Goal: Task Accomplishment & Management: Manage account settings

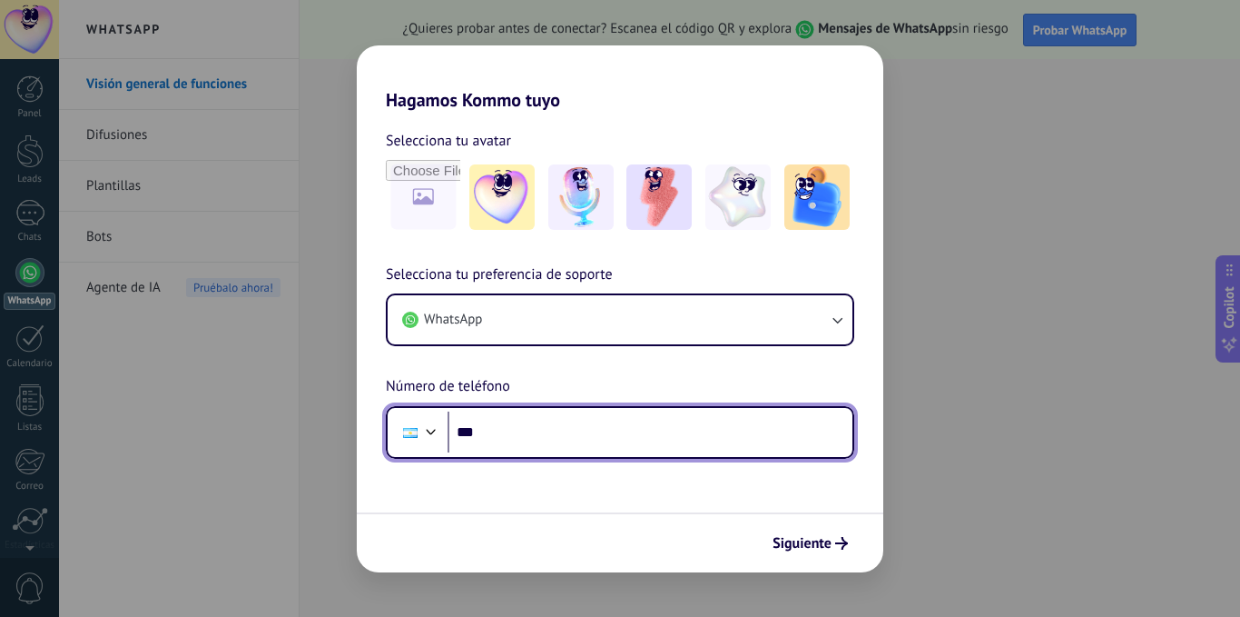
click at [612, 431] on input "***" at bounding box center [650, 432] width 405 height 42
type input "**********"
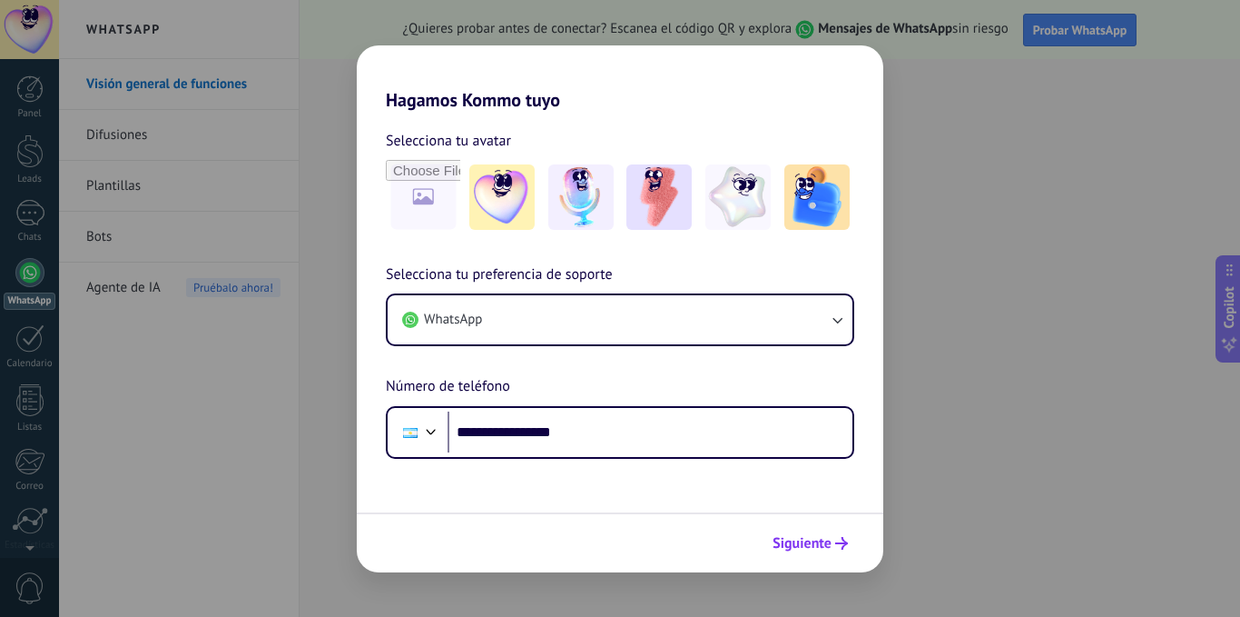
click at [806, 548] on span "Siguiente" at bounding box center [802, 543] width 59 height 13
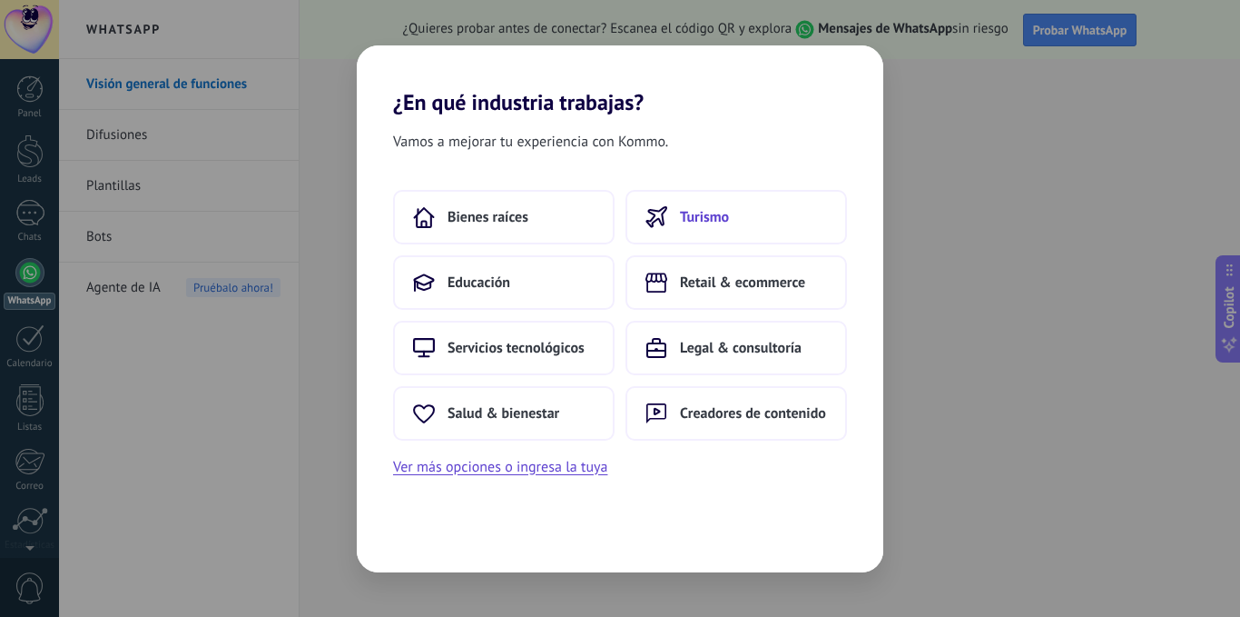
click at [730, 218] on button "Turismo" at bounding box center [737, 217] width 222 height 54
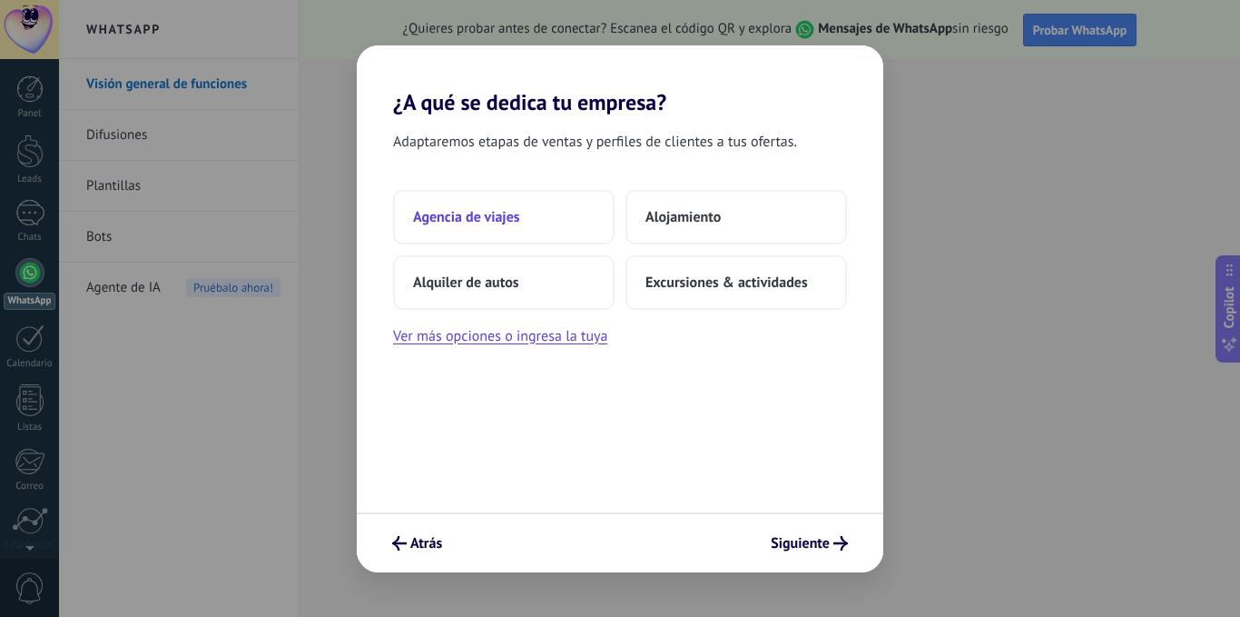
click at [489, 220] on span "Agencia de viajes" at bounding box center [466, 217] width 107 height 18
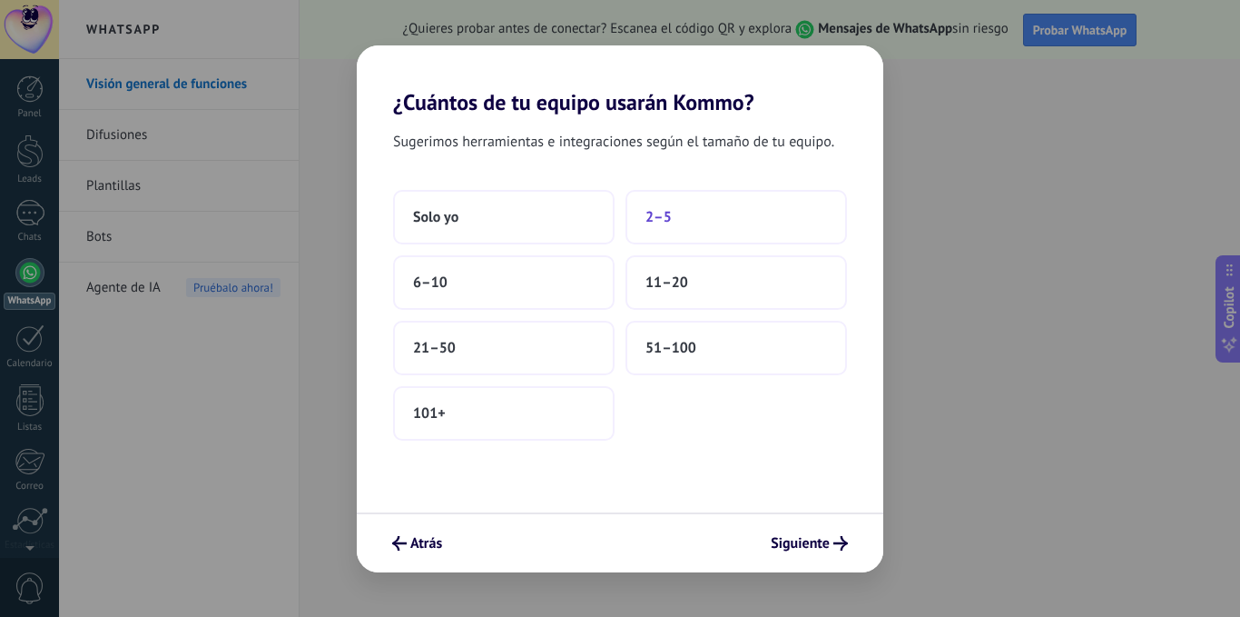
click at [658, 214] on span "2–5" at bounding box center [659, 217] width 26 height 18
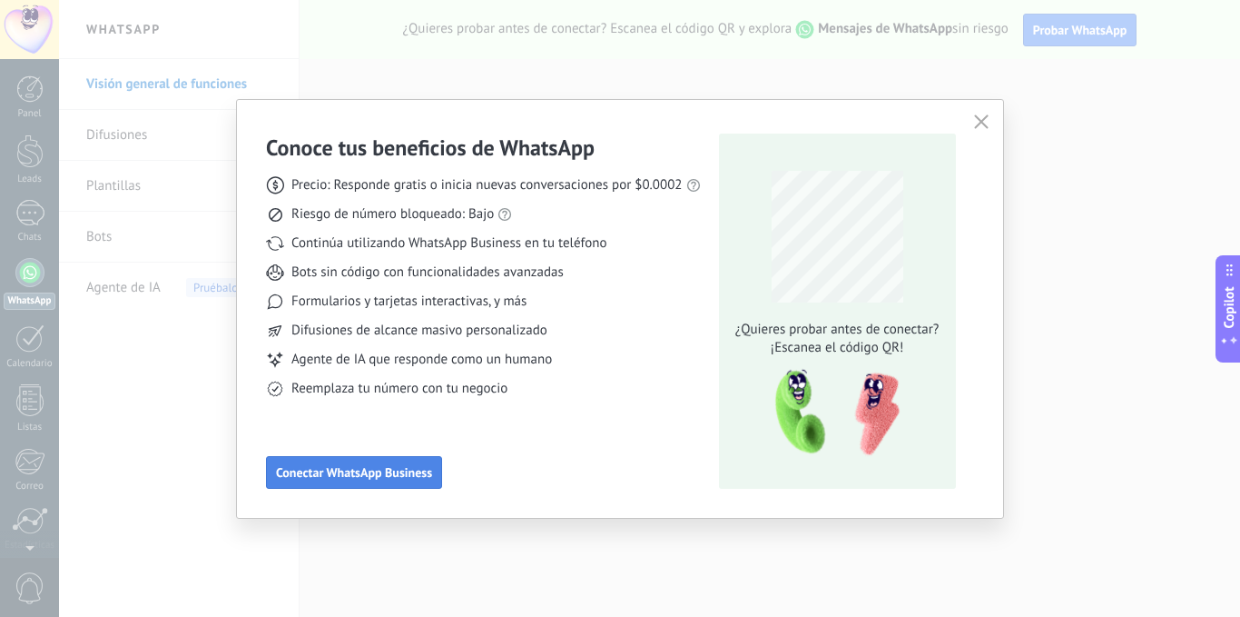
click at [367, 467] on span "Conectar WhatsApp Business" at bounding box center [354, 472] width 156 height 13
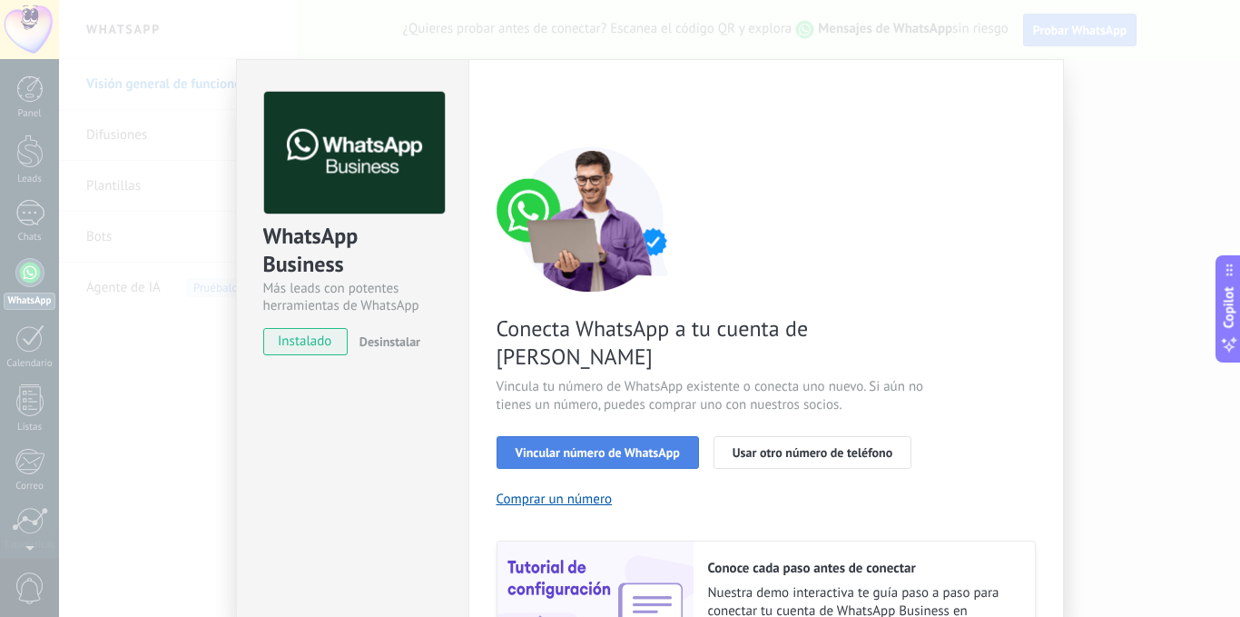
click at [568, 446] on span "Vincular número de WhatsApp" at bounding box center [598, 452] width 164 height 13
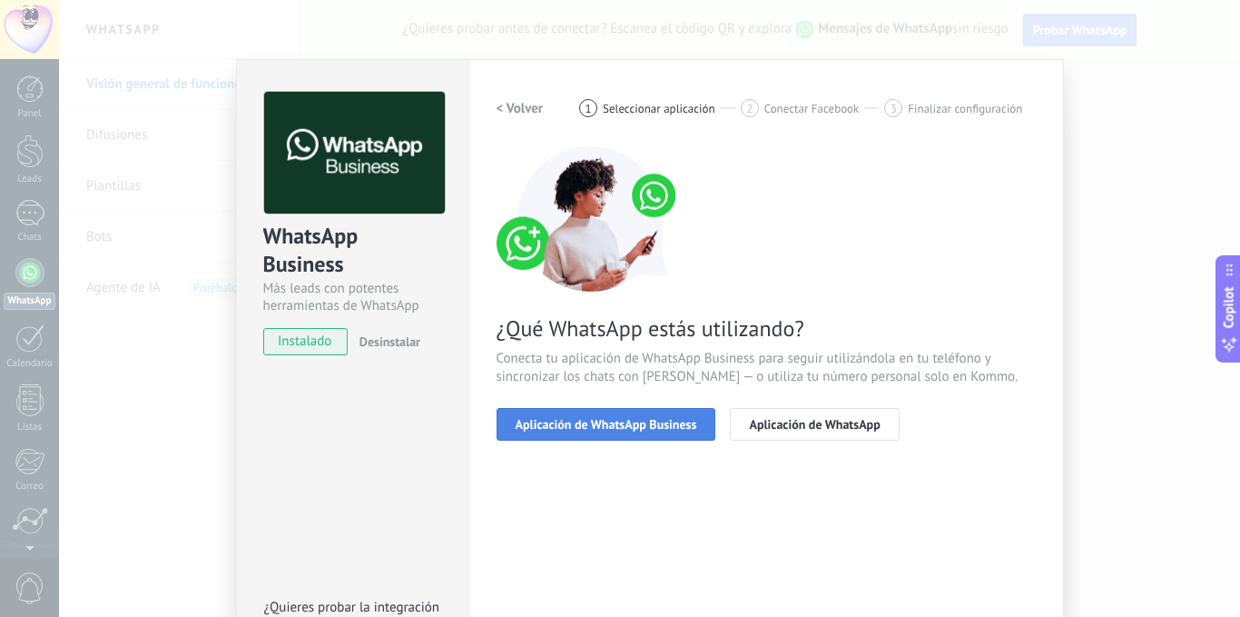
click at [630, 421] on span "Aplicación de WhatsApp Business" at bounding box center [607, 424] width 182 height 13
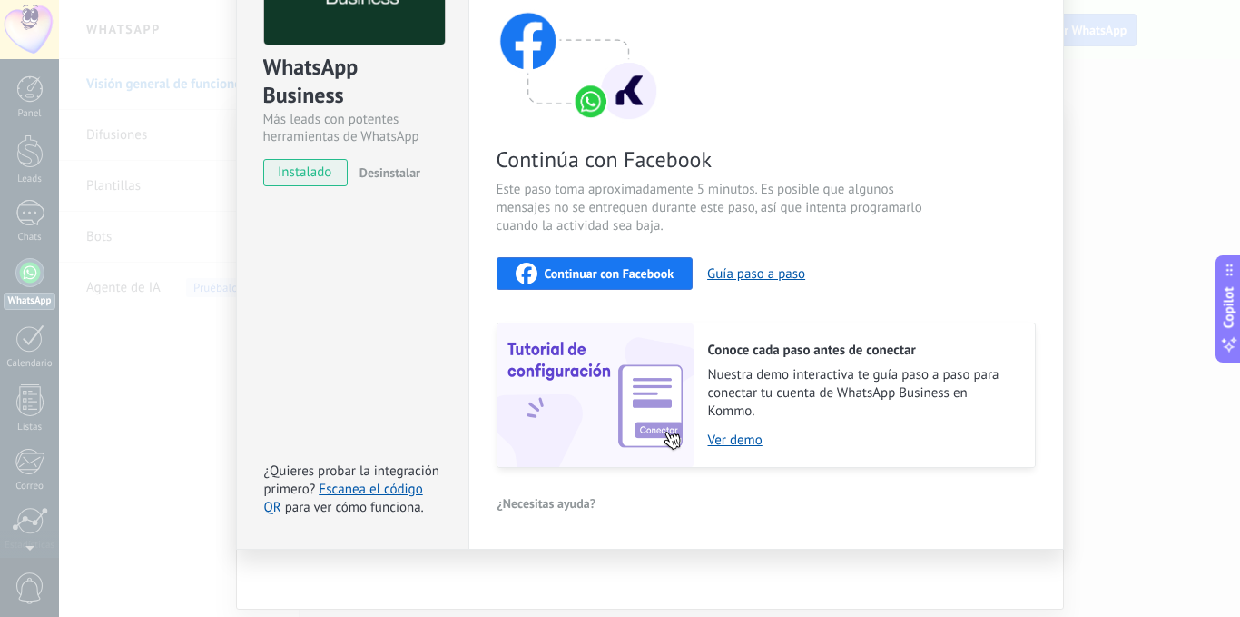
scroll to position [78, 0]
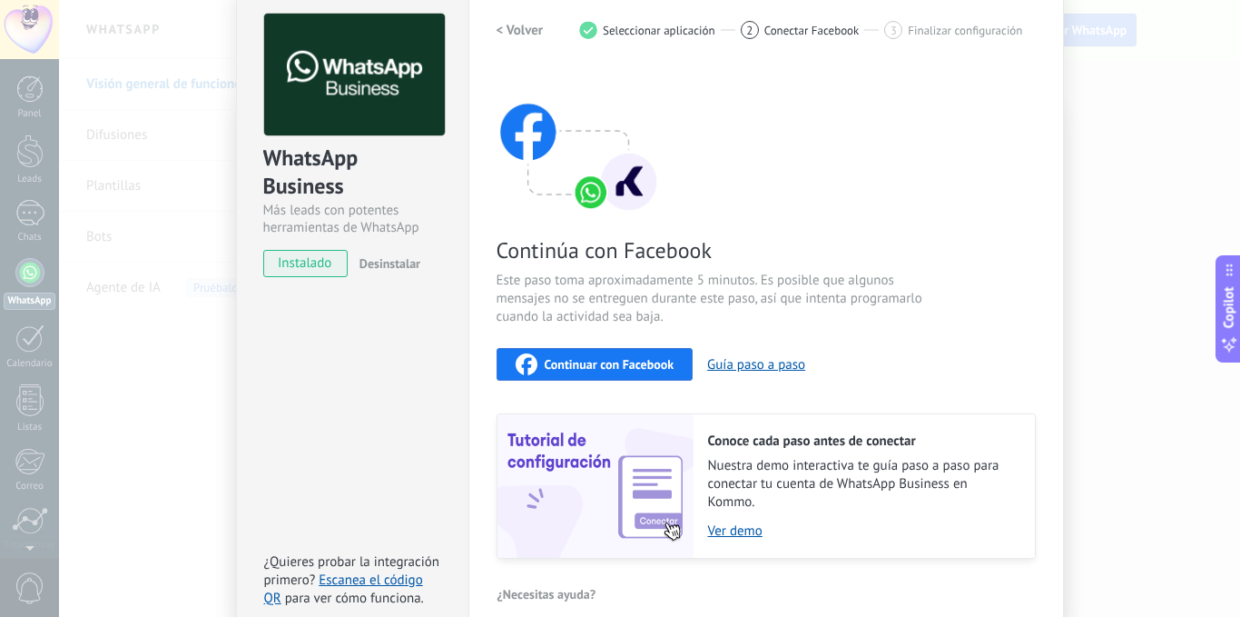
click at [584, 361] on span "Continuar con Facebook" at bounding box center [610, 364] width 130 height 13
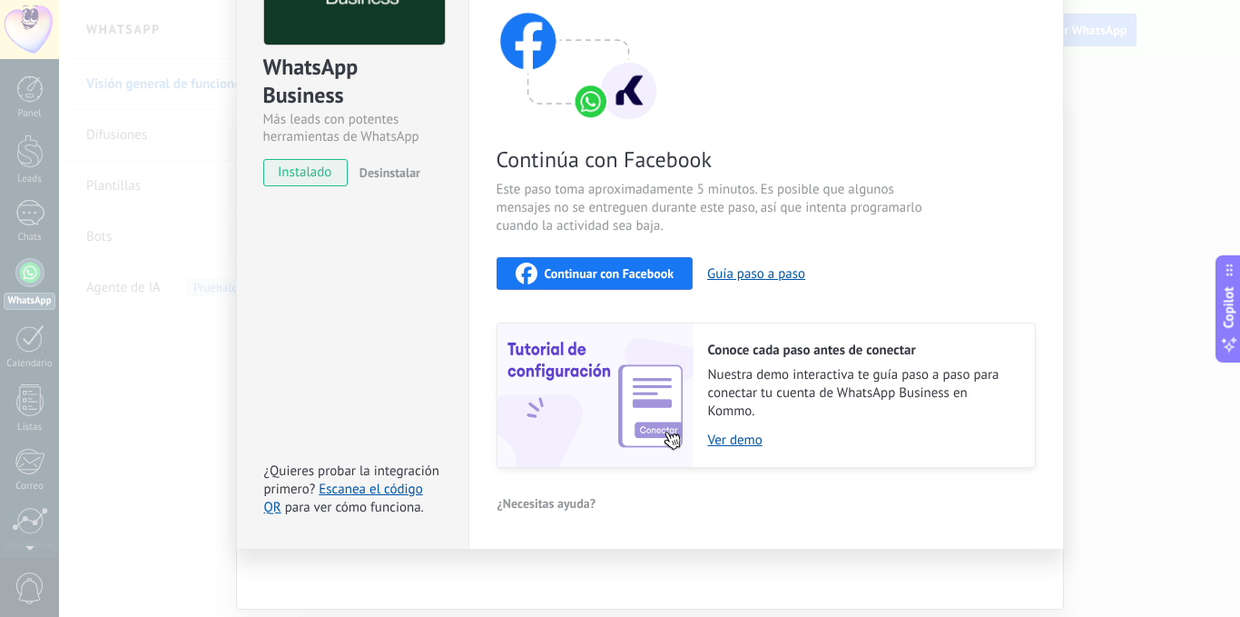
scroll to position [0, 0]
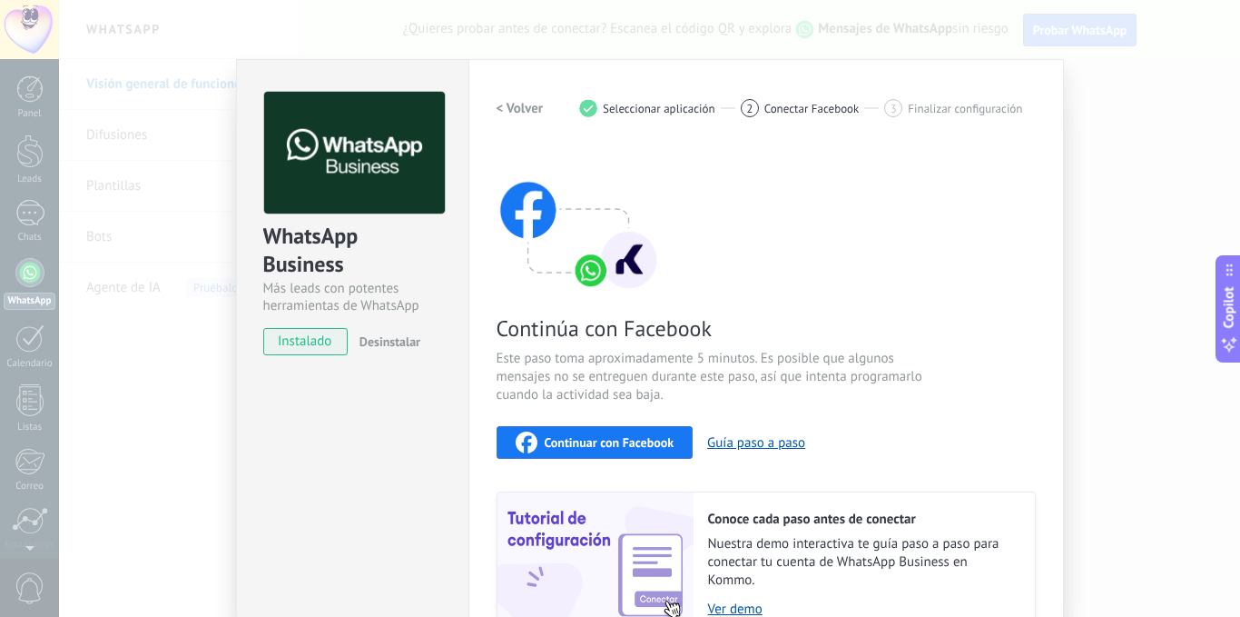
click at [171, 150] on div "WhatsApp Business Más leads con potentes herramientas de WhatsApp instalado Des…" at bounding box center [649, 308] width 1181 height 617
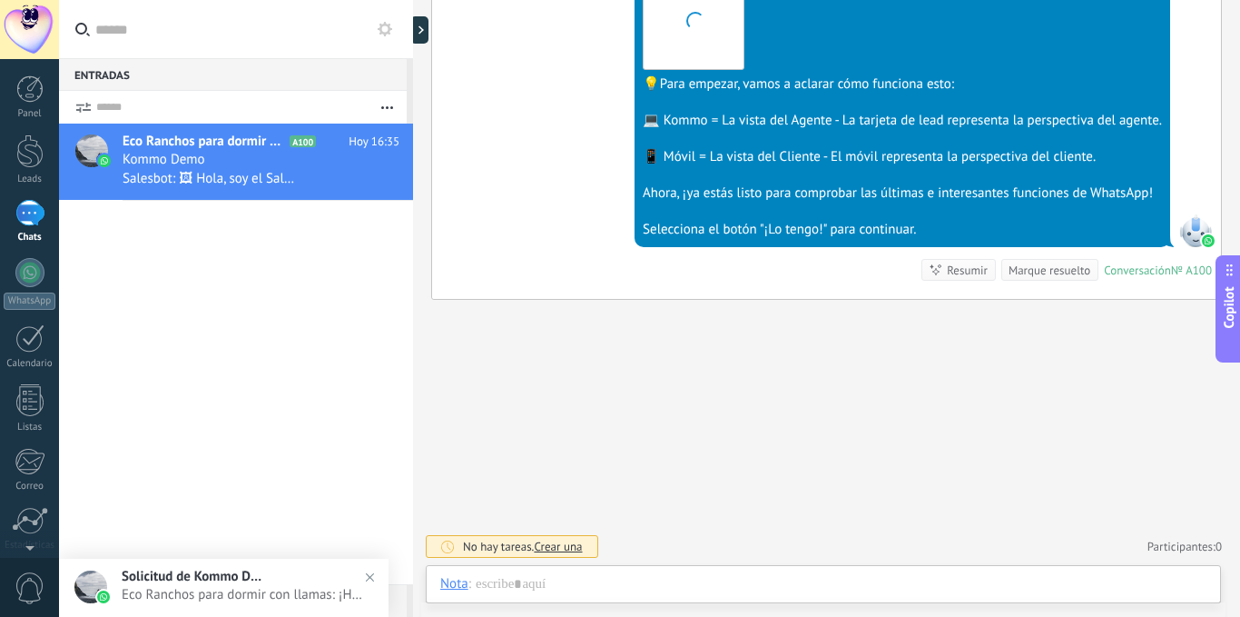
scroll to position [27, 0]
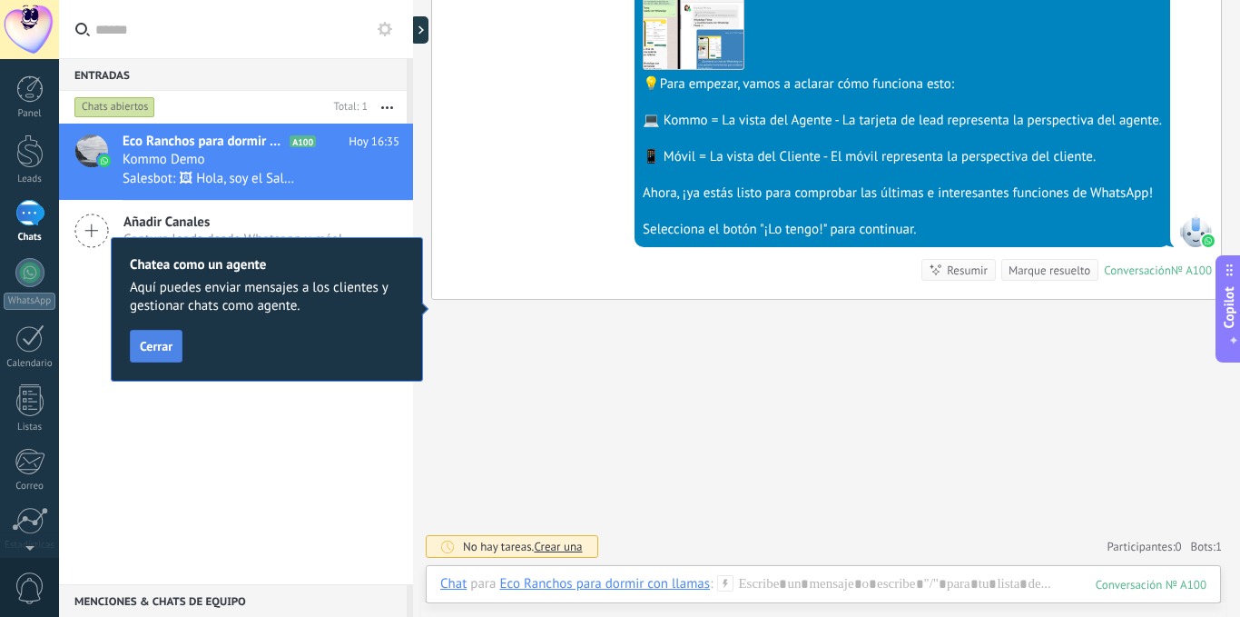
click at [165, 338] on button "Cerrar" at bounding box center [156, 346] width 53 height 33
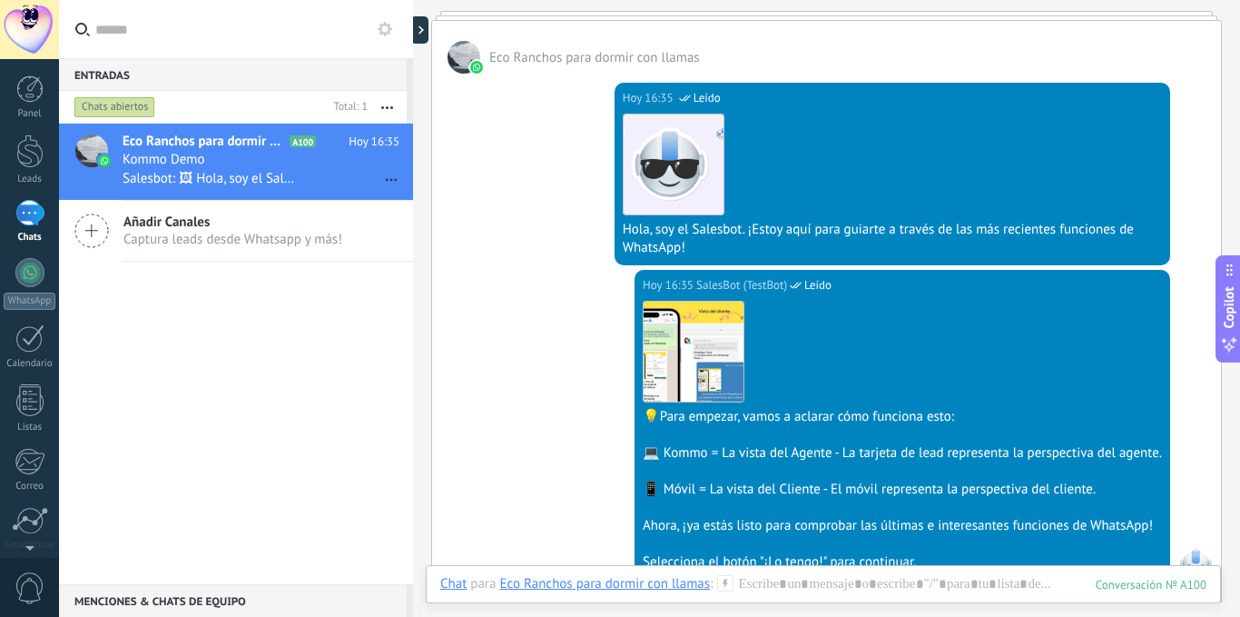
scroll to position [545, 0]
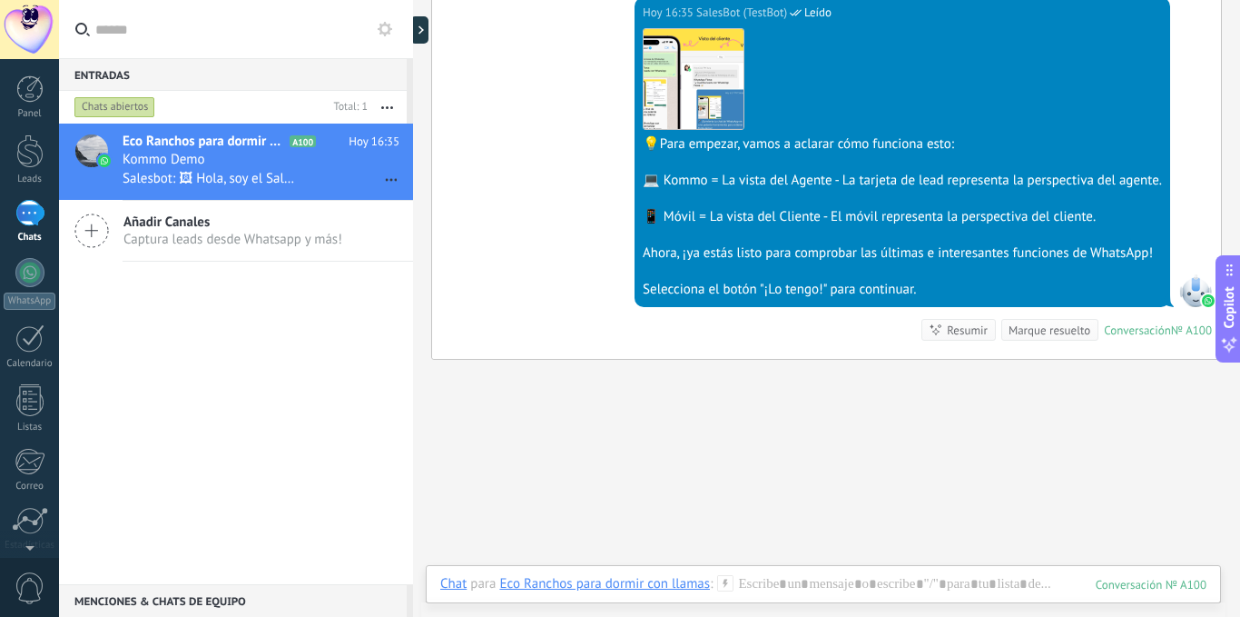
click at [1044, 331] on div "Marque resuelto" at bounding box center [1050, 329] width 82 height 17
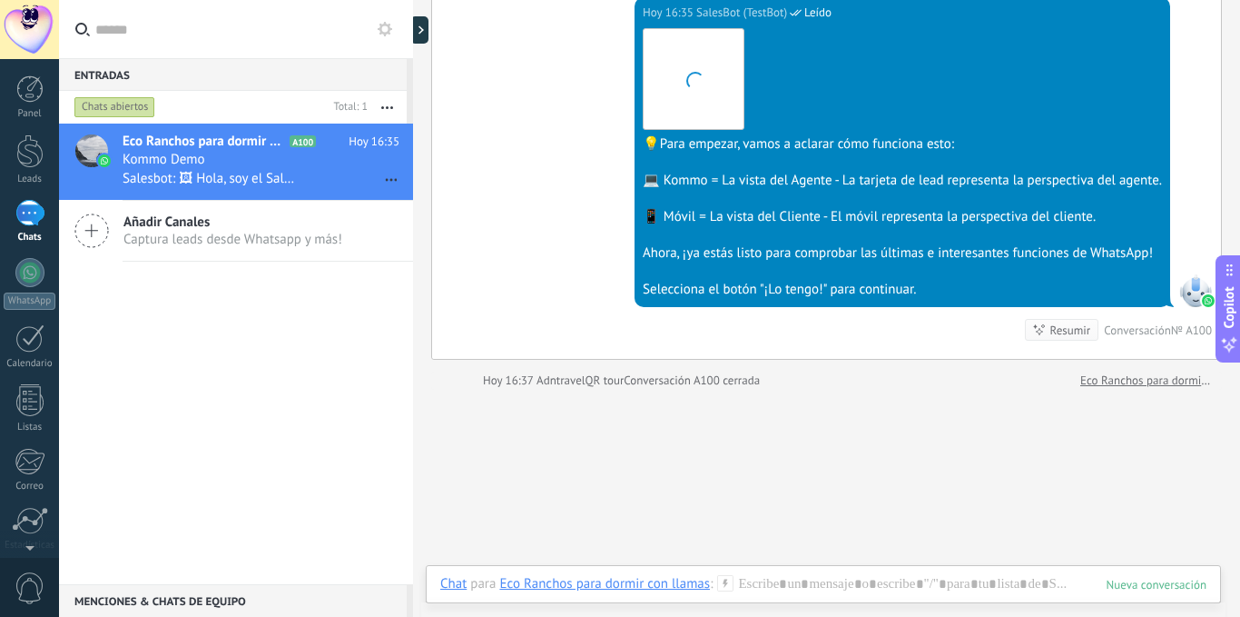
scroll to position [575, 0]
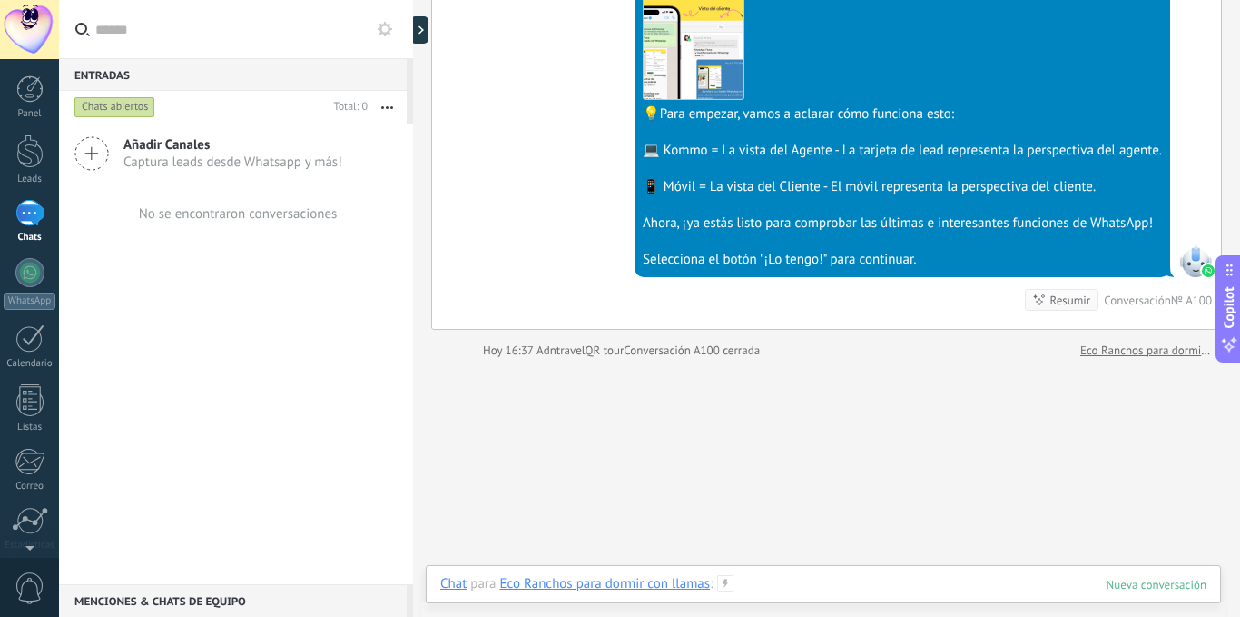
click at [815, 580] on div at bounding box center [823, 602] width 766 height 54
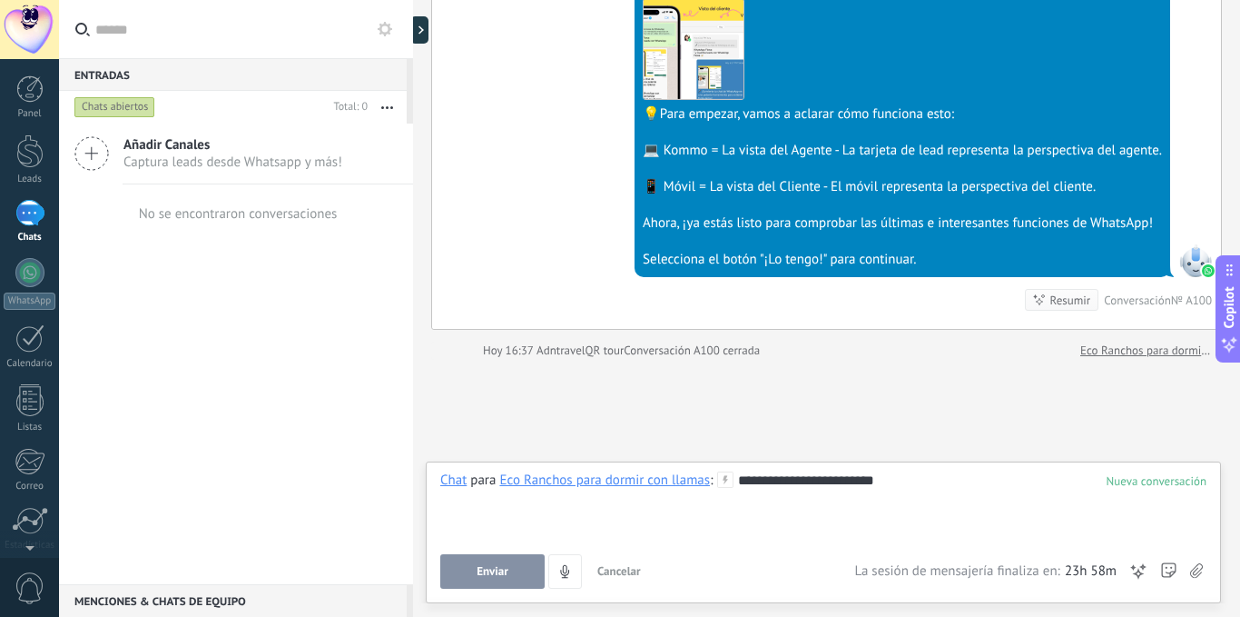
click at [521, 578] on button "Enviar" at bounding box center [492, 571] width 104 height 35
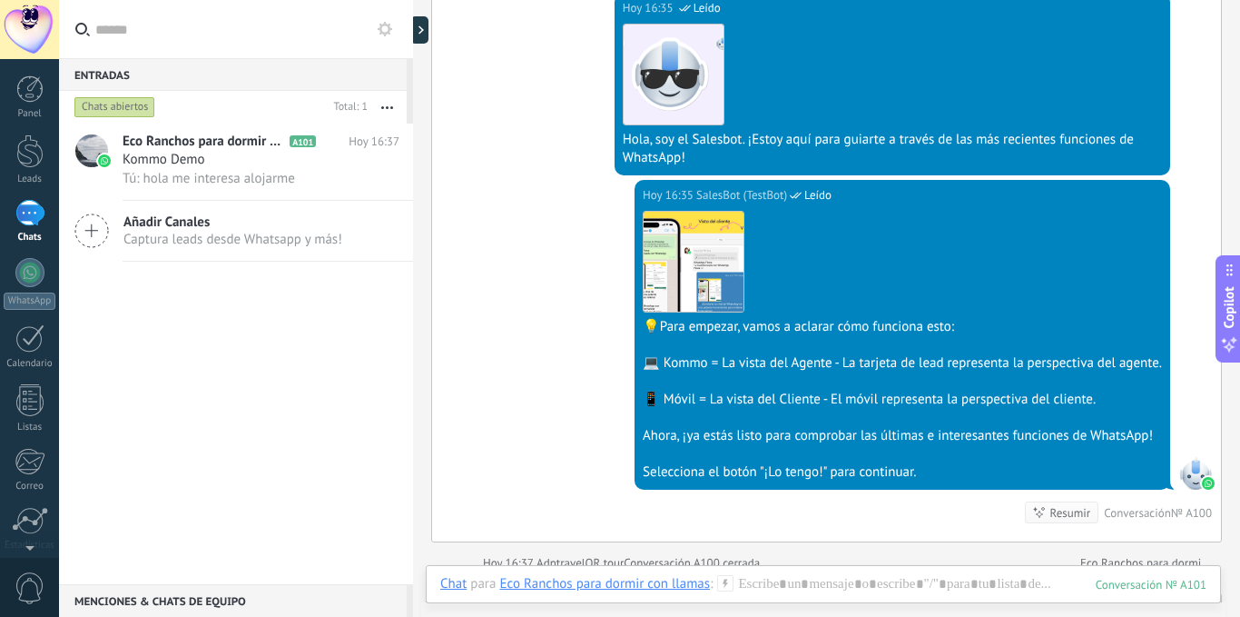
scroll to position [635, 0]
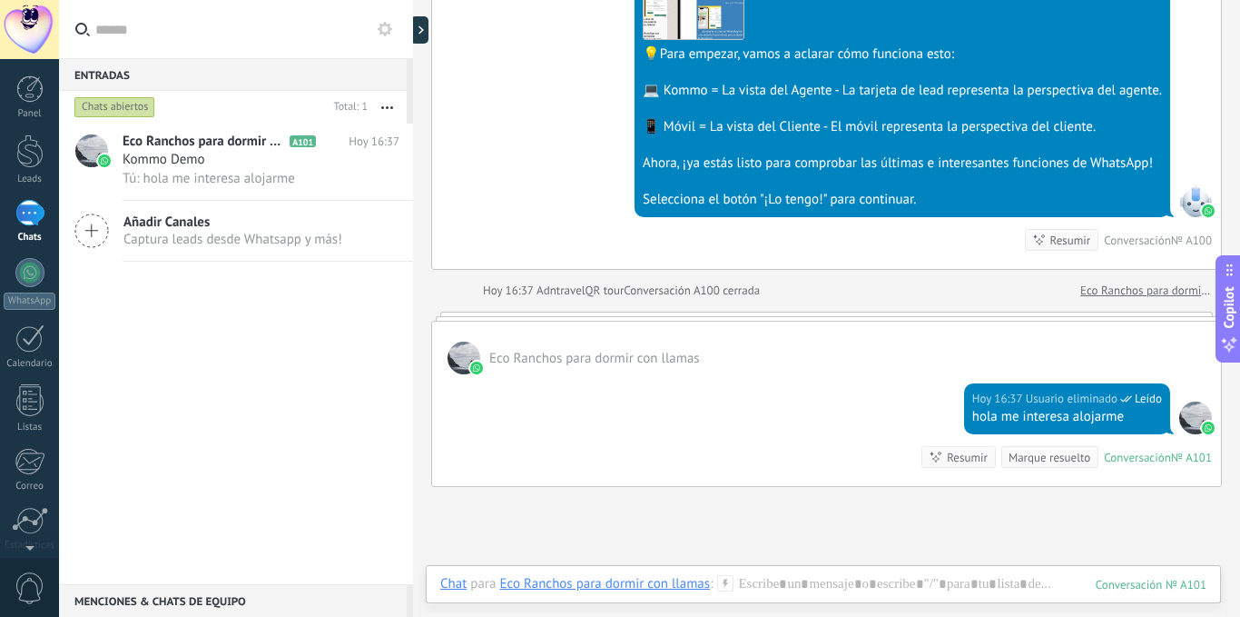
click at [1056, 243] on div "Resumir" at bounding box center [1071, 240] width 41 height 17
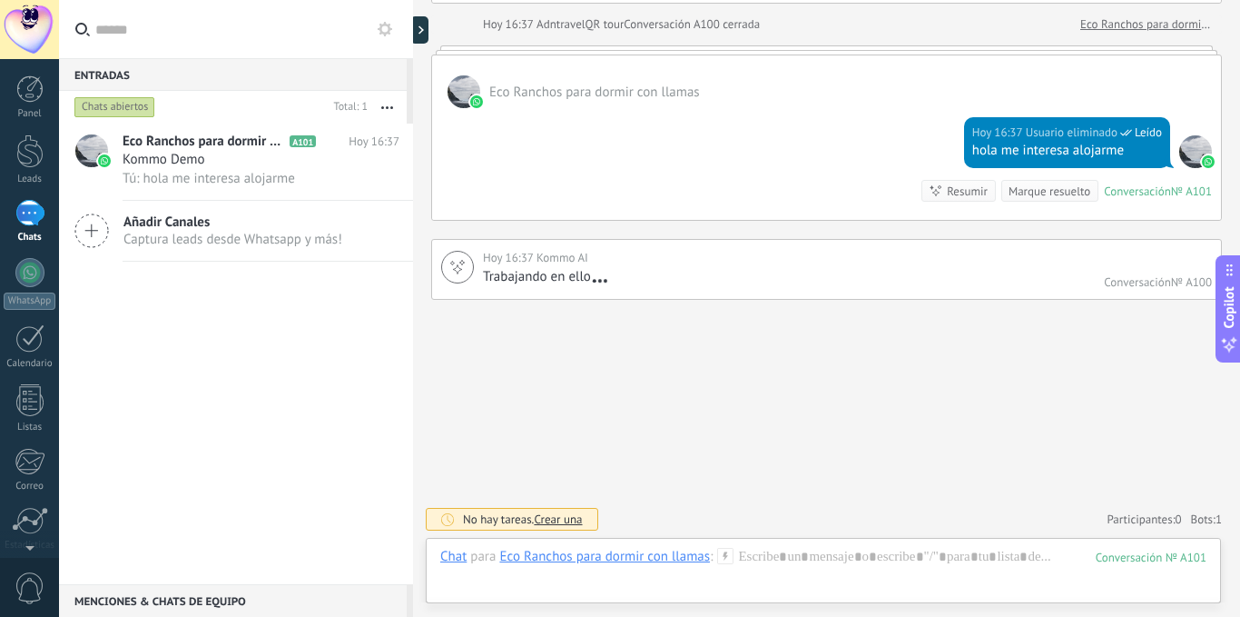
scroll to position [904, 0]
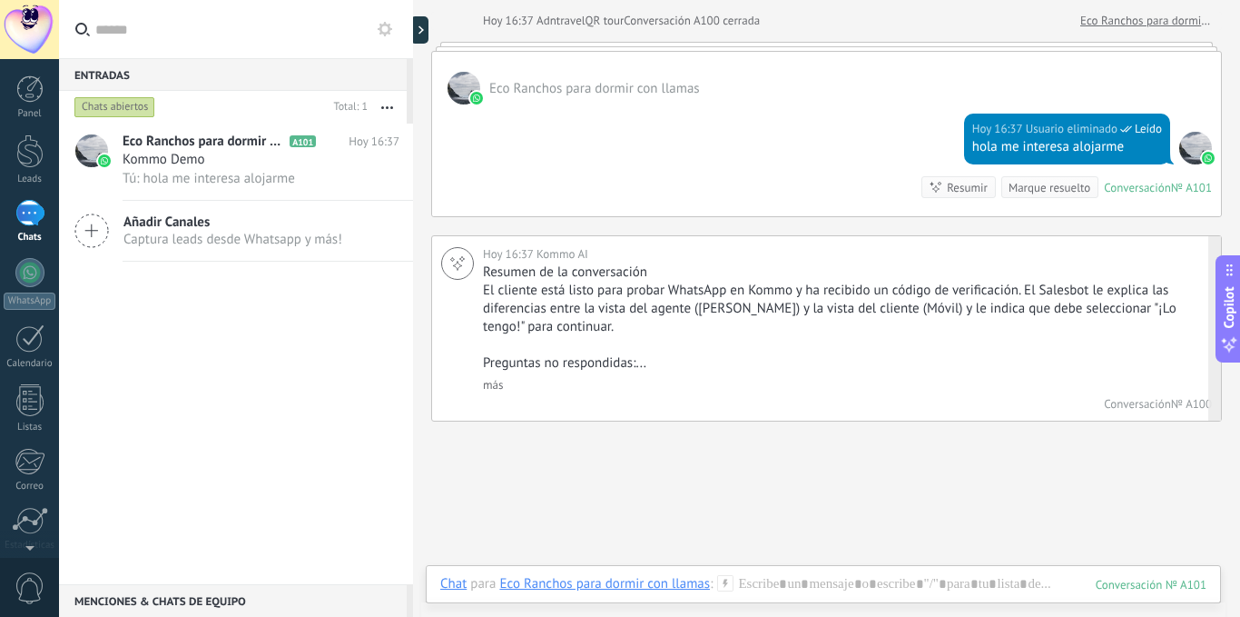
click at [489, 388] on link "más" at bounding box center [493, 384] width 20 height 15
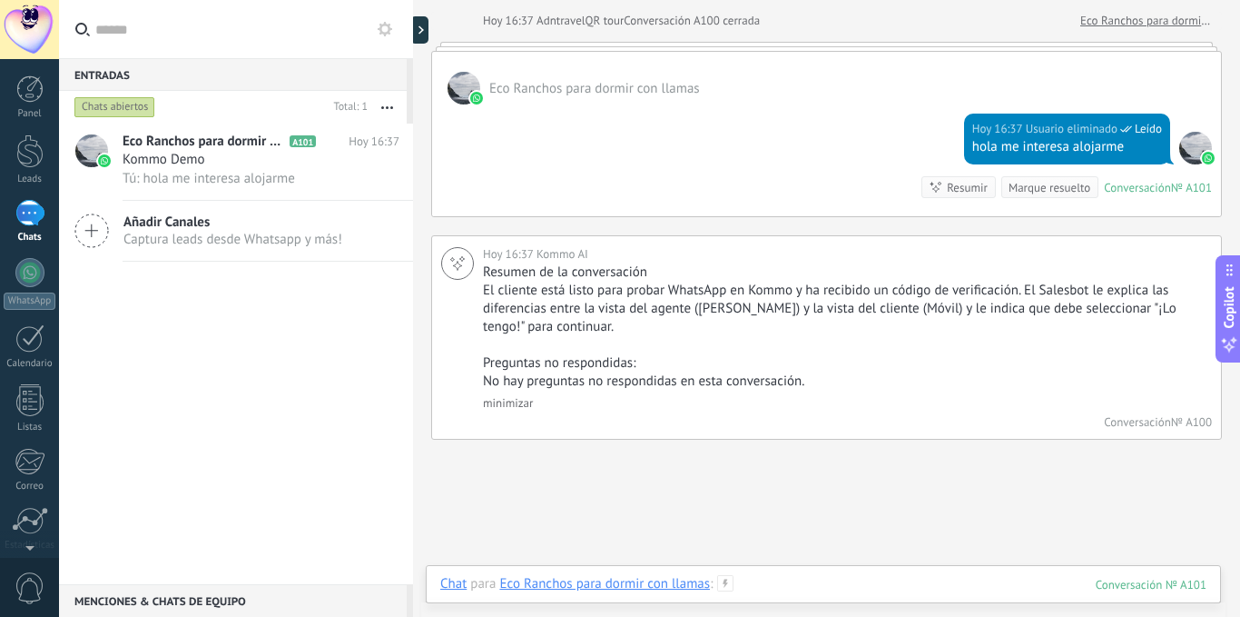
click at [785, 583] on div at bounding box center [823, 602] width 766 height 54
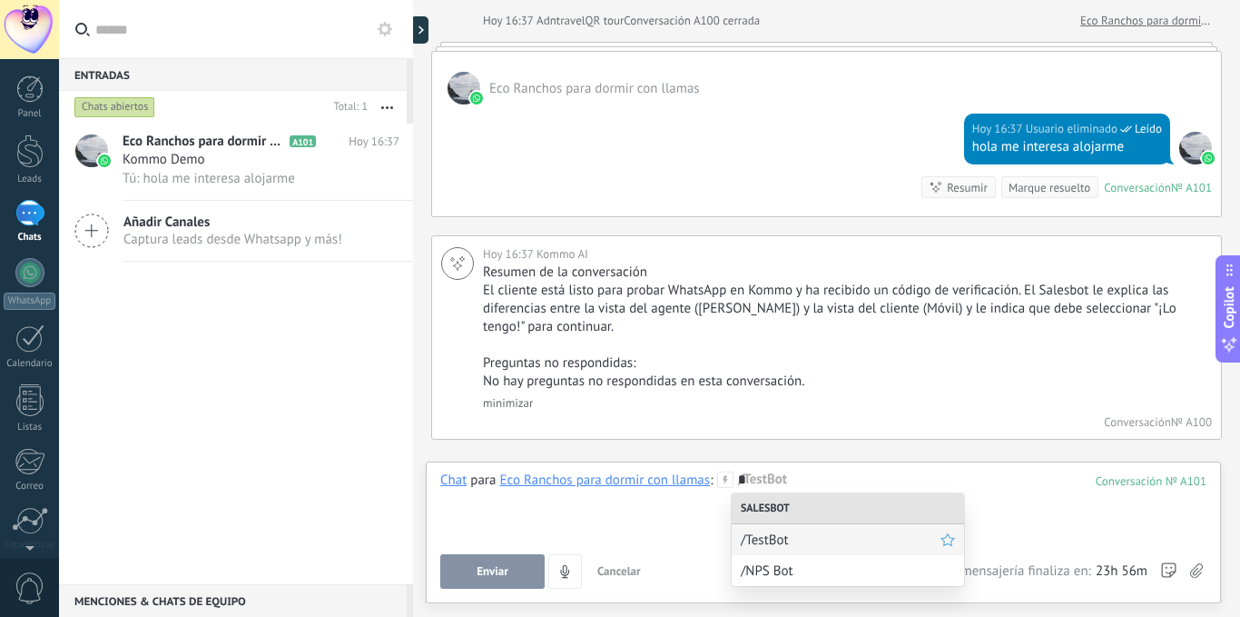
click at [785, 531] on span "/TestBot" at bounding box center [841, 539] width 200 height 17
click at [830, 477] on div "********" at bounding box center [823, 505] width 766 height 69
click at [791, 535] on span "/TestBot" at bounding box center [841, 539] width 200 height 17
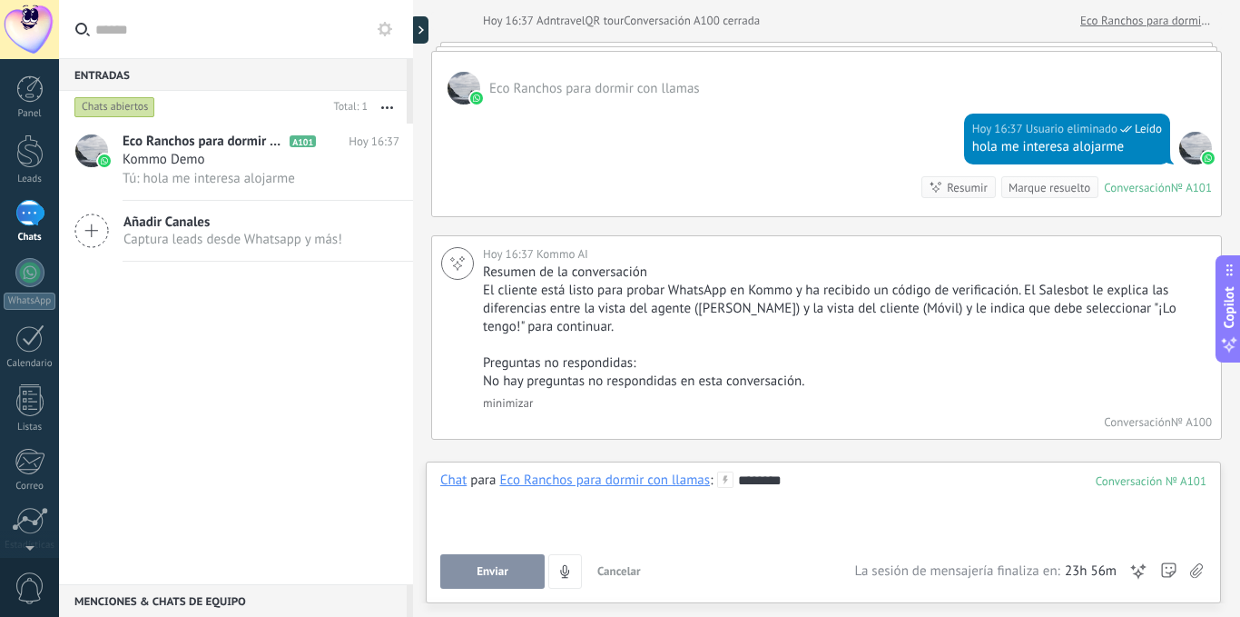
click at [481, 568] on span "Enviar" at bounding box center [493, 571] width 32 height 13
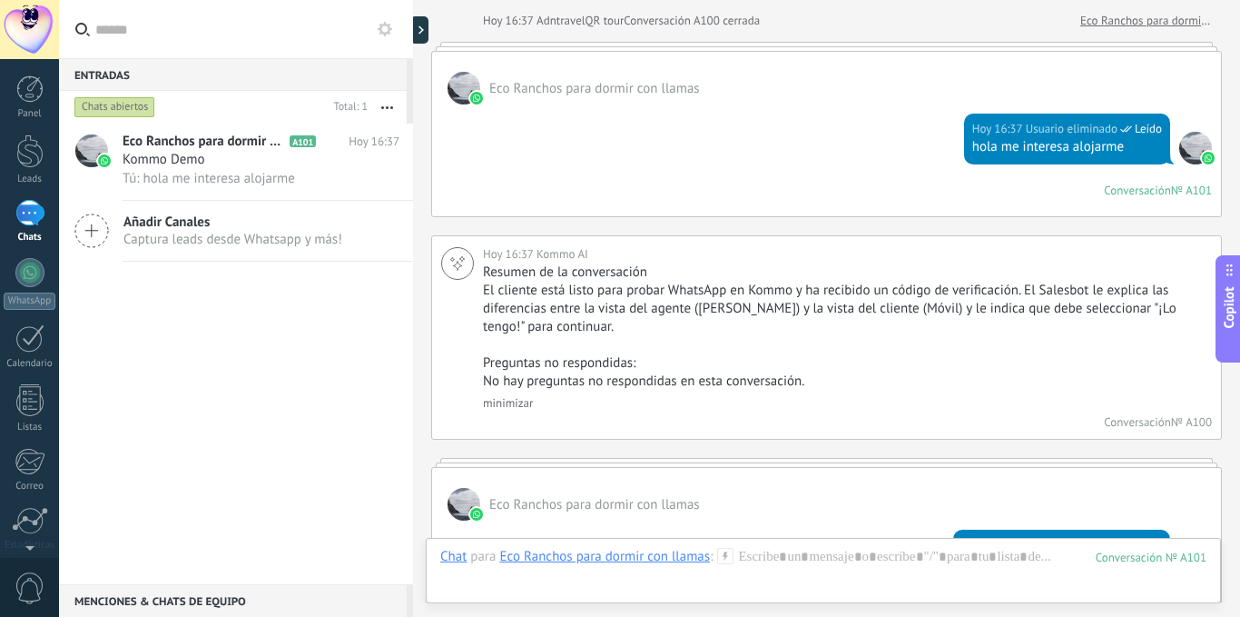
scroll to position [1043, 0]
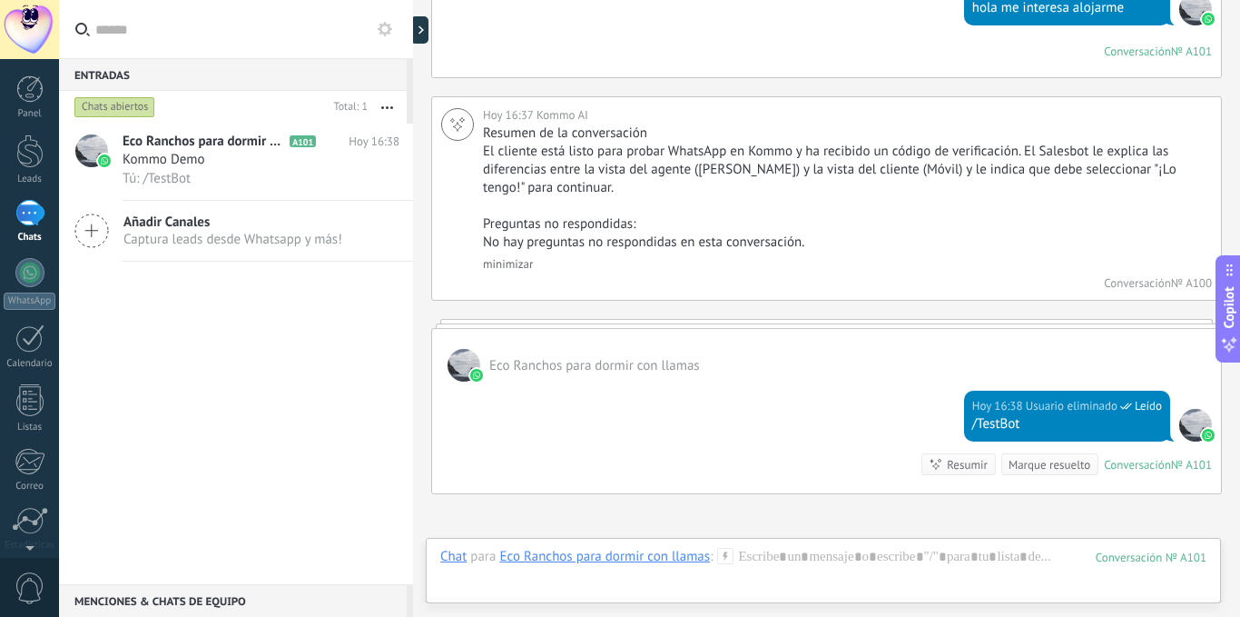
click at [388, 106] on icon "button" at bounding box center [387, 107] width 12 height 3
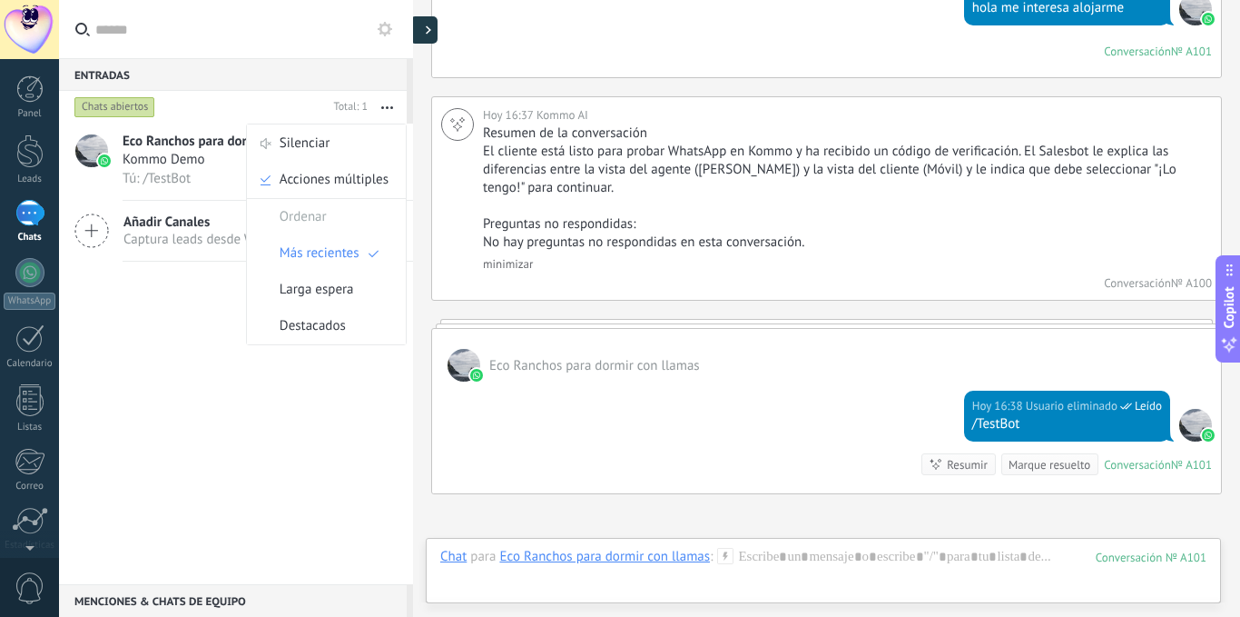
click at [427, 24] on div at bounding box center [423, 29] width 27 height 27
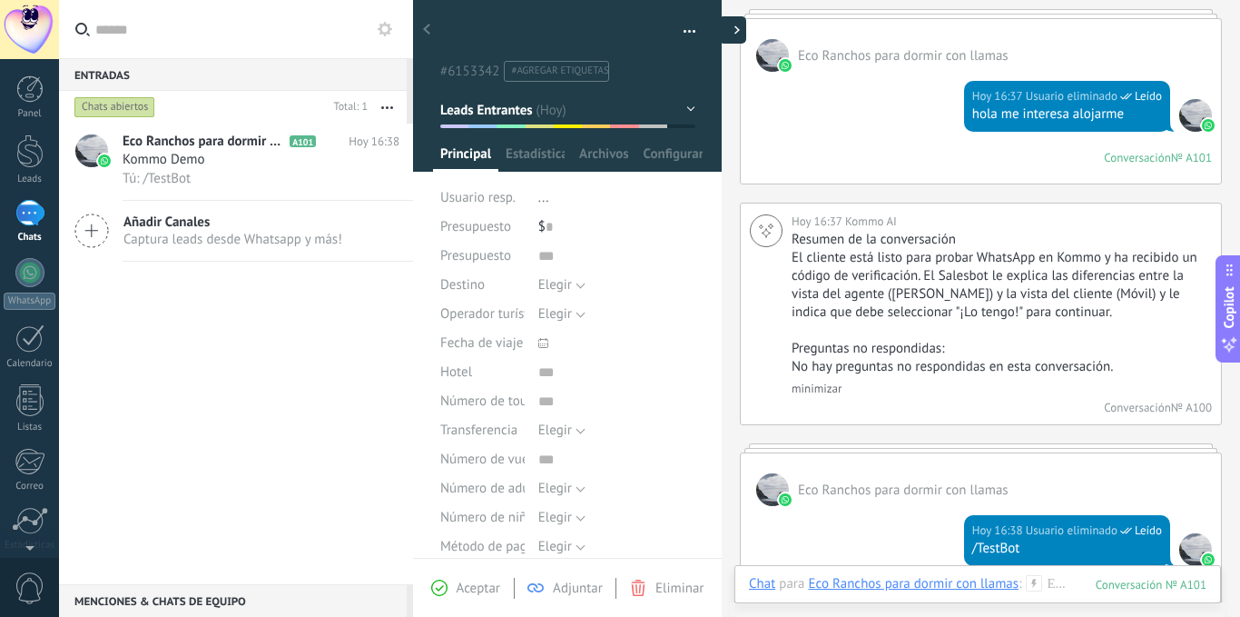
type textarea "**********"
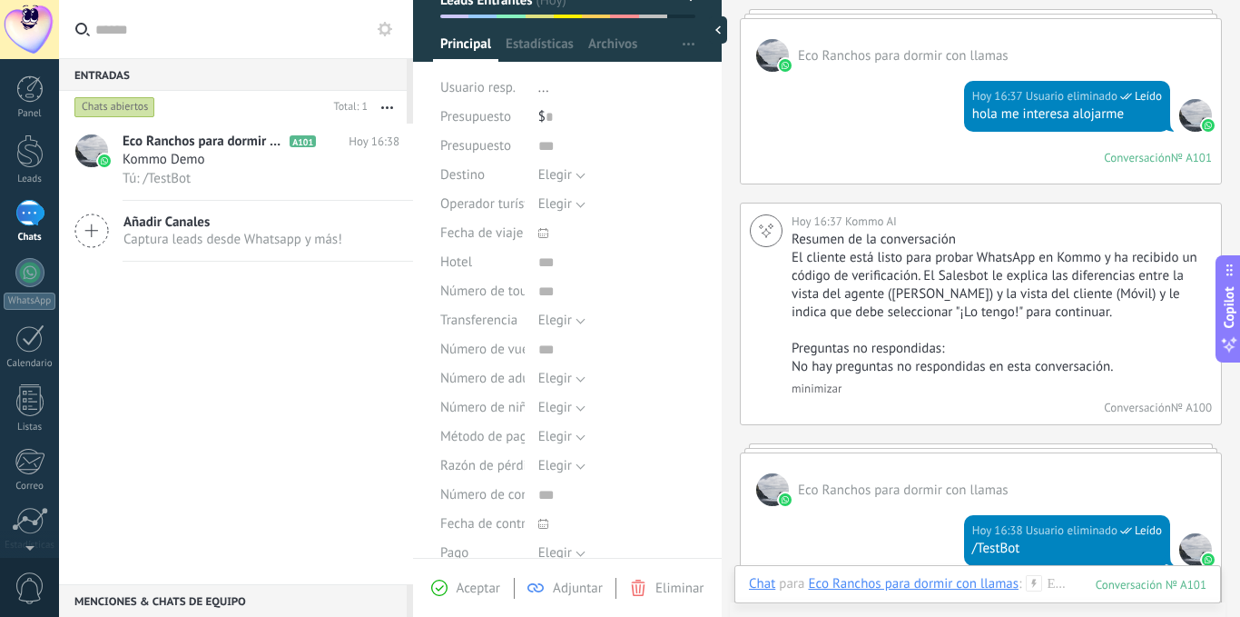
scroll to position [0, 0]
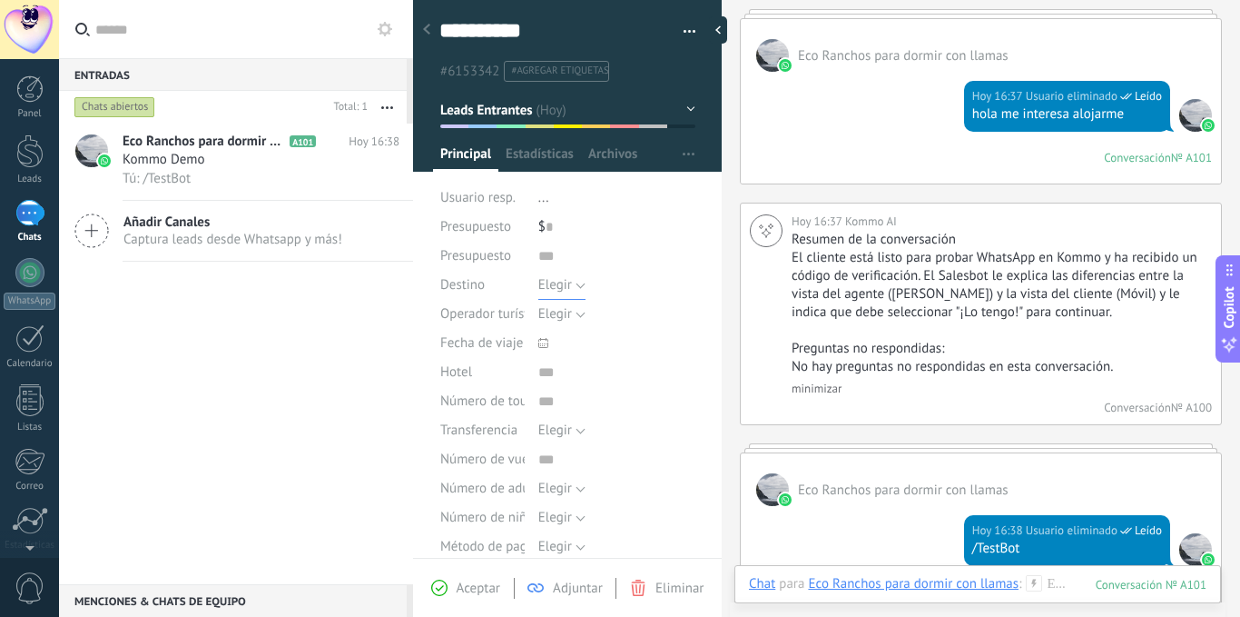
click at [581, 288] on button "Elegir" at bounding box center [561, 285] width 47 height 29
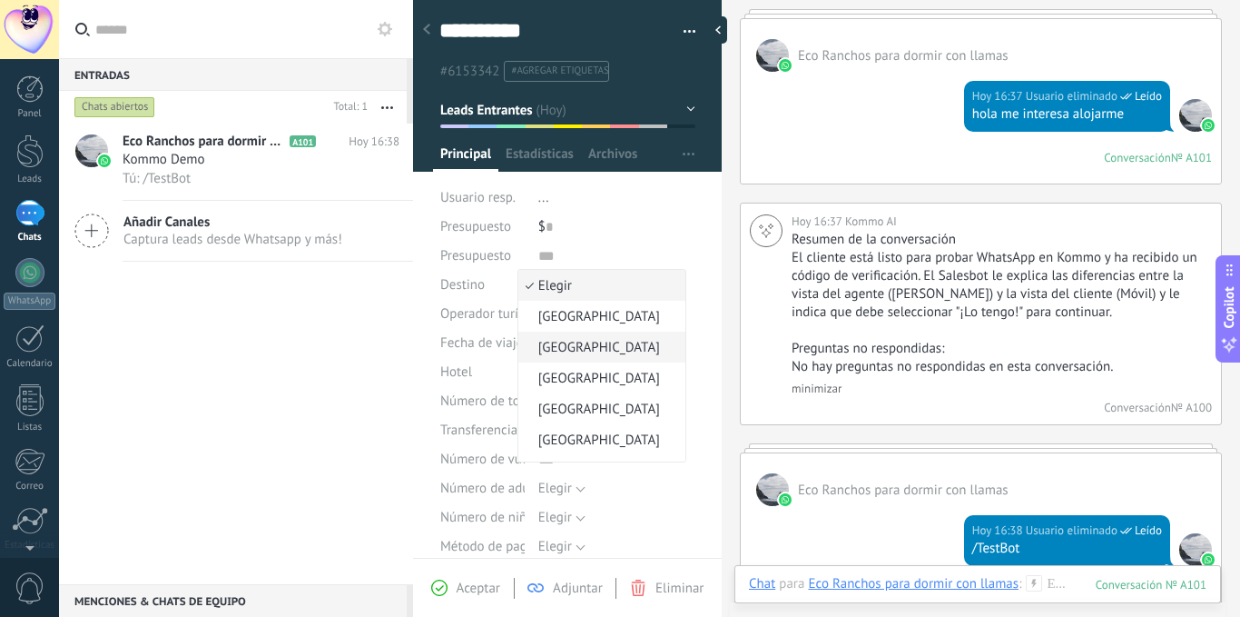
click at [583, 340] on span "[GEOGRAPHIC_DATA]" at bounding box center [599, 347] width 162 height 17
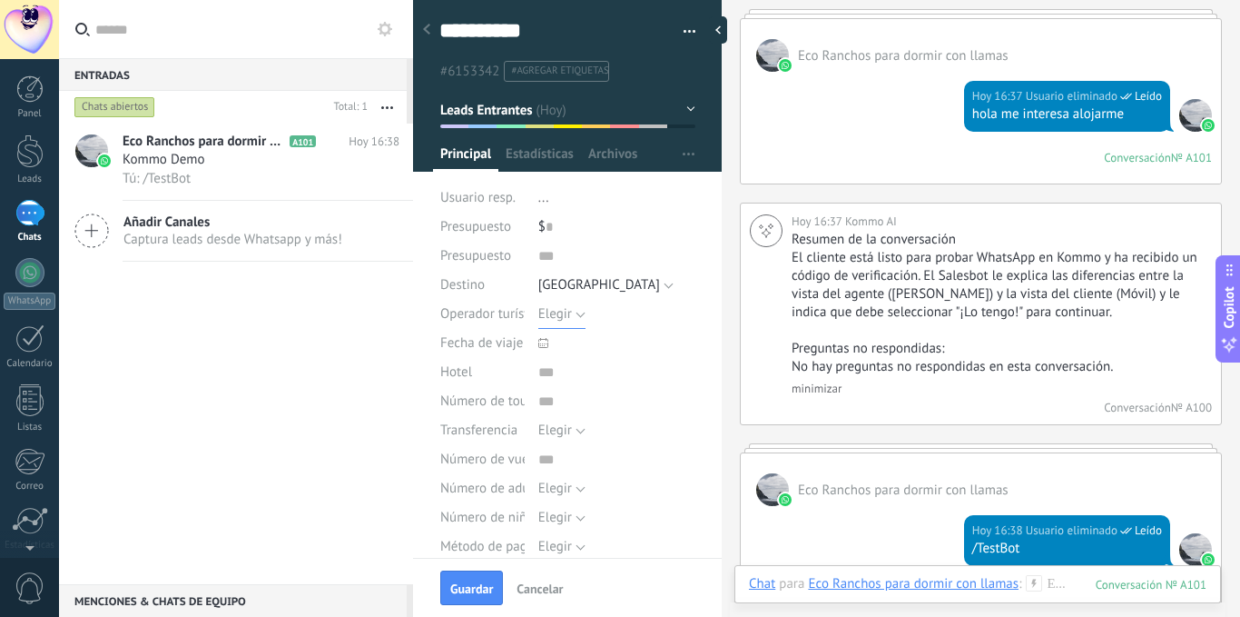
click at [581, 314] on button "Elegir" at bounding box center [561, 314] width 47 height 29
click at [614, 346] on span "Mango travel" at bounding box center [599, 345] width 162 height 17
click at [546, 343] on use at bounding box center [543, 343] width 10 height 10
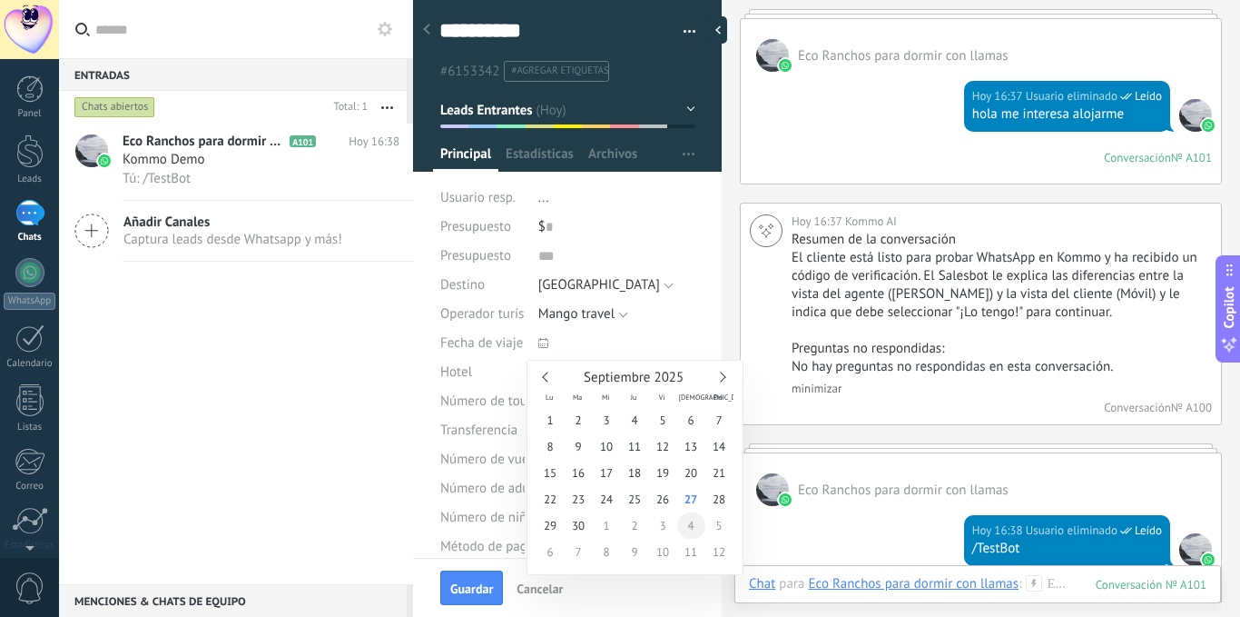
type input "**********"
click at [691, 525] on span "4" at bounding box center [691, 525] width 28 height 26
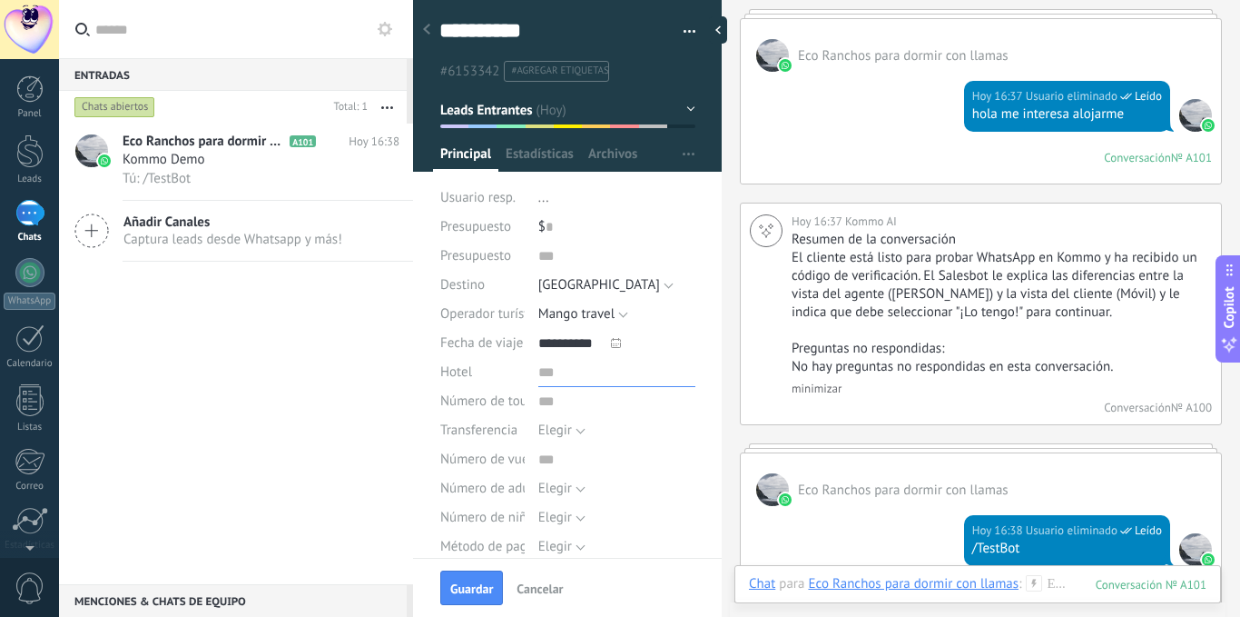
click at [545, 371] on input "text" at bounding box center [616, 372] width 157 height 29
type input "**********"
click at [559, 401] on input "text" at bounding box center [616, 401] width 157 height 29
drag, startPoint x: 510, startPoint y: 404, endPoint x: 552, endPoint y: 406, distance: 41.8
click at [557, 405] on div "Número de tour" at bounding box center [567, 401] width 255 height 29
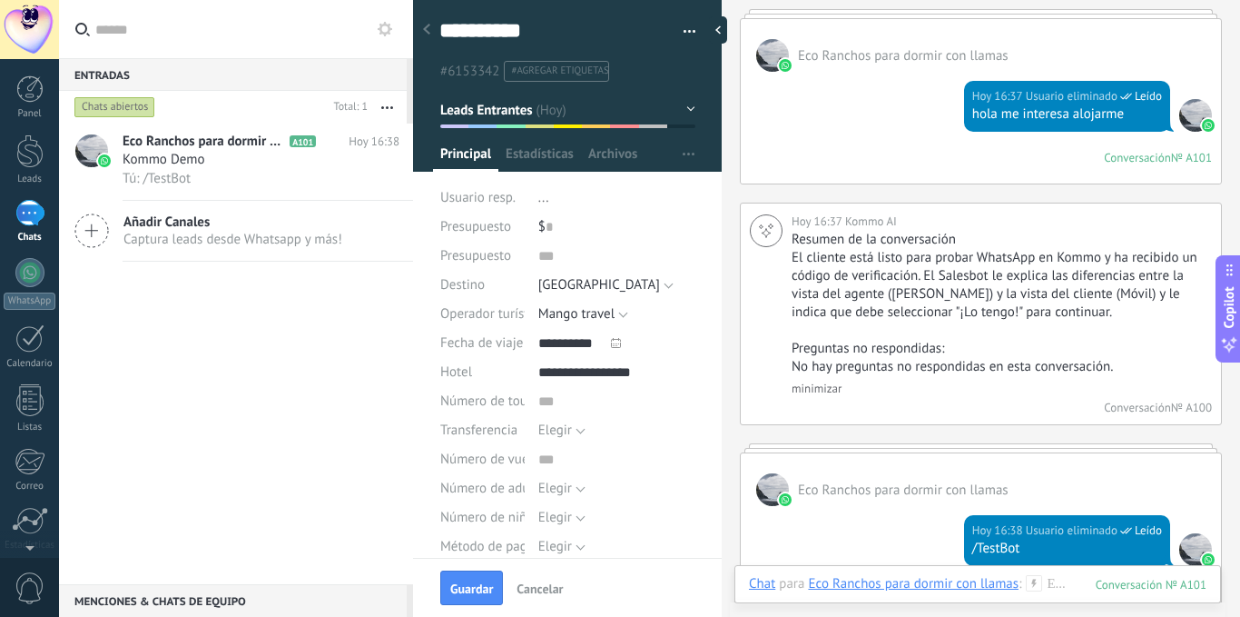
click at [459, 402] on span "Número de tour" at bounding box center [486, 401] width 92 height 14
click at [550, 419] on div "**********" at bounding box center [567, 482] width 255 height 481
drag, startPoint x: 467, startPoint y: 403, endPoint x: 477, endPoint y: 398, distance: 11.4
click at [467, 401] on span "Número de tour" at bounding box center [486, 401] width 92 height 14
click at [574, 434] on button "Elegir" at bounding box center [561, 430] width 47 height 29
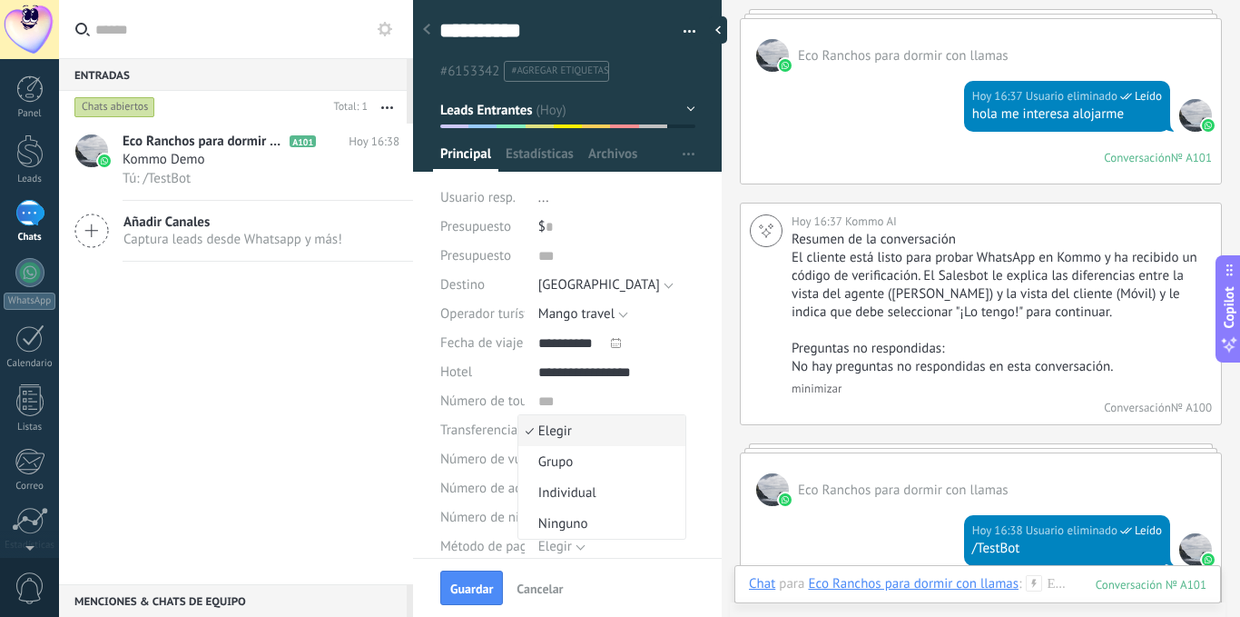
click at [482, 401] on span "Número de tour" at bounding box center [486, 401] width 92 height 14
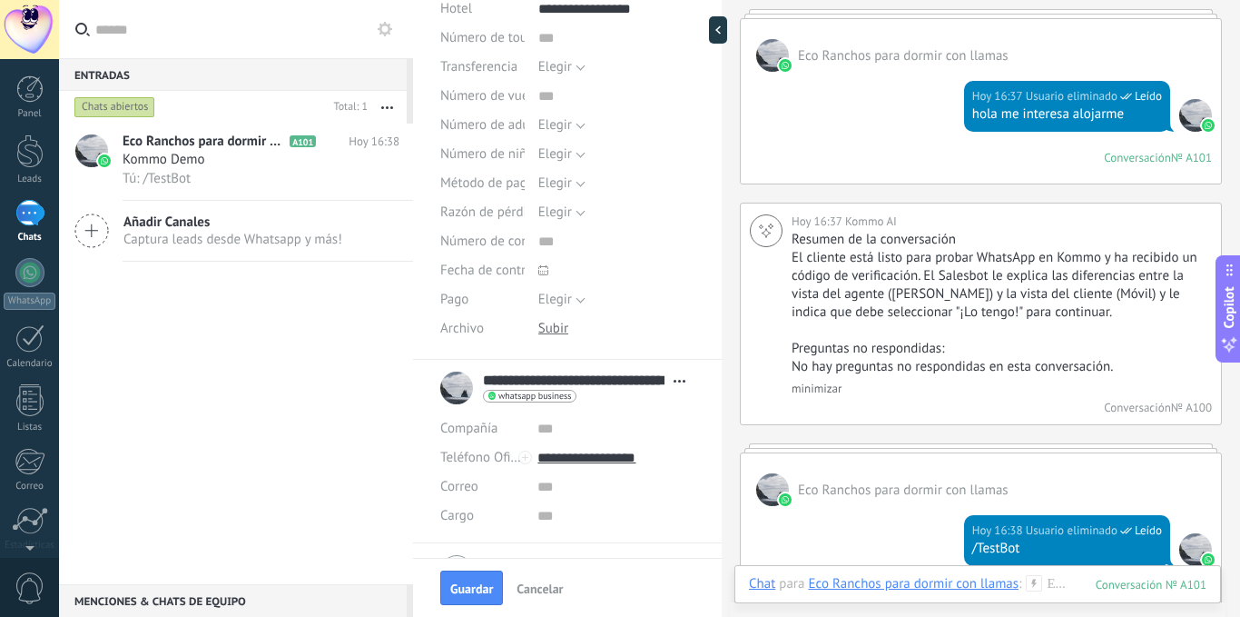
scroll to position [454, 0]
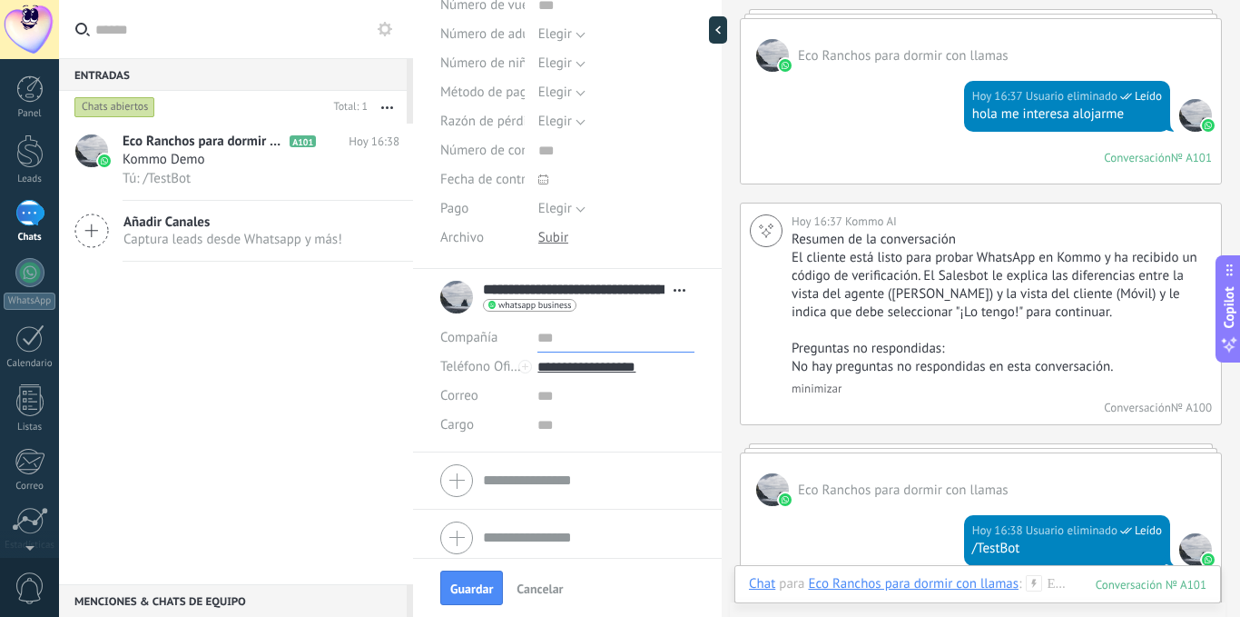
click at [539, 340] on input "text" at bounding box center [616, 337] width 157 height 29
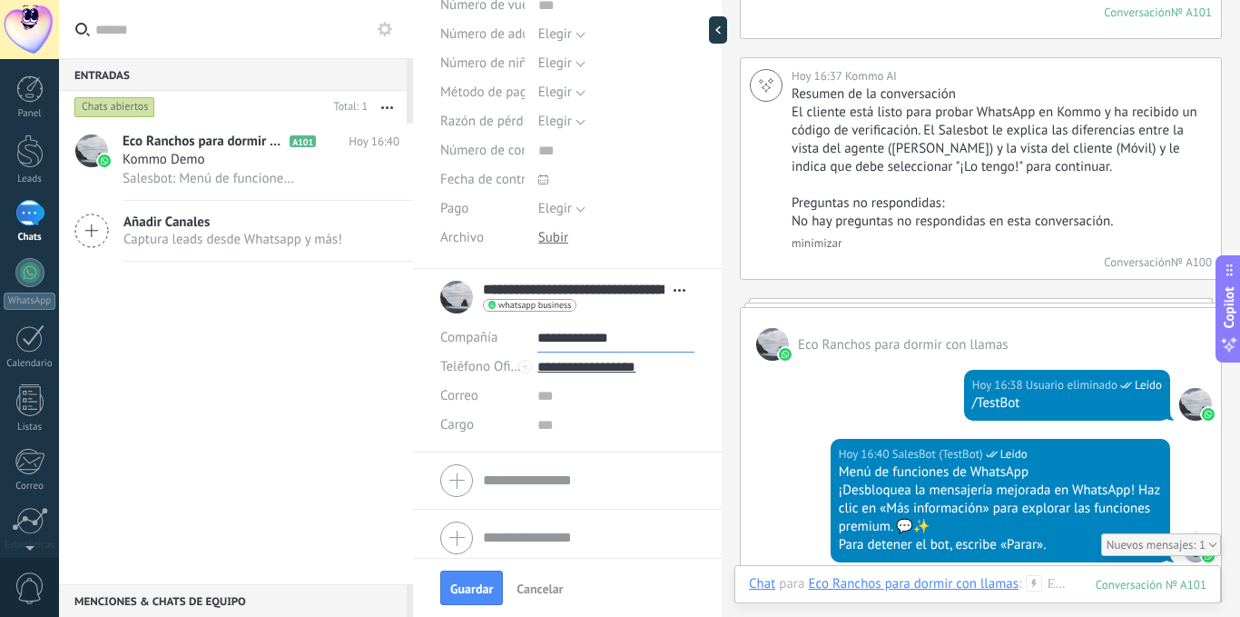
scroll to position [1340, 0]
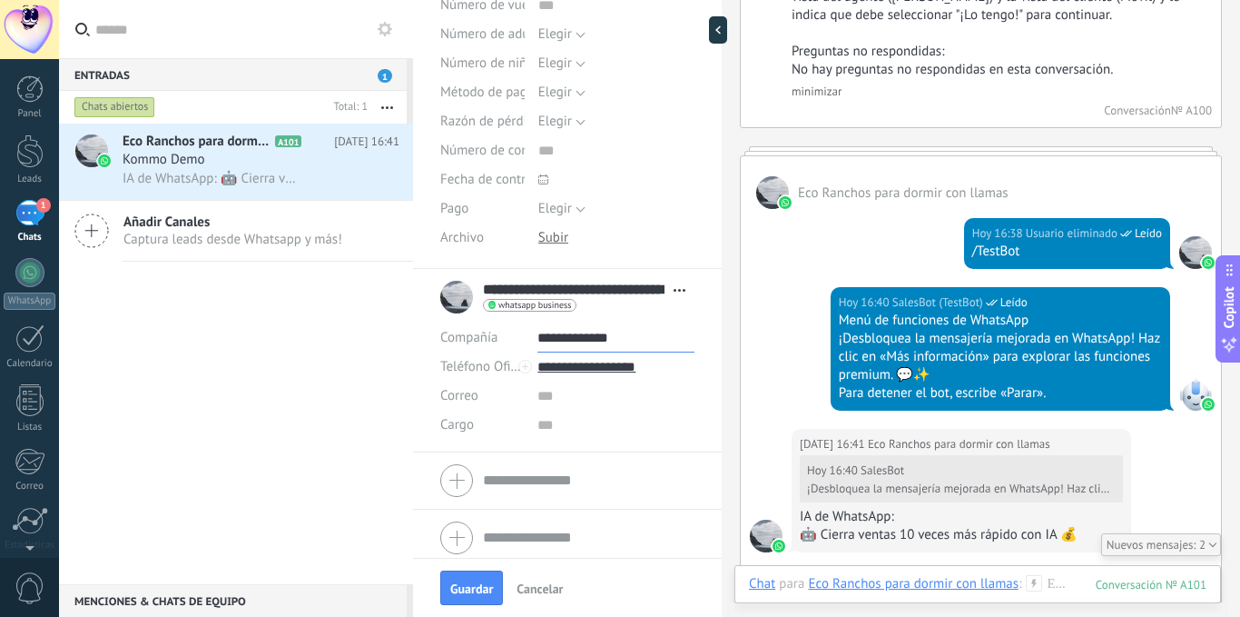
type input "**********"
click at [540, 394] on input "text" at bounding box center [616, 395] width 157 height 29
paste input "**********"
type input "**********"
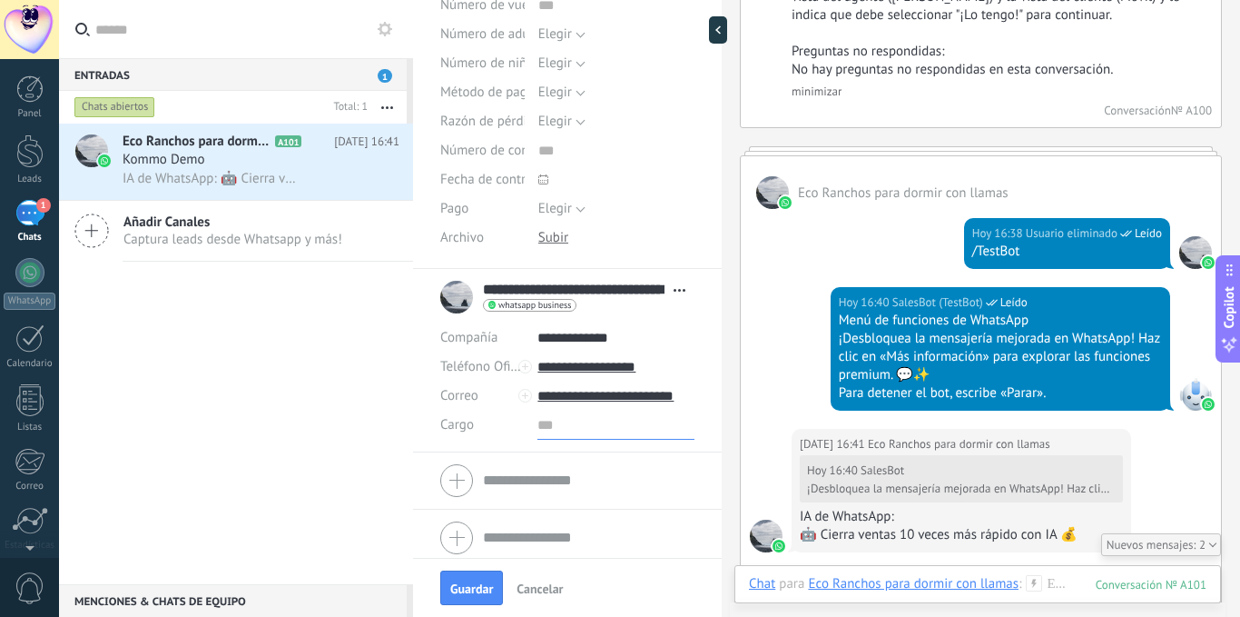
click at [550, 427] on input "text" at bounding box center [616, 424] width 157 height 29
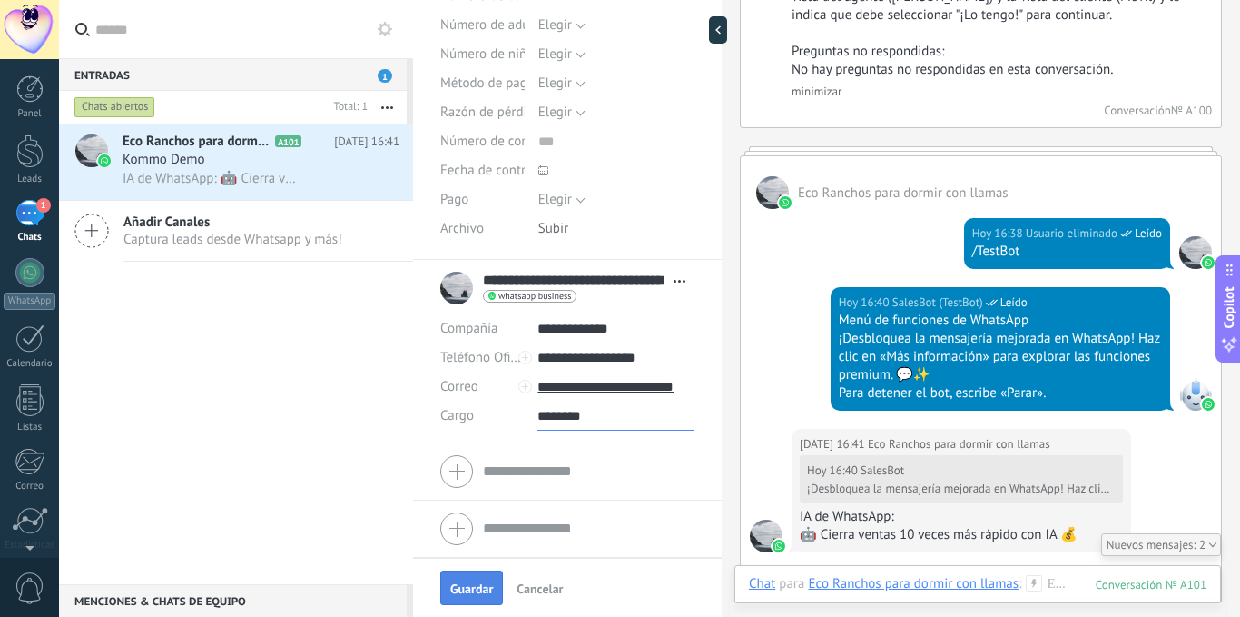
type input "********"
click at [470, 590] on span "Guardar" at bounding box center [471, 588] width 43 height 13
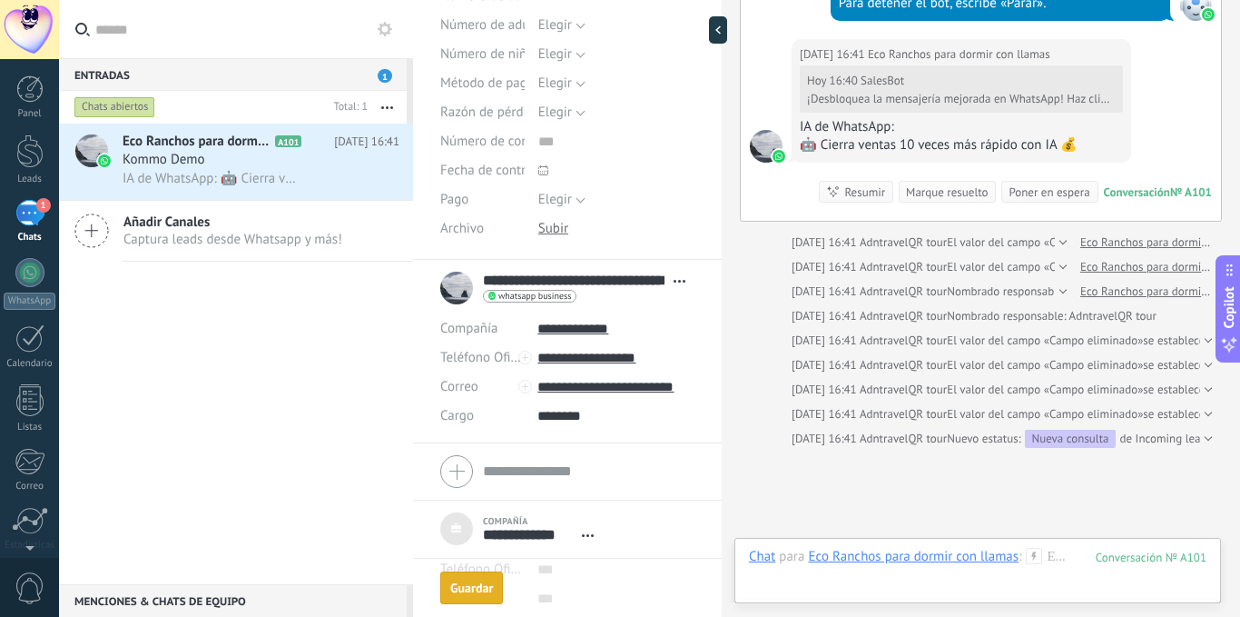
scroll to position [1859, 0]
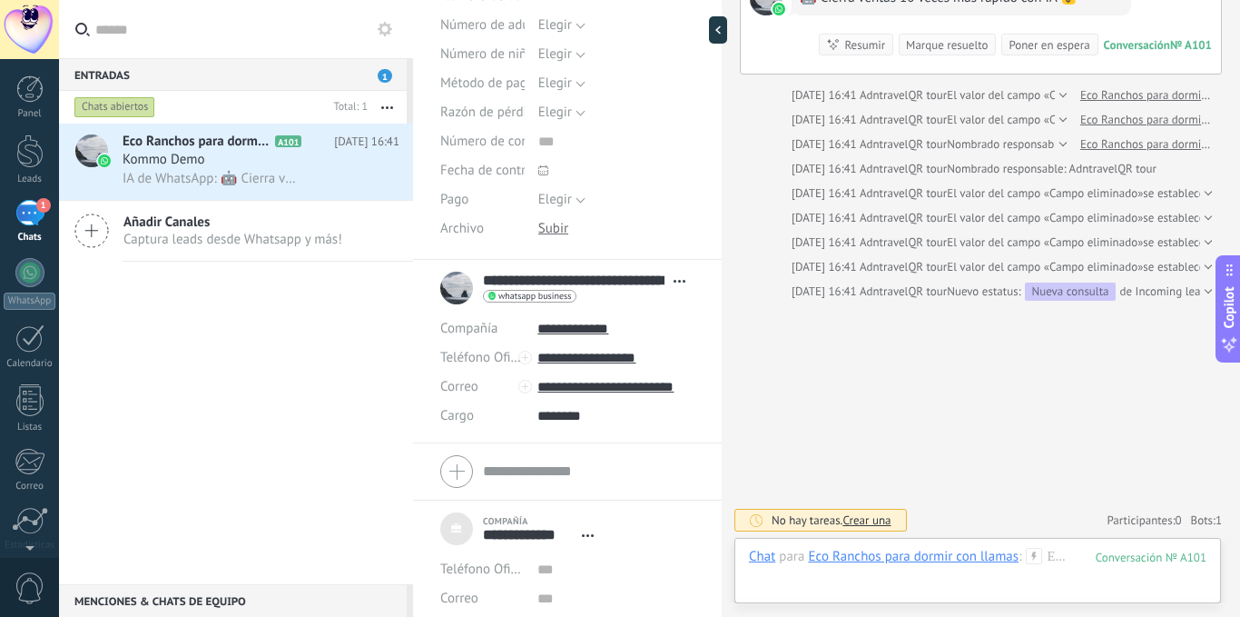
click at [713, 28] on div at bounding box center [718, 29] width 18 height 27
type textarea "***"
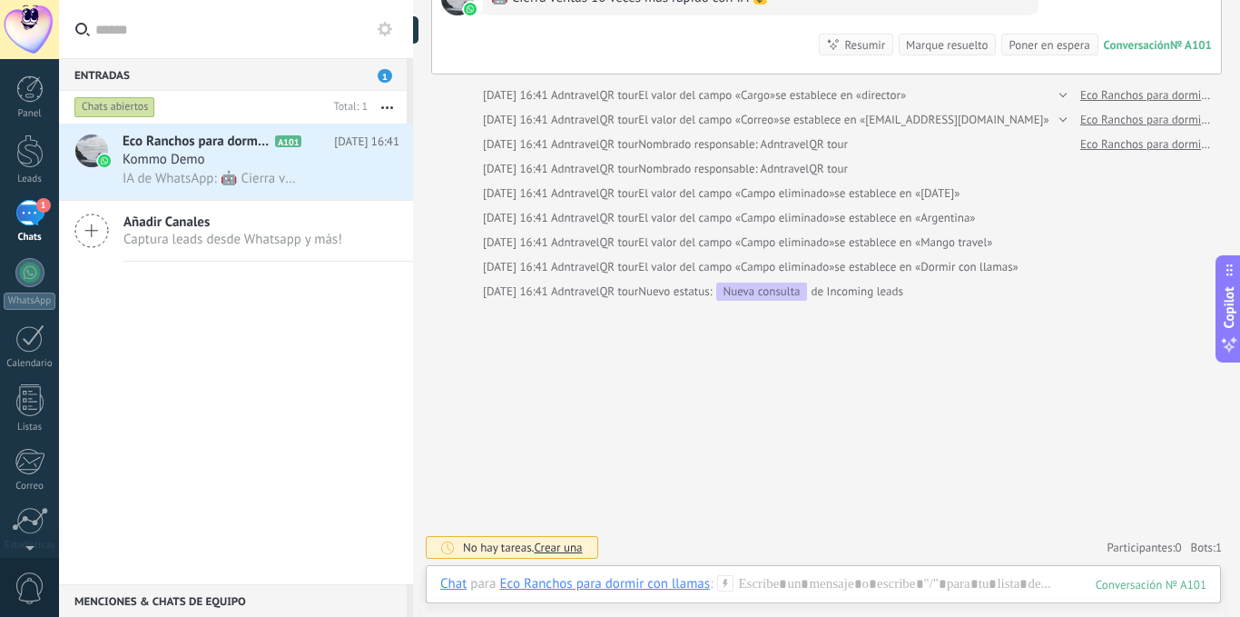
scroll to position [1716, 0]
click at [557, 547] on span "Crear una" at bounding box center [558, 546] width 48 height 15
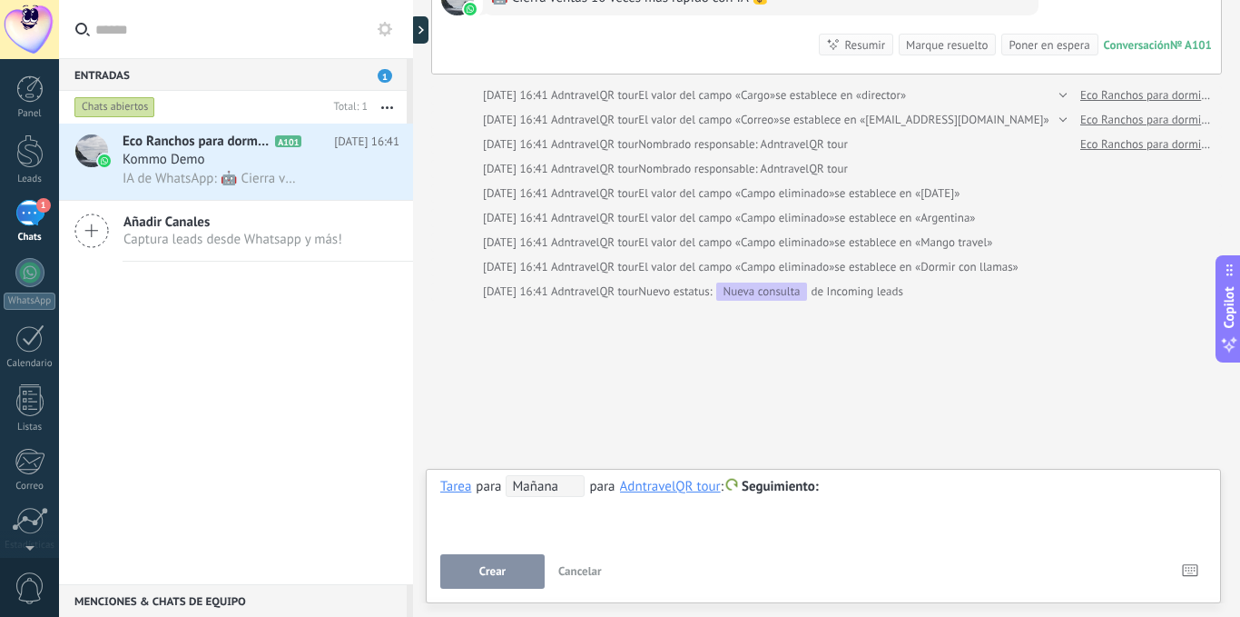
click at [576, 568] on span "Cancelar" at bounding box center [580, 570] width 44 height 15
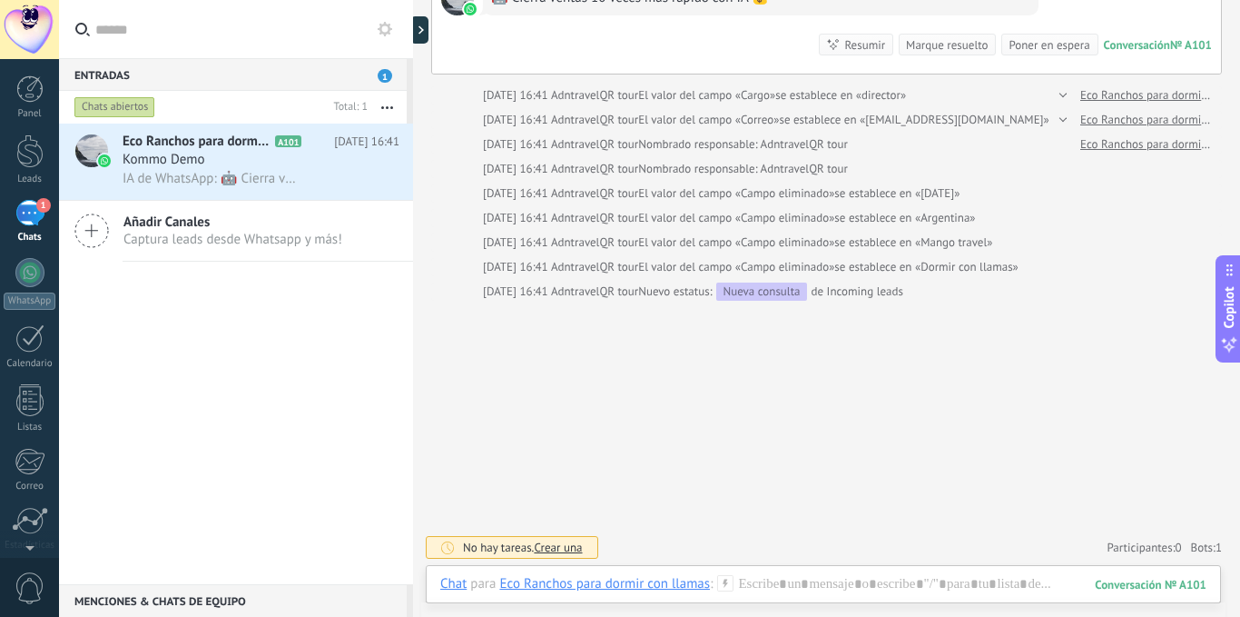
click at [213, 230] on span "Añadir Canales" at bounding box center [232, 221] width 219 height 17
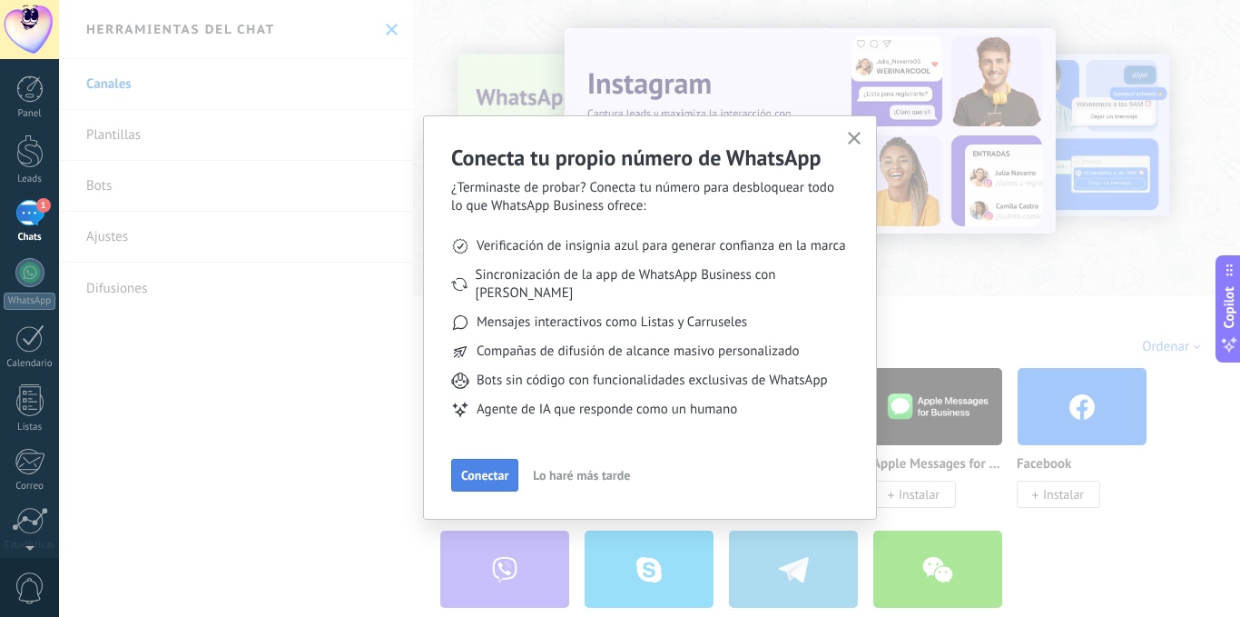
click at [499, 469] on span "Conectar" at bounding box center [484, 475] width 47 height 13
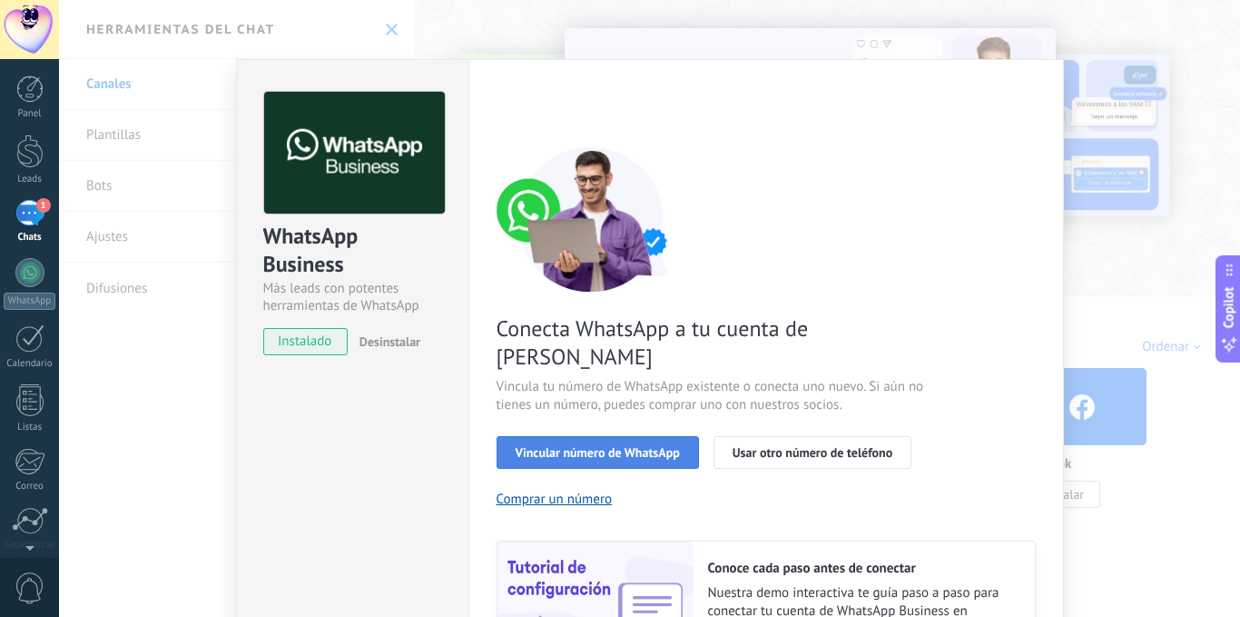
click at [637, 446] on span "Vincular número de WhatsApp" at bounding box center [598, 452] width 164 height 13
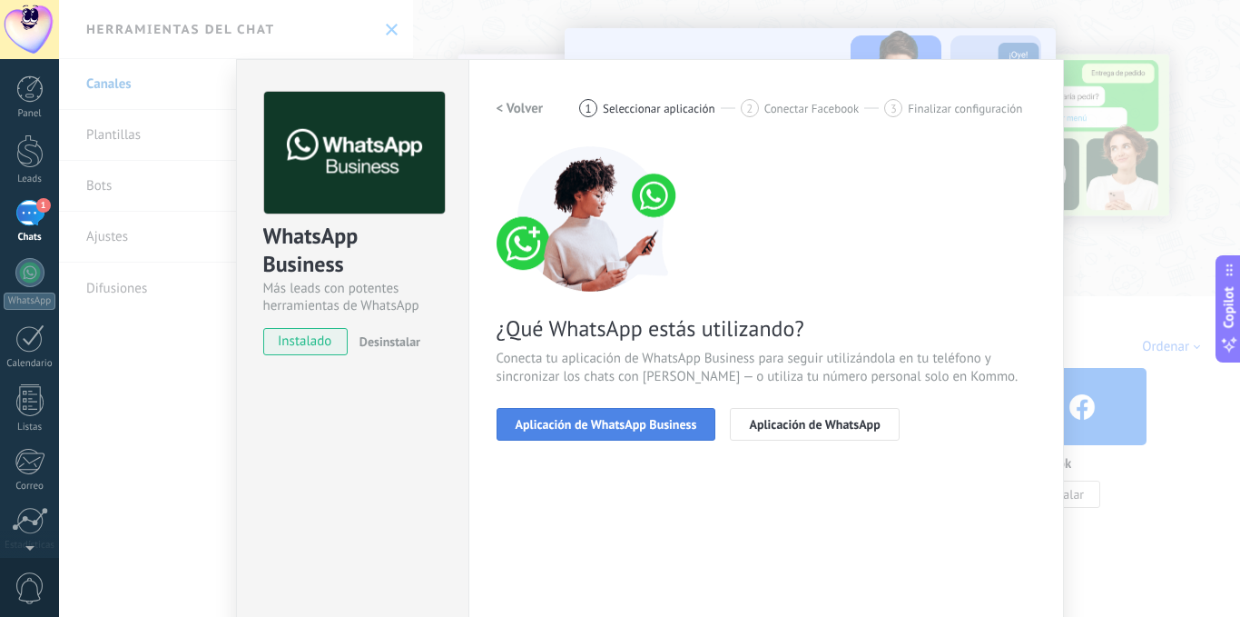
click at [643, 418] on span "Aplicación de WhatsApp Business" at bounding box center [607, 424] width 182 height 13
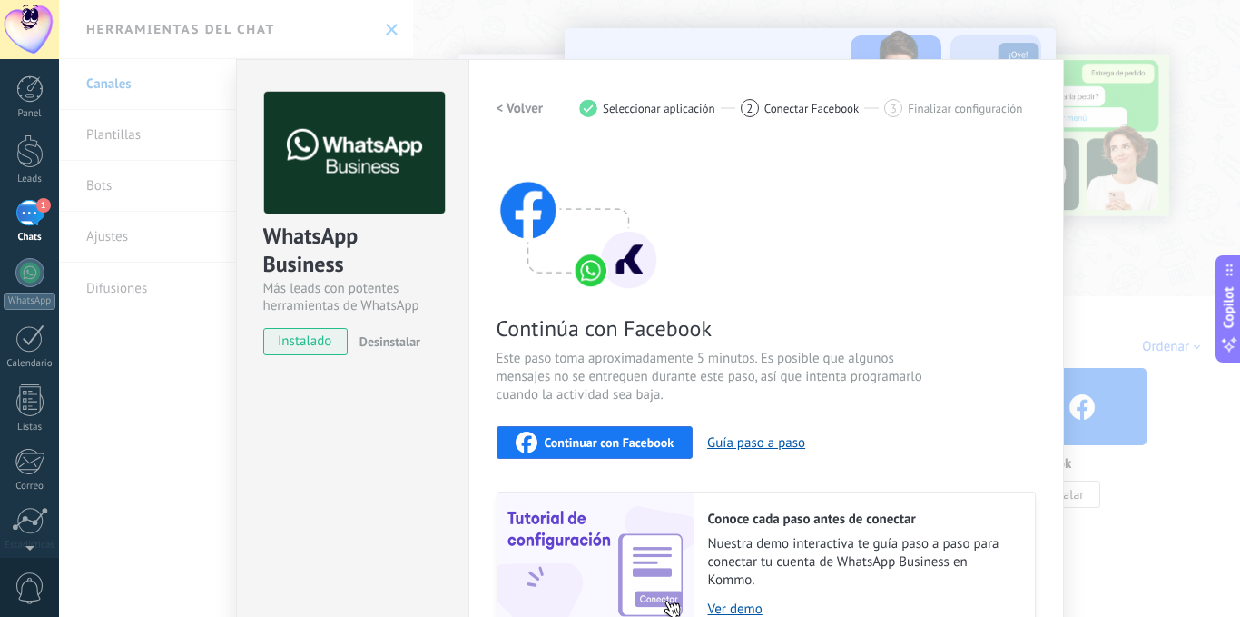
click at [609, 440] on span "Continuar con Facebook" at bounding box center [610, 442] width 130 height 13
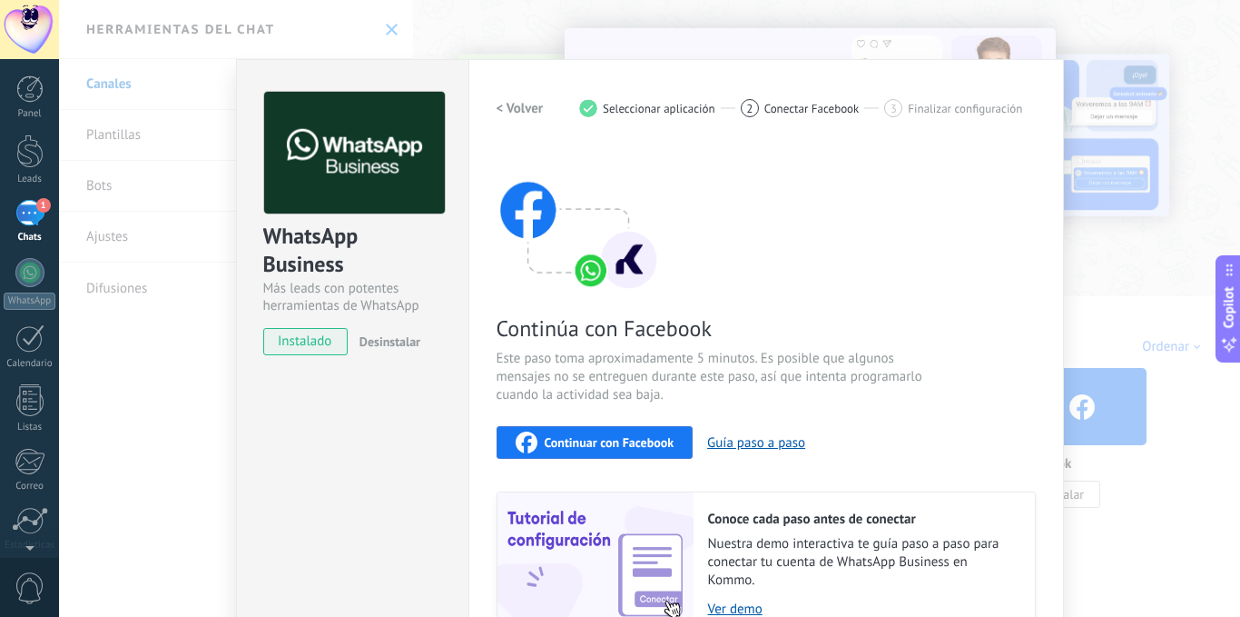
scroll to position [169, 0]
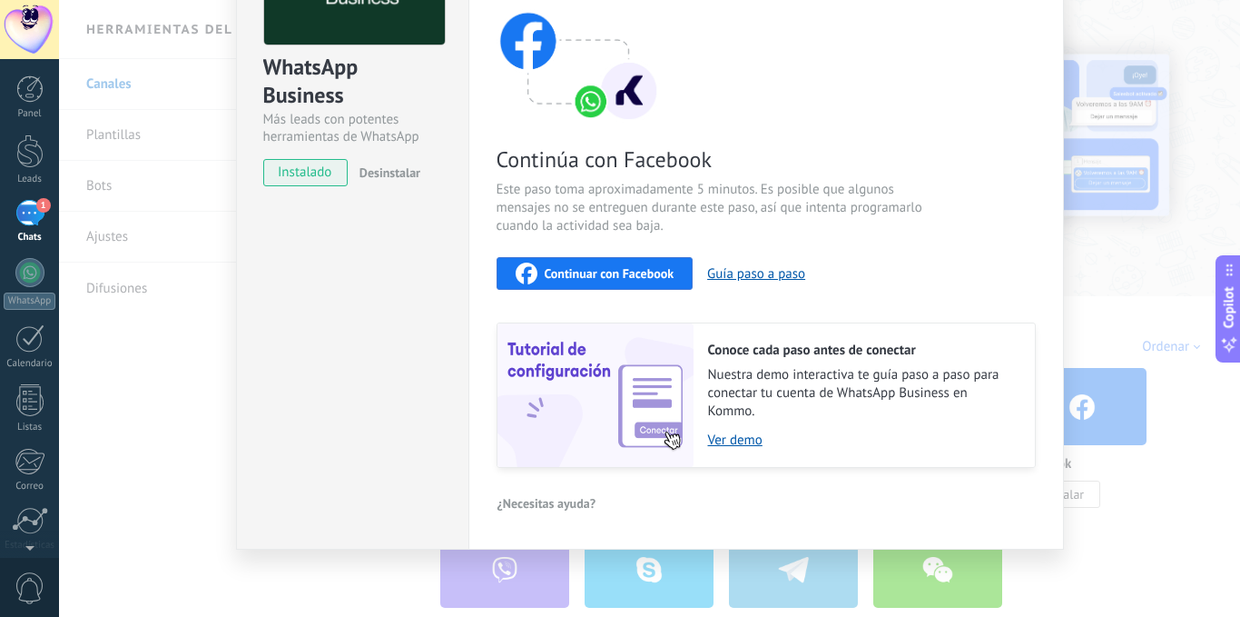
click at [167, 415] on div "WhatsApp Business Más leads con potentes herramientas de WhatsApp instalado Des…" at bounding box center [649, 308] width 1181 height 617
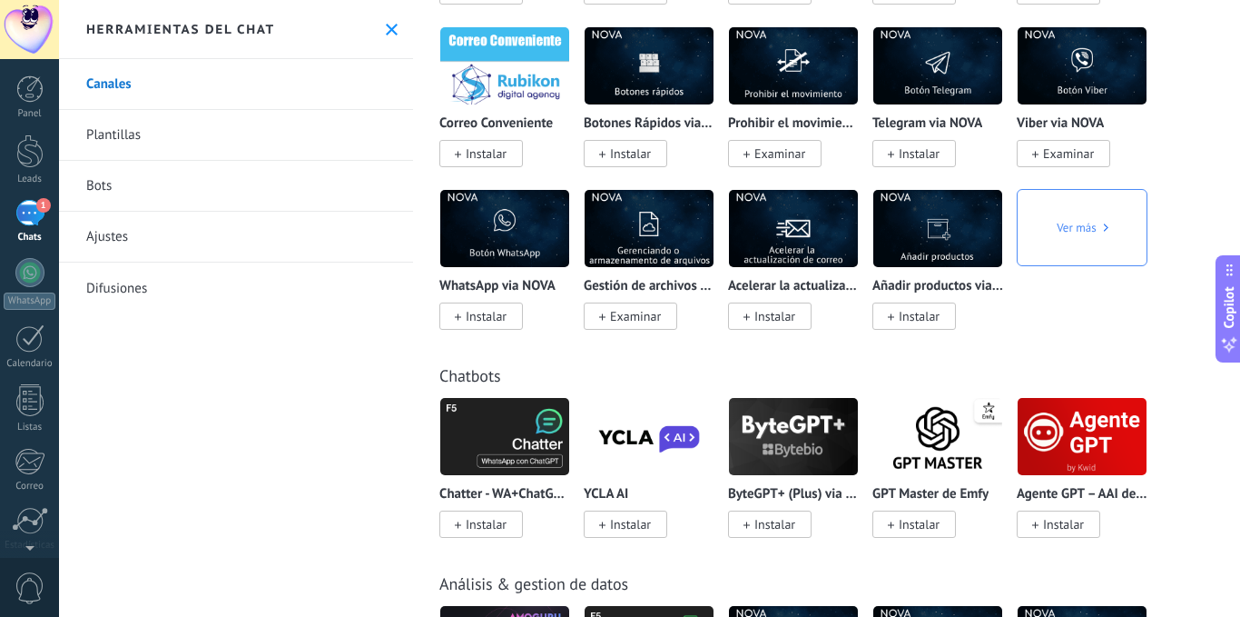
scroll to position [5085, 0]
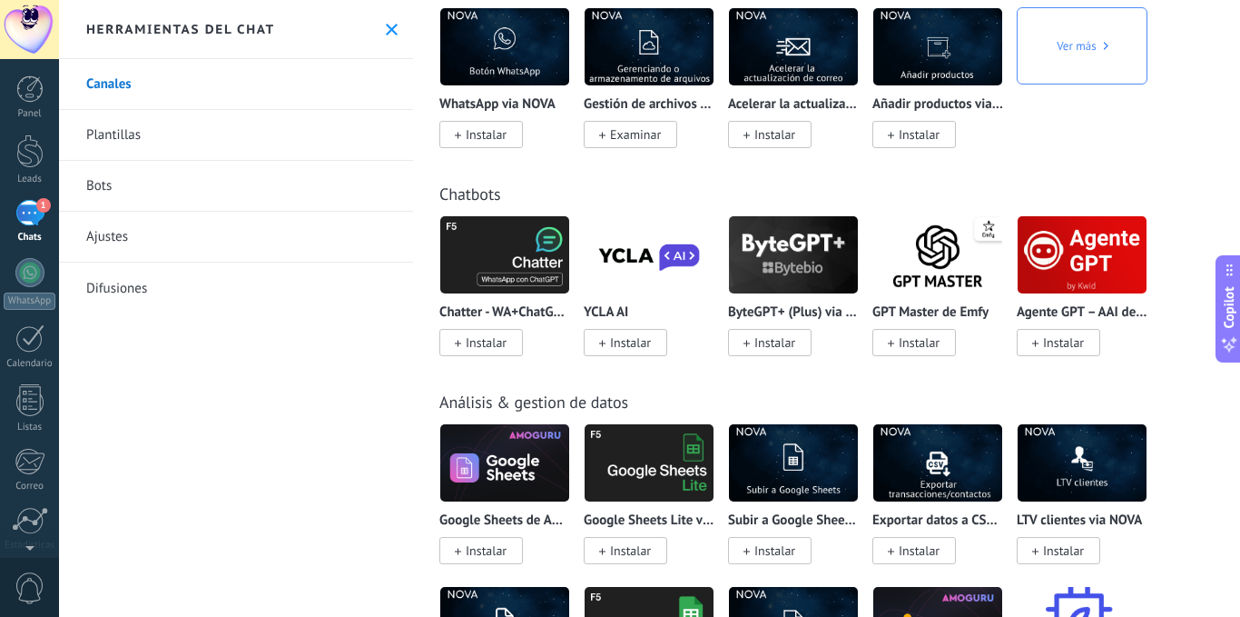
click at [500, 347] on span "Instalar" at bounding box center [486, 342] width 41 height 16
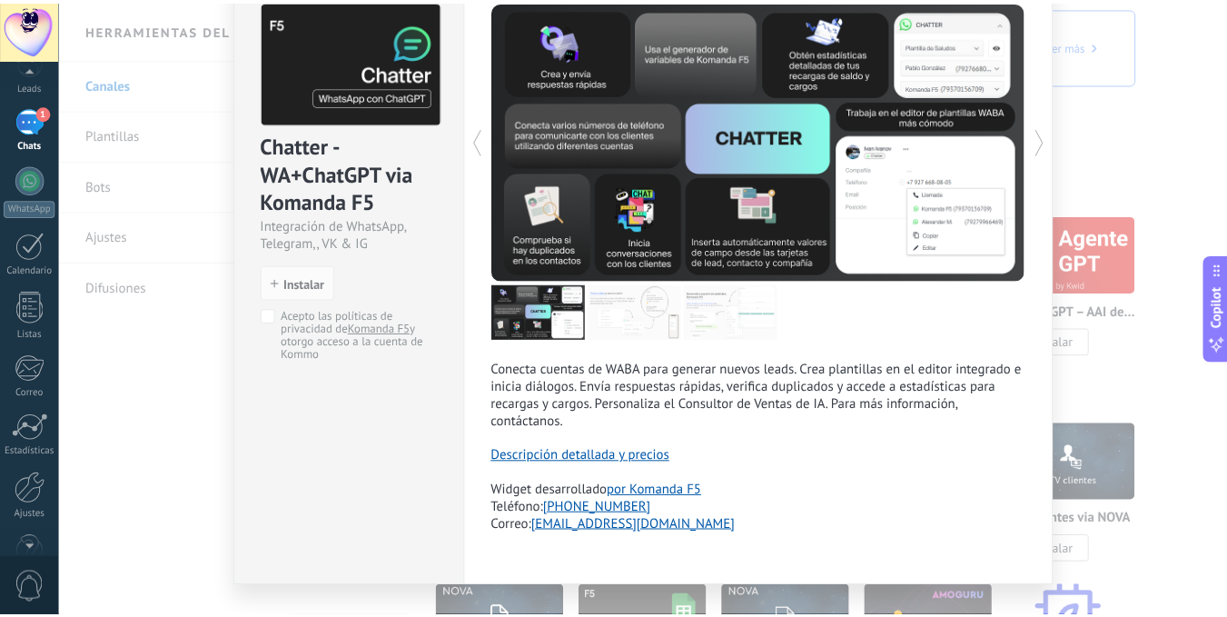
scroll to position [139, 0]
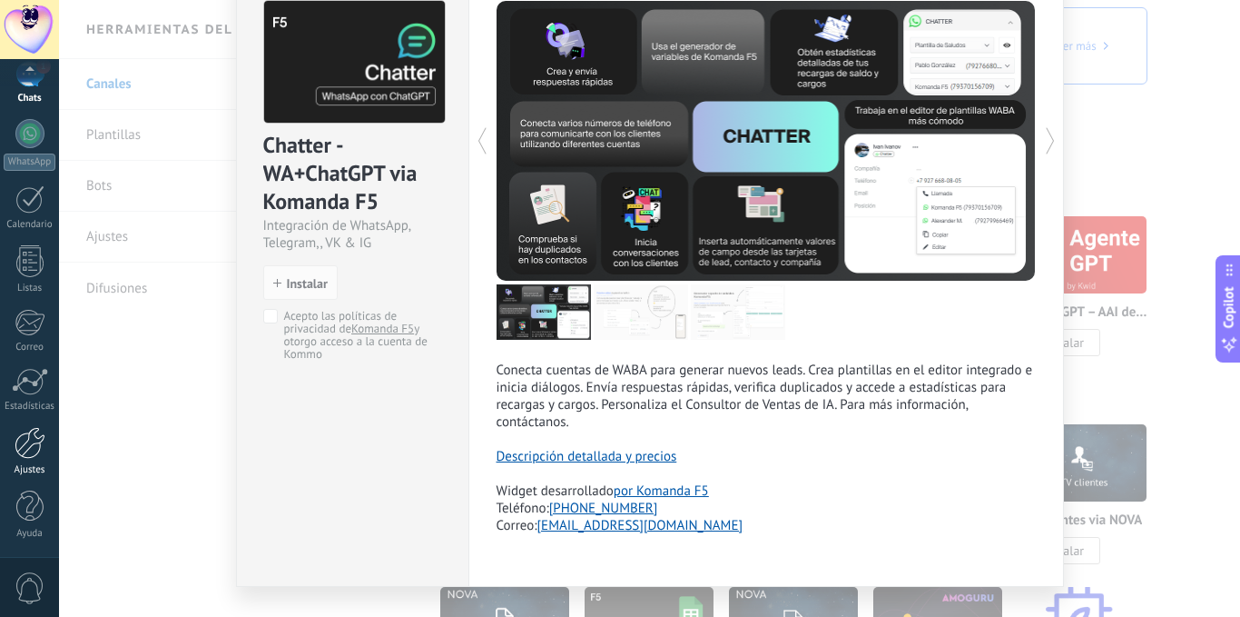
click at [30, 445] on div at bounding box center [30, 443] width 31 height 32
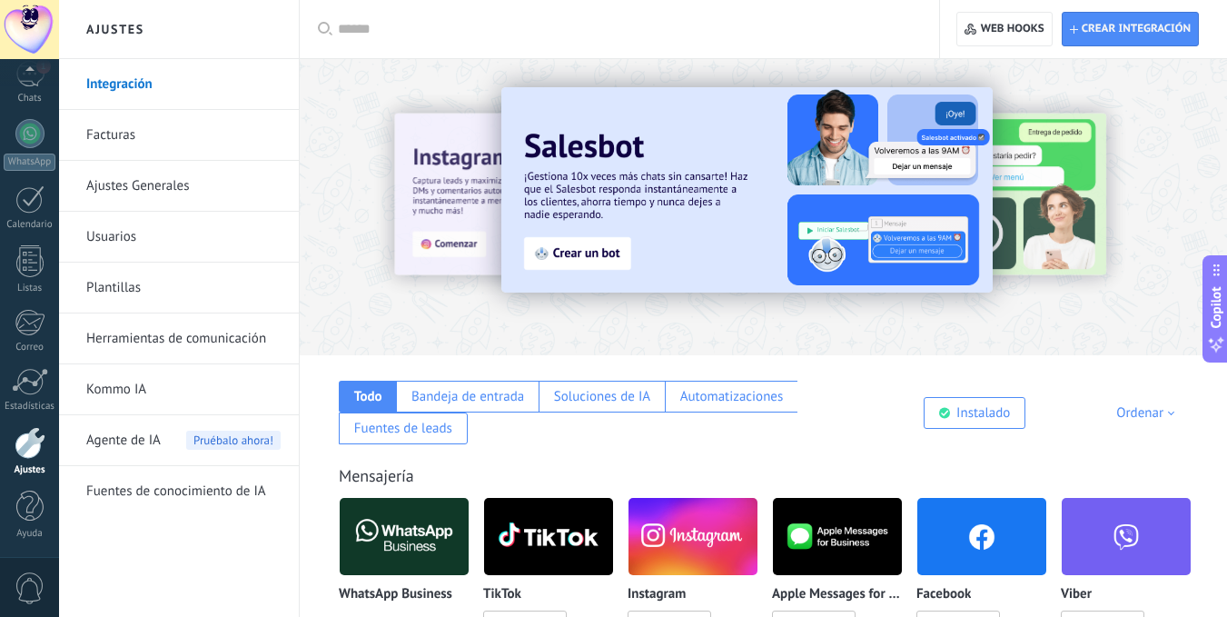
click at [134, 439] on span "Agente de IA" at bounding box center [123, 440] width 74 height 51
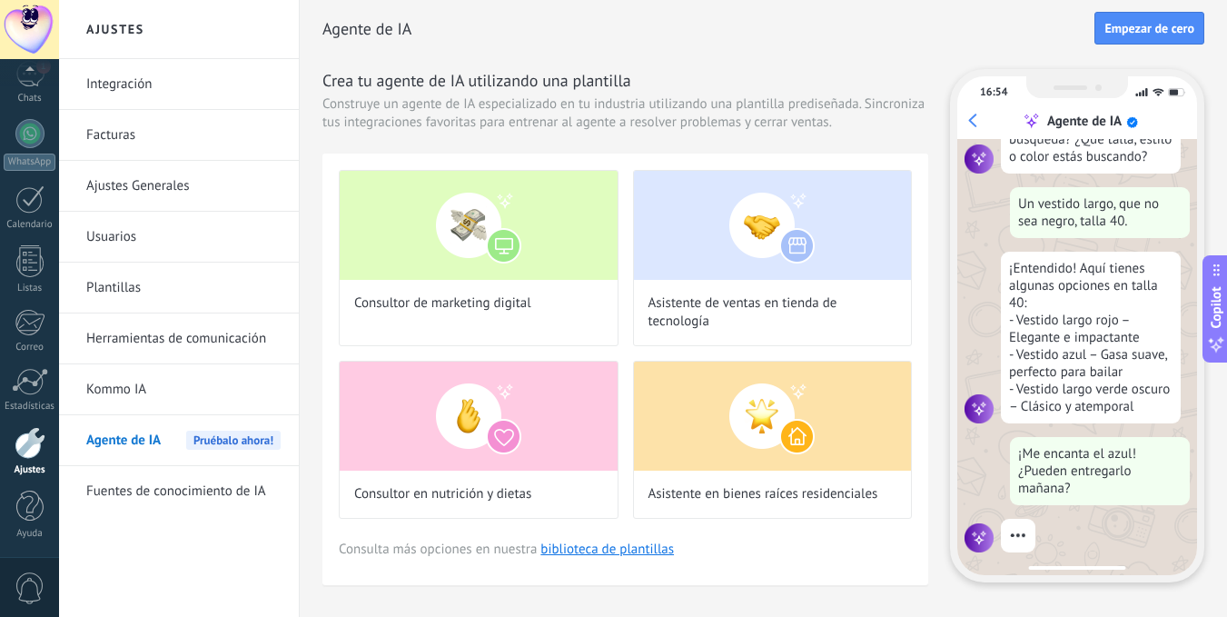
scroll to position [218, 0]
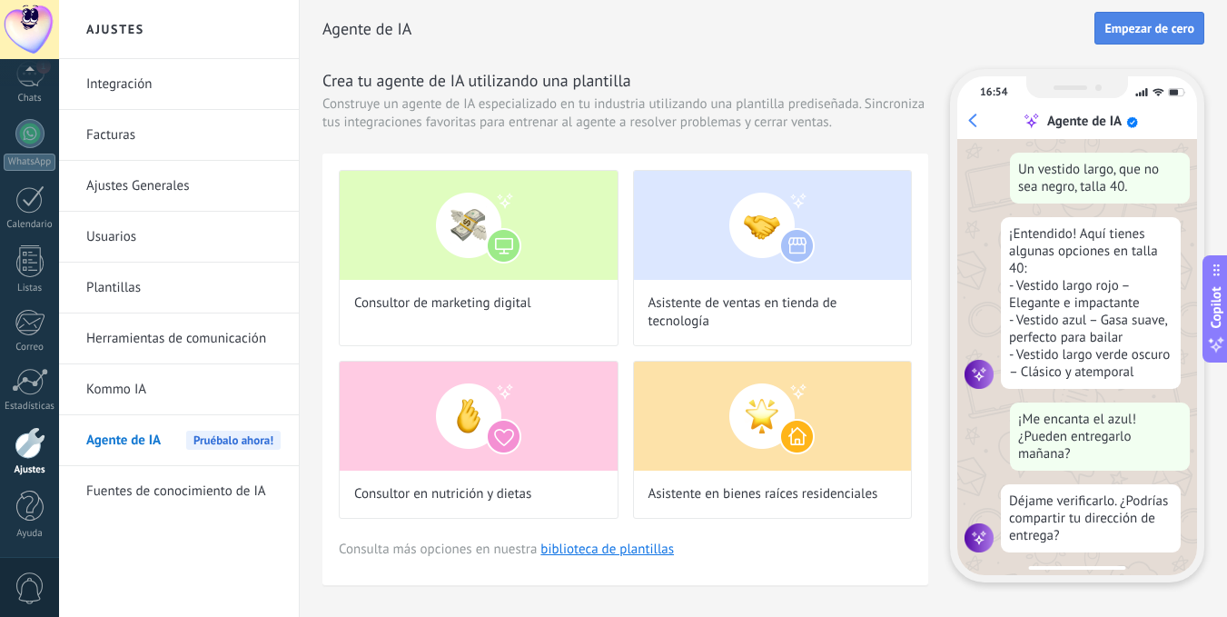
click at [1150, 22] on span "Empezar de cero" at bounding box center [1149, 28] width 90 height 13
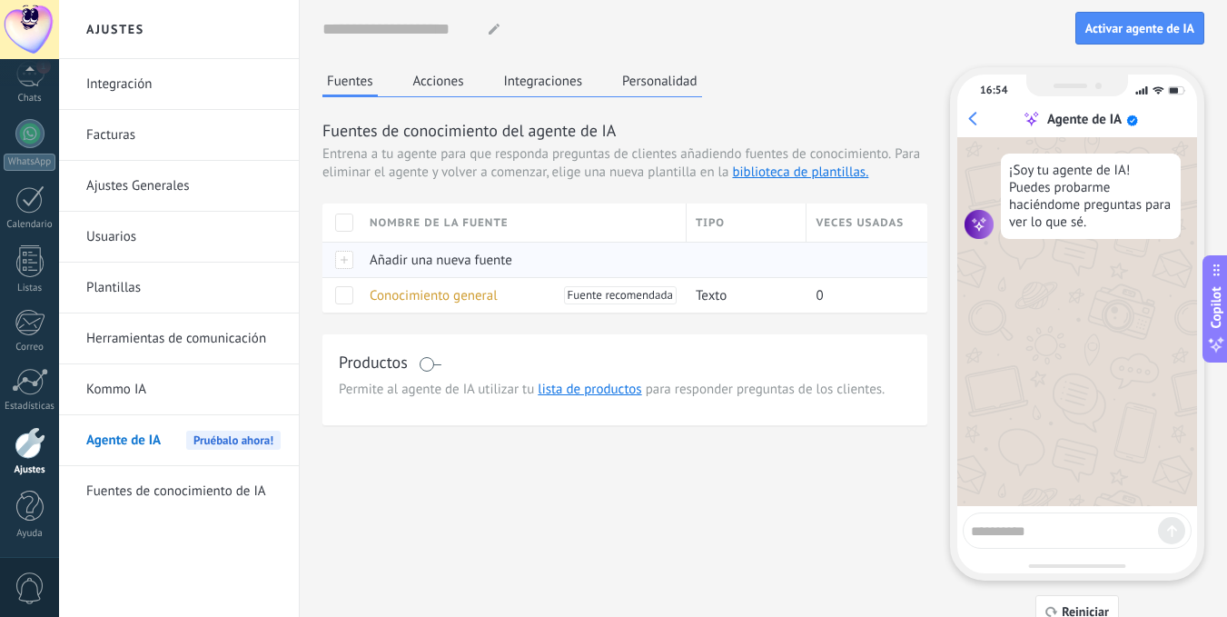
click at [388, 253] on span "Añadir una nueva fuente" at bounding box center [441, 260] width 143 height 17
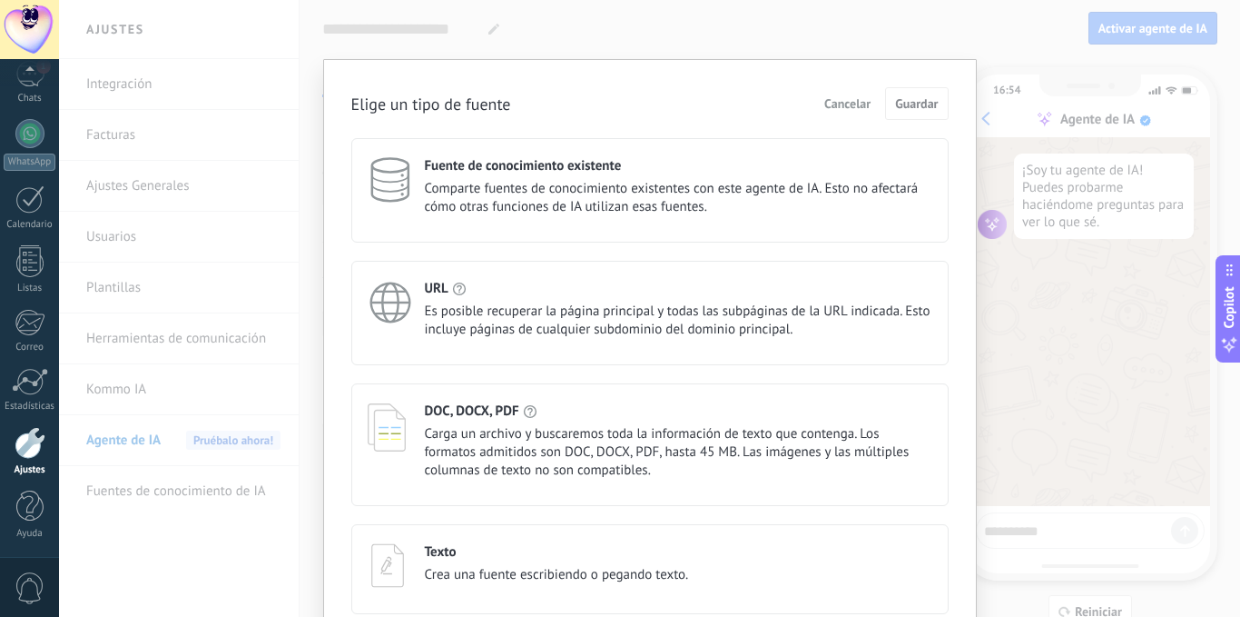
click at [846, 106] on span "Cancelar" at bounding box center [848, 103] width 46 height 13
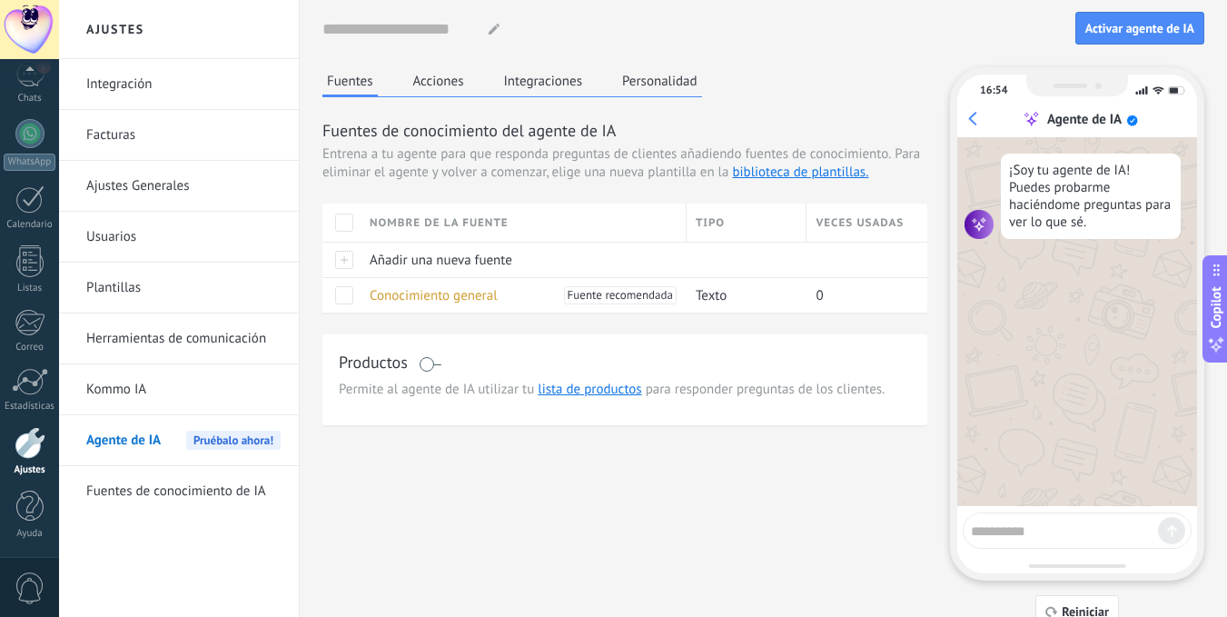
click at [437, 79] on button "Acciones" at bounding box center [439, 80] width 60 height 27
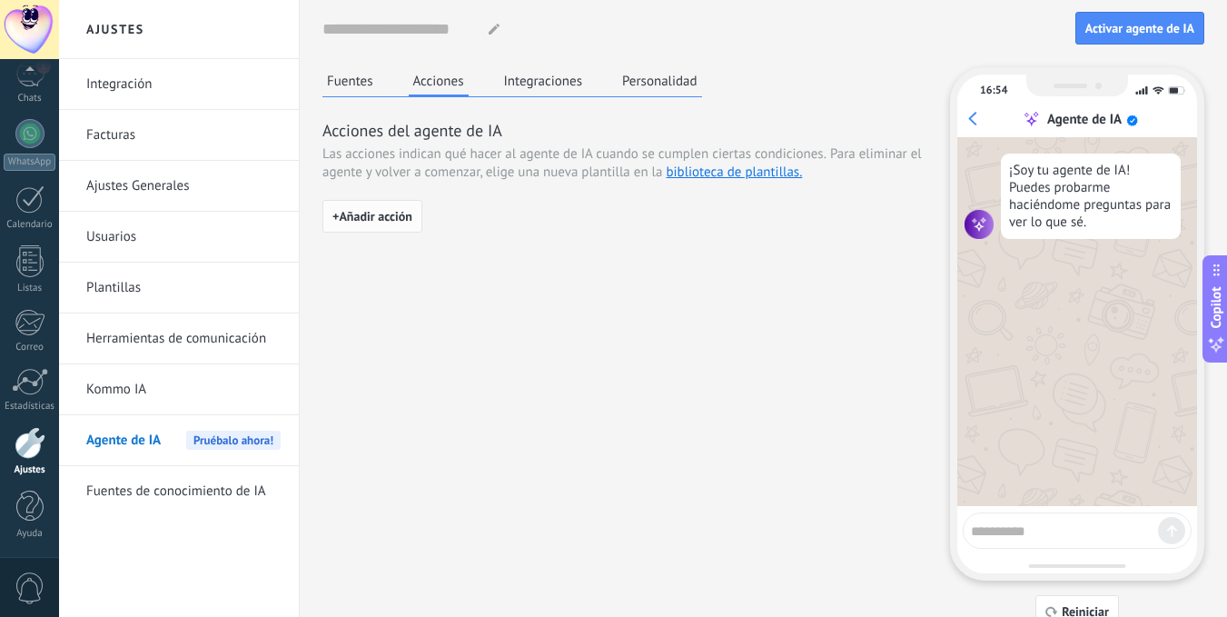
click at [383, 212] on span "+ Añadir acción" at bounding box center [372, 216] width 80 height 13
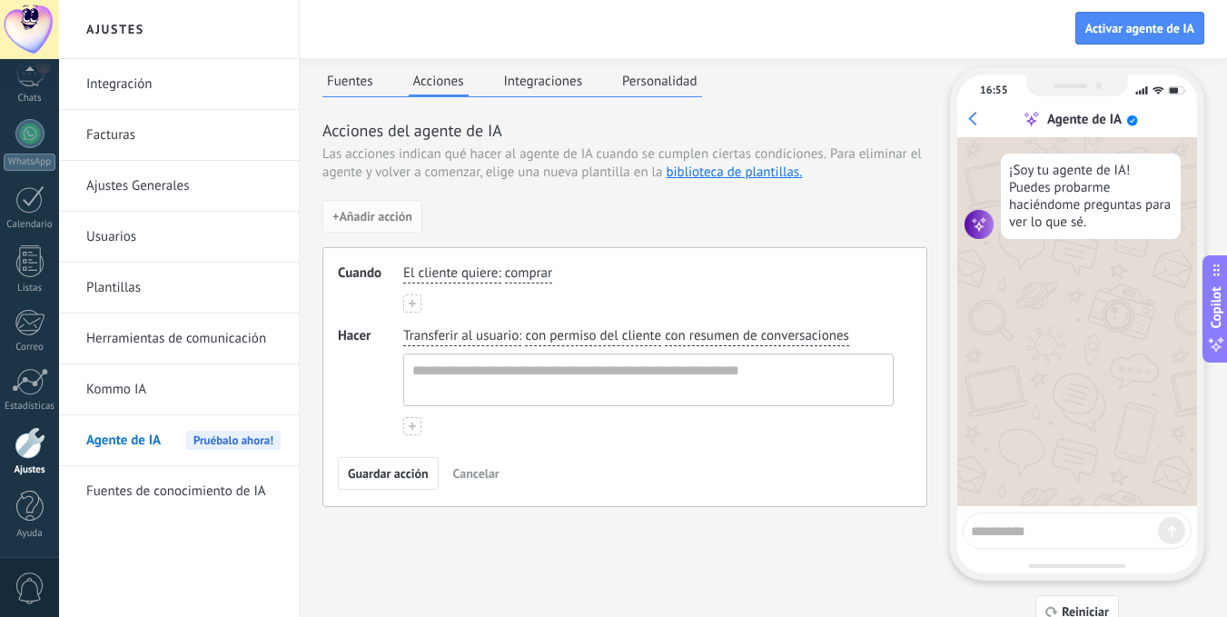
scroll to position [69, 0]
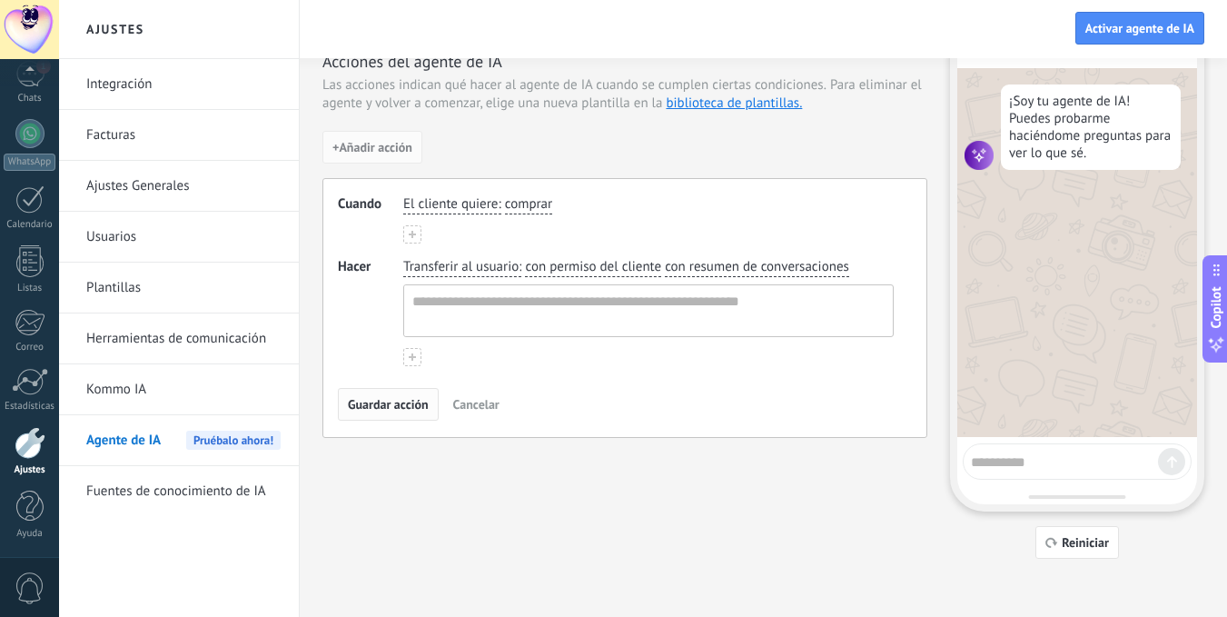
click at [395, 410] on span "Guardar acción" at bounding box center [388, 404] width 81 height 13
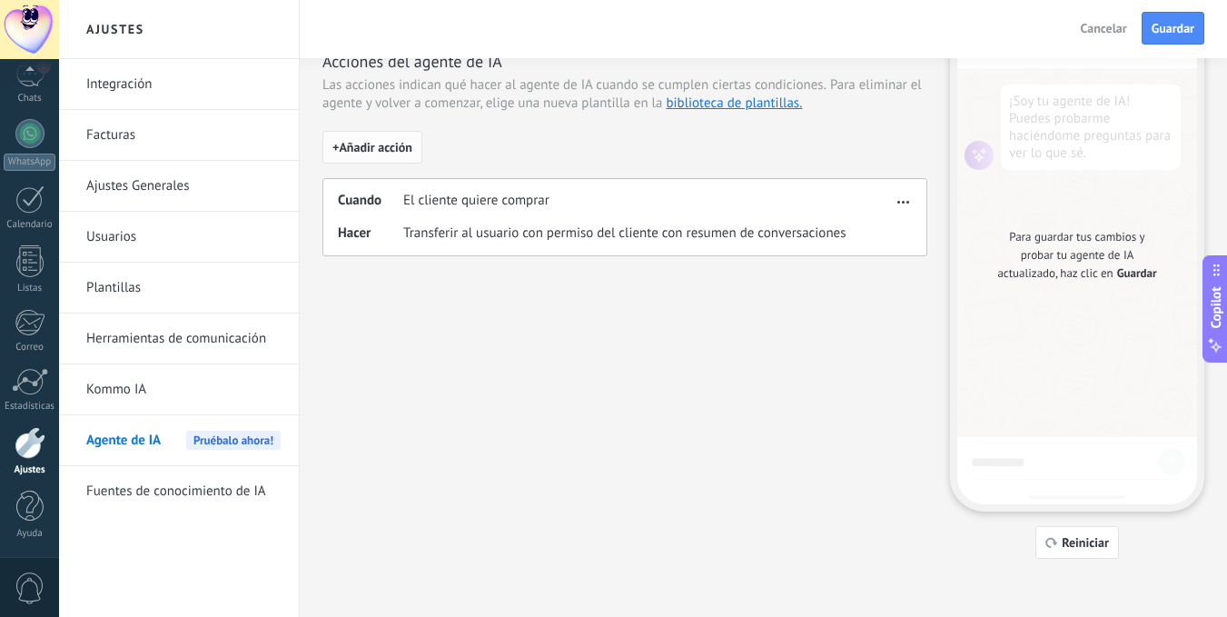
click at [383, 146] on span "+ Añadir acción" at bounding box center [372, 147] width 80 height 13
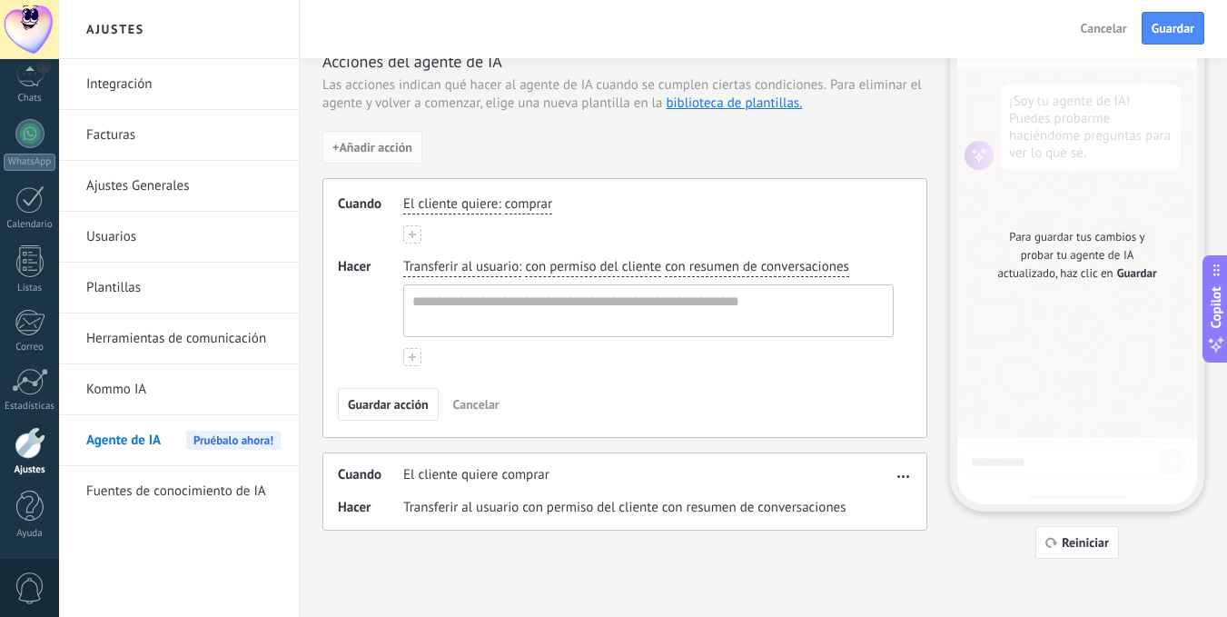
click at [528, 204] on span "comprar" at bounding box center [528, 204] width 47 height 18
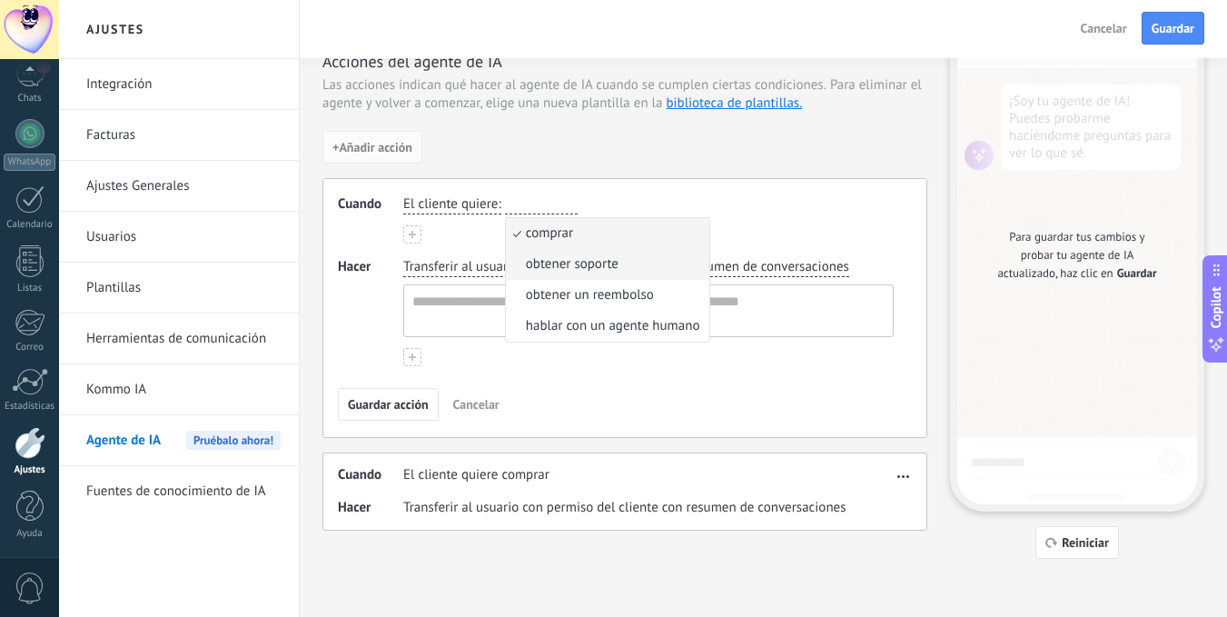
click at [559, 261] on span "obtener soporte" at bounding box center [572, 264] width 93 height 18
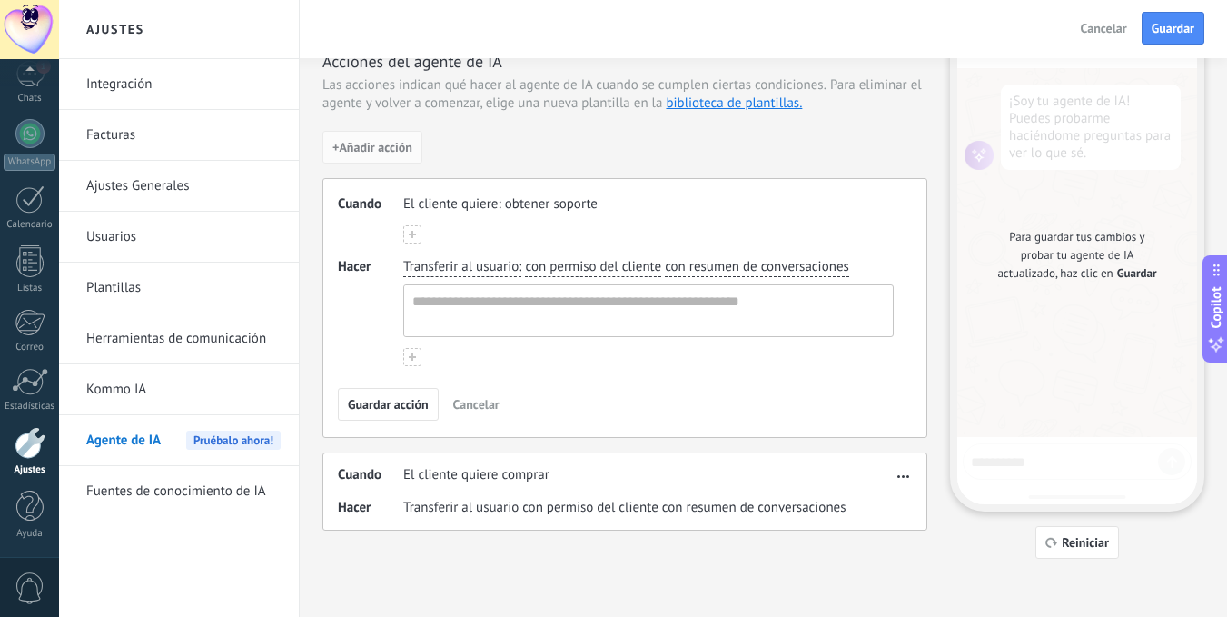
click at [727, 265] on span "con resumen de conversaciones" at bounding box center [757, 267] width 184 height 18
click at [619, 146] on div "+ Añadir acción Cuando El cliente quiere : obtener soporte Hacer Transferir al …" at bounding box center [624, 331] width 605 height 400
click at [388, 406] on span "Guardar acción" at bounding box center [388, 404] width 81 height 13
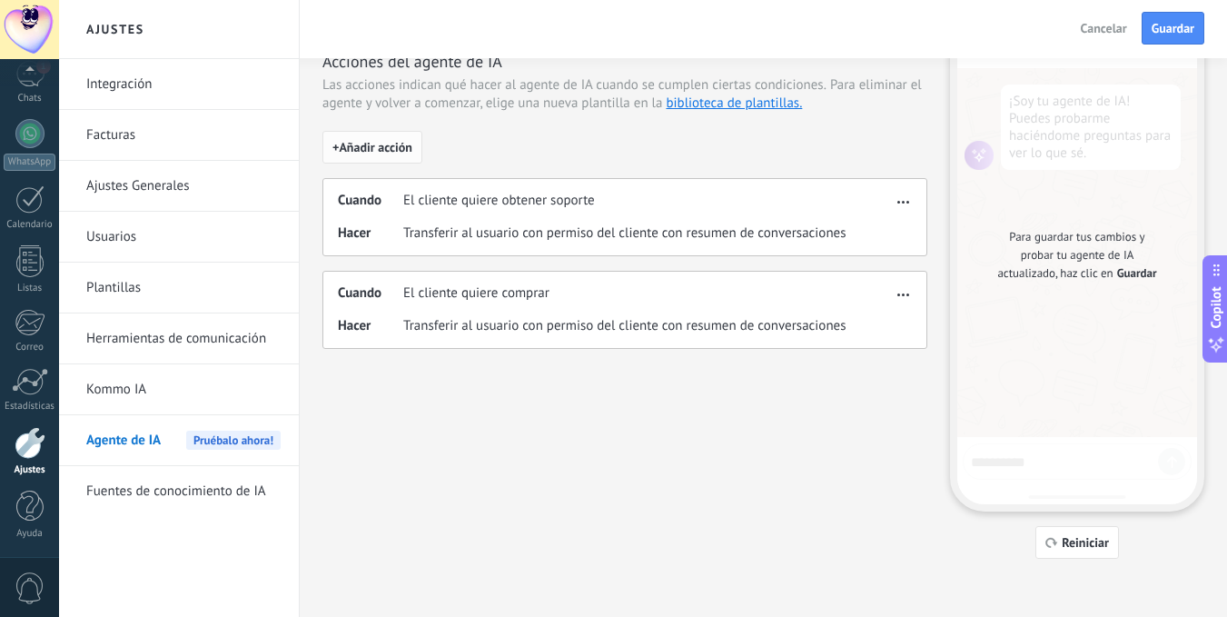
click at [377, 141] on span "+ Añadir acción" at bounding box center [372, 147] width 80 height 13
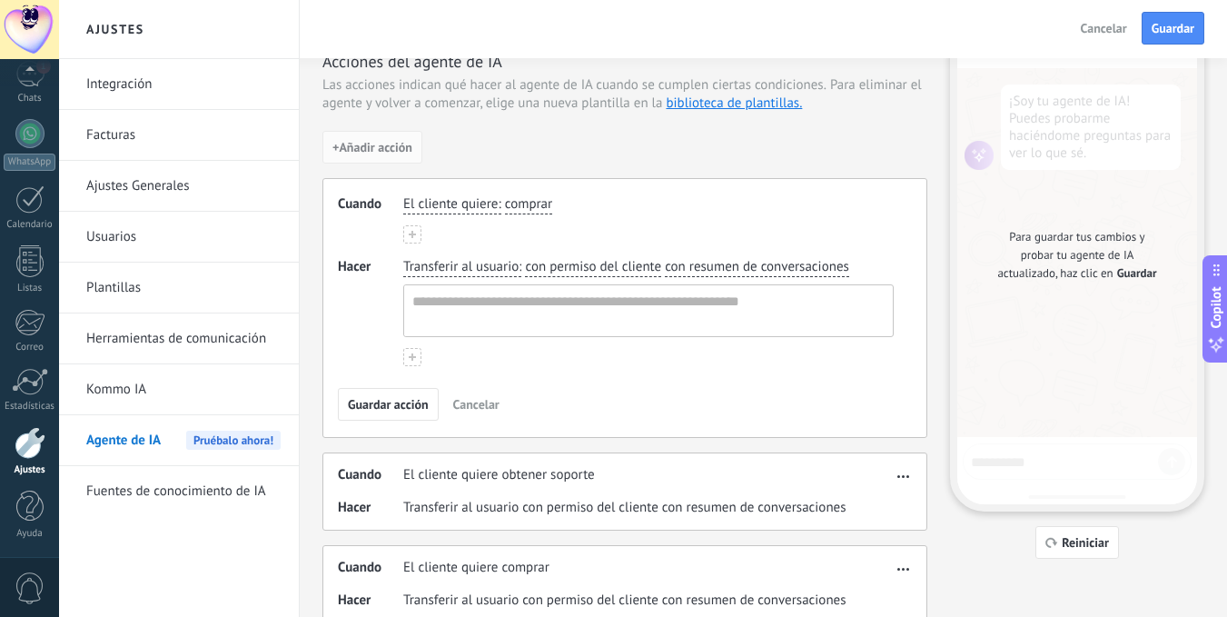
click at [525, 204] on span "comprar" at bounding box center [528, 204] width 47 height 18
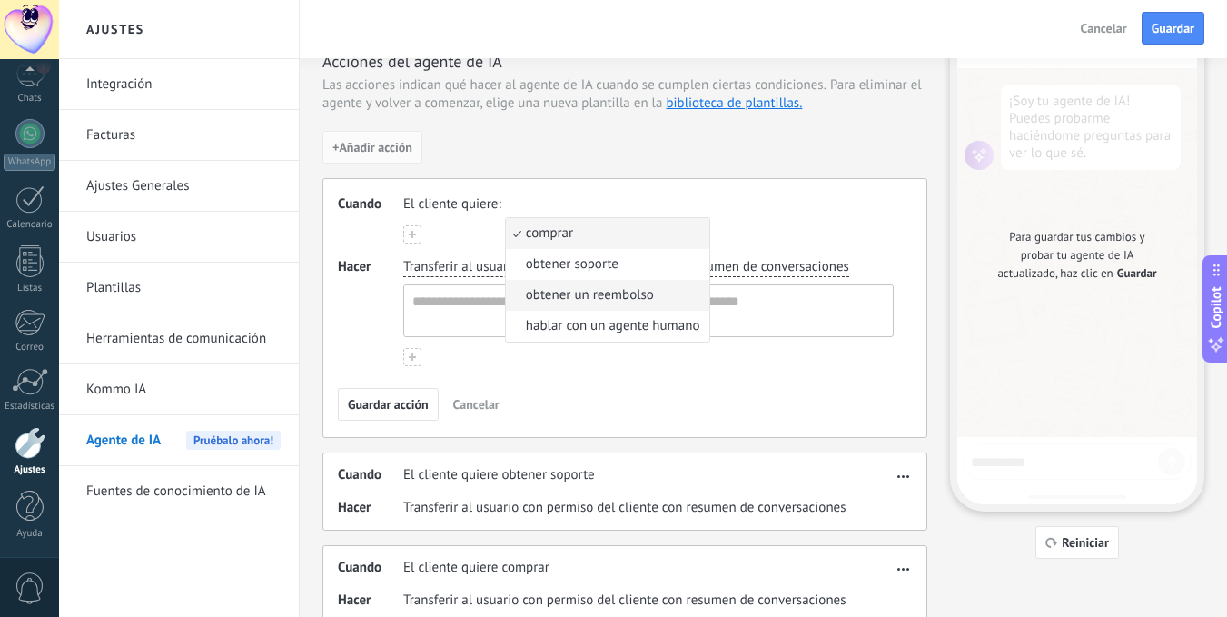
click at [582, 296] on span "obtener un reembolso" at bounding box center [590, 295] width 128 height 18
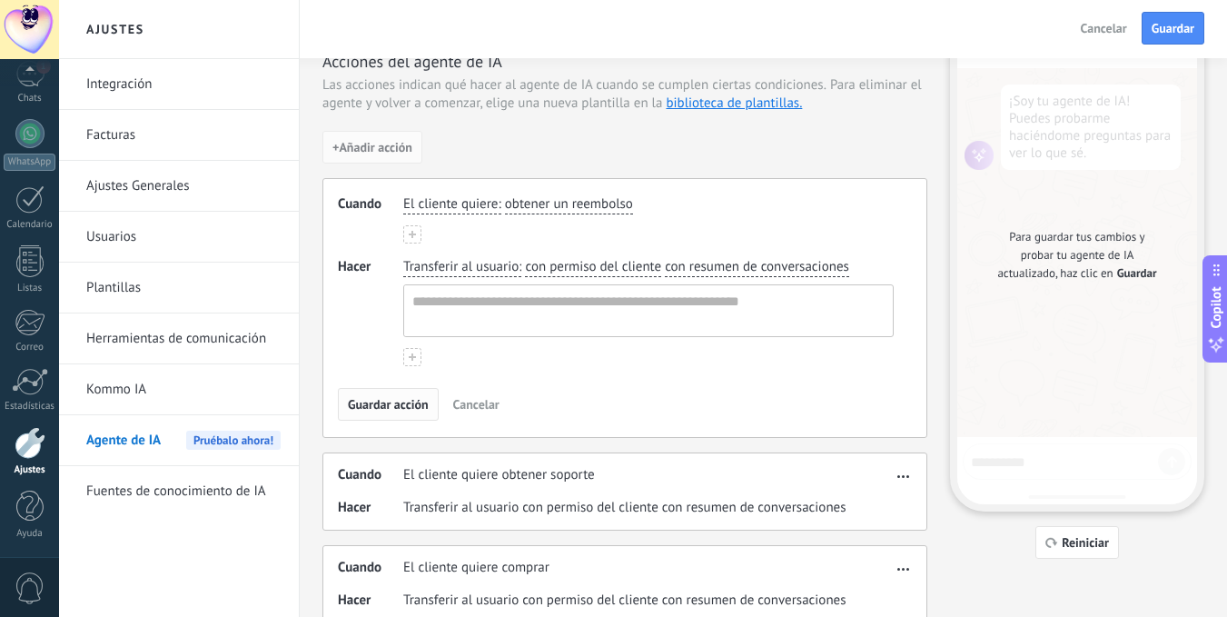
click at [398, 412] on button "Guardar acción" at bounding box center [388, 404] width 101 height 33
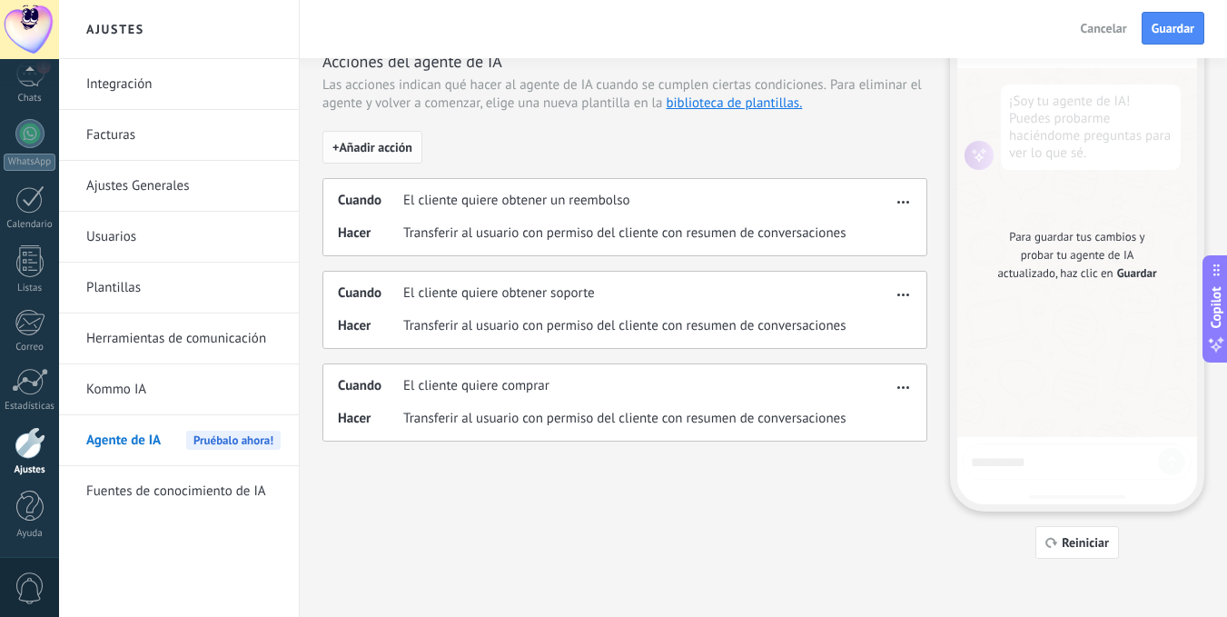
click at [405, 146] on span "+ Añadir acción" at bounding box center [372, 147] width 80 height 13
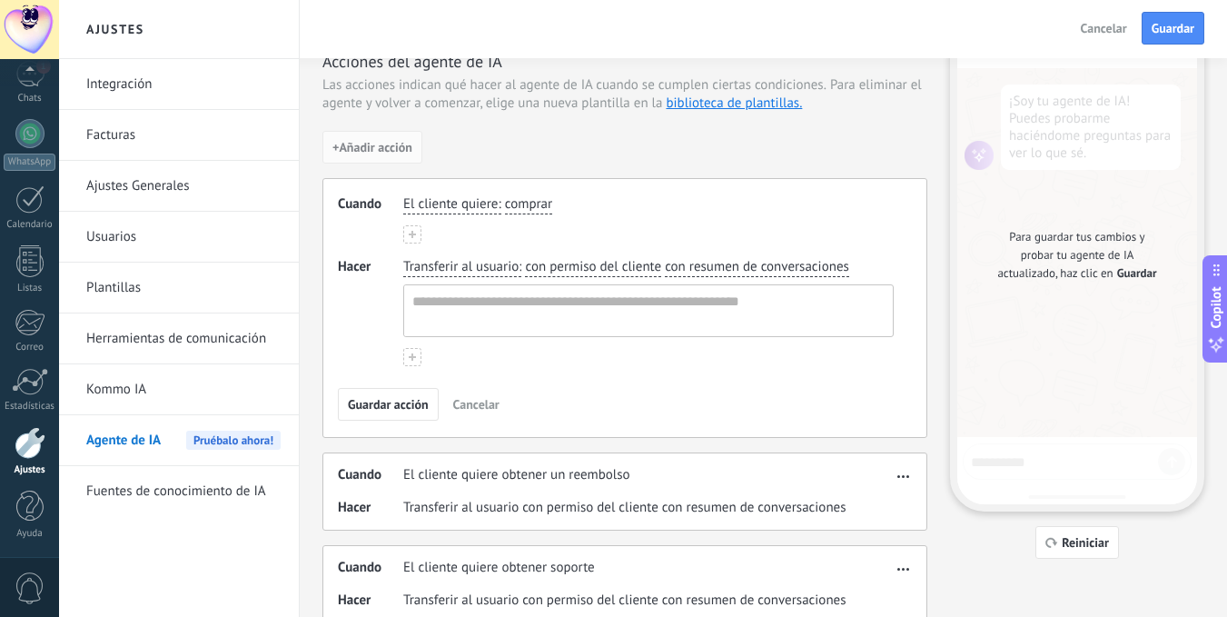
click at [536, 201] on span "comprar" at bounding box center [528, 204] width 47 height 18
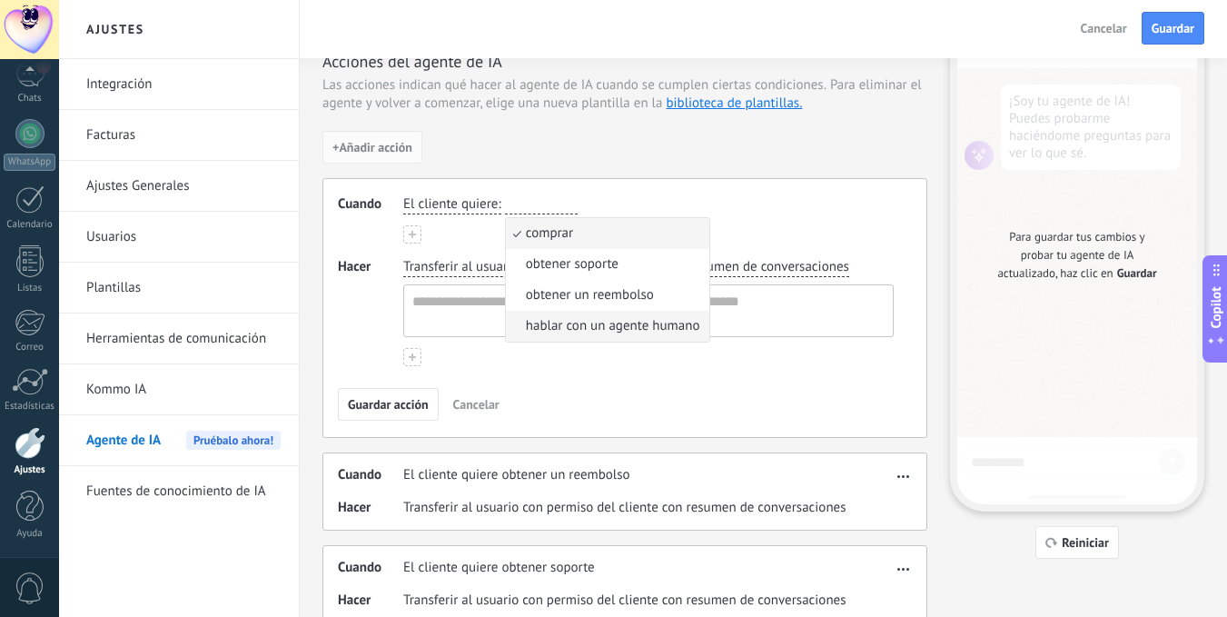
click at [570, 314] on li "hablar con un agente humano" at bounding box center [608, 326] width 204 height 31
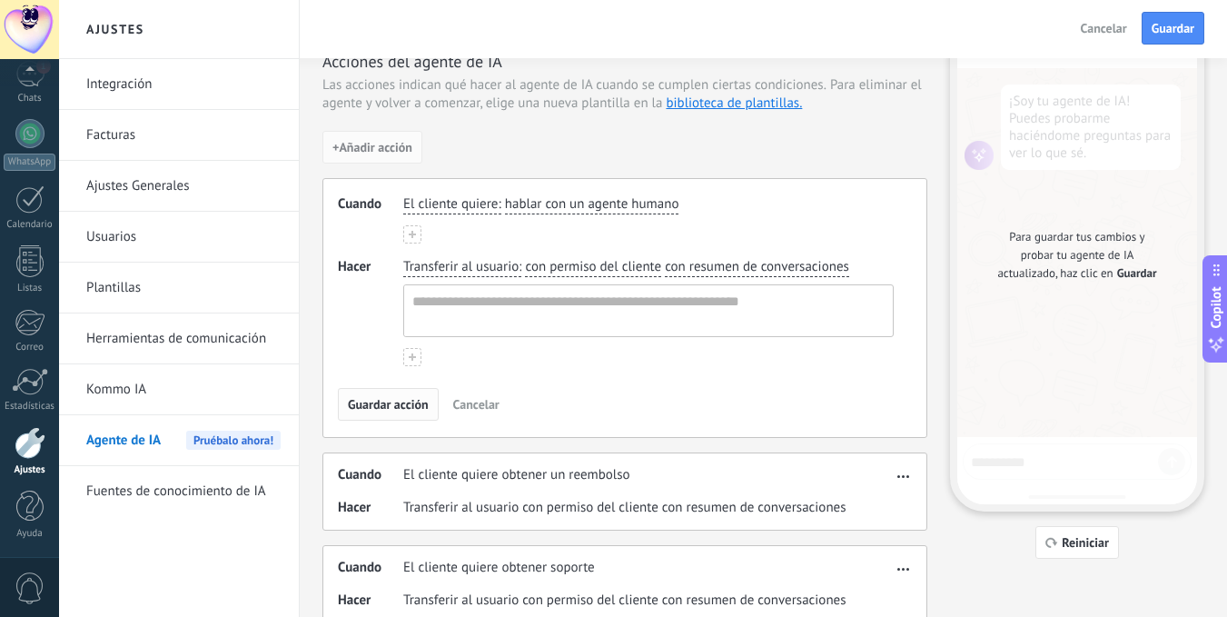
click at [409, 405] on span "Guardar acción" at bounding box center [388, 404] width 81 height 13
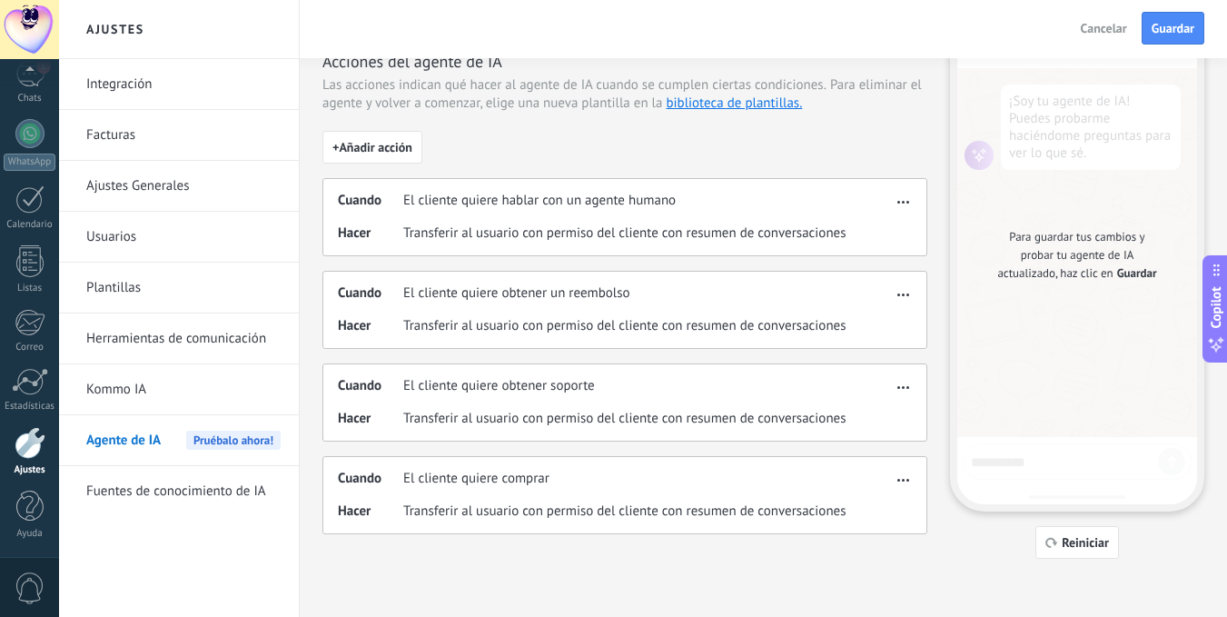
scroll to position [0, 0]
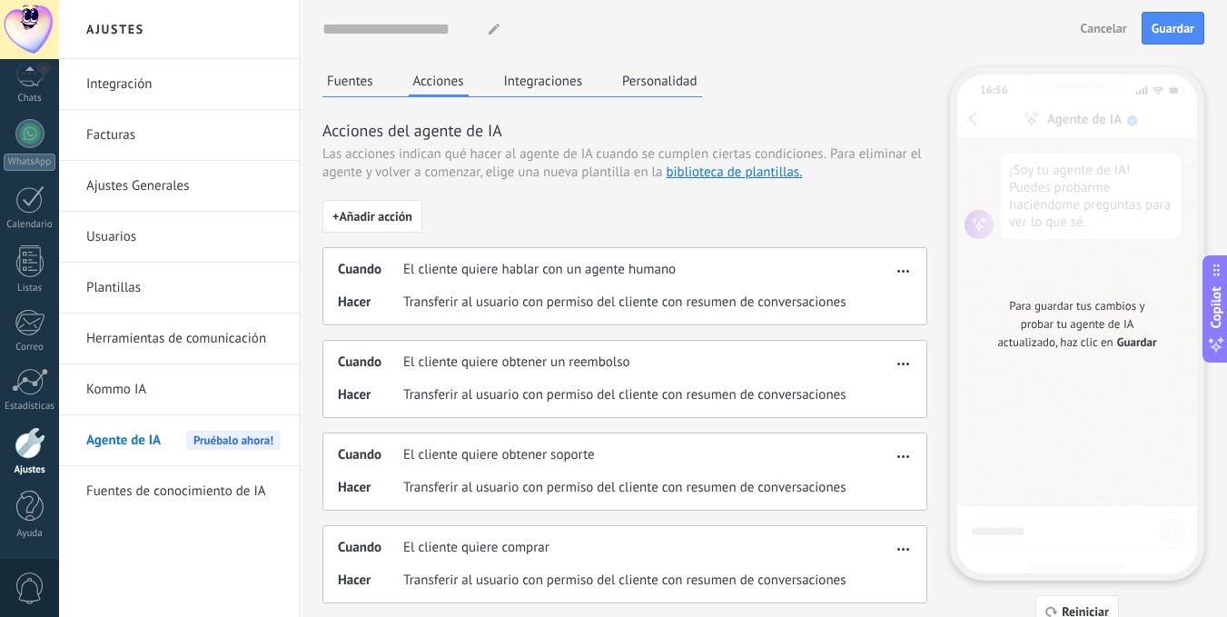
click at [556, 74] on button "Integraciones" at bounding box center [543, 80] width 88 height 27
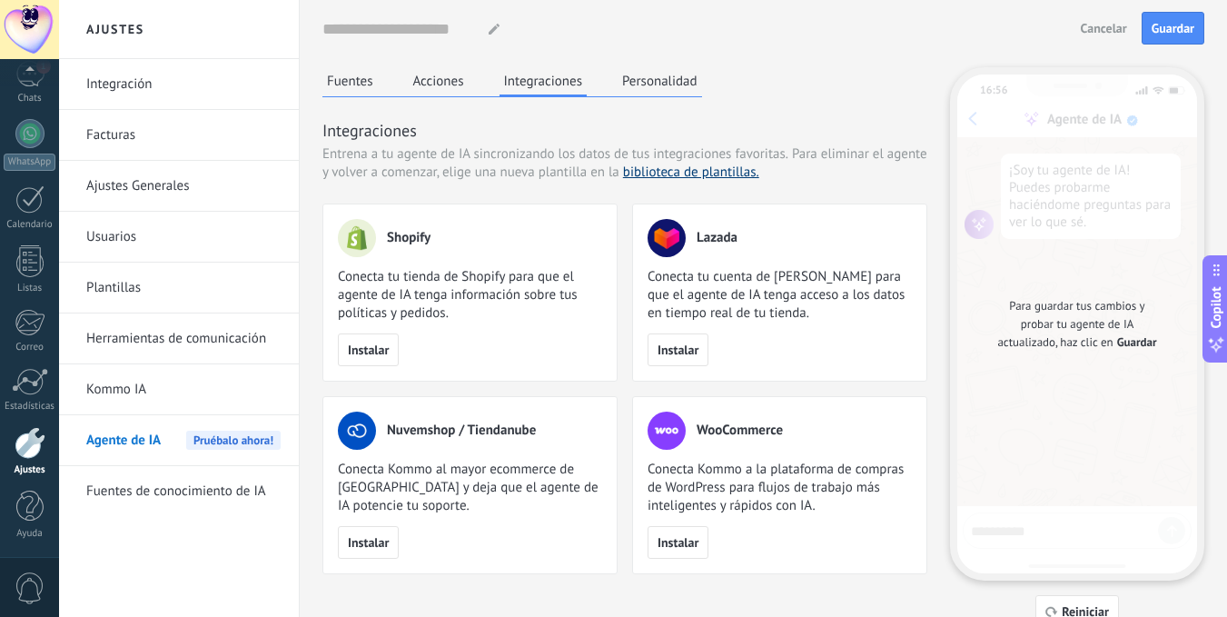
click at [712, 171] on link "biblioteca de plantillas." at bounding box center [691, 171] width 136 height 17
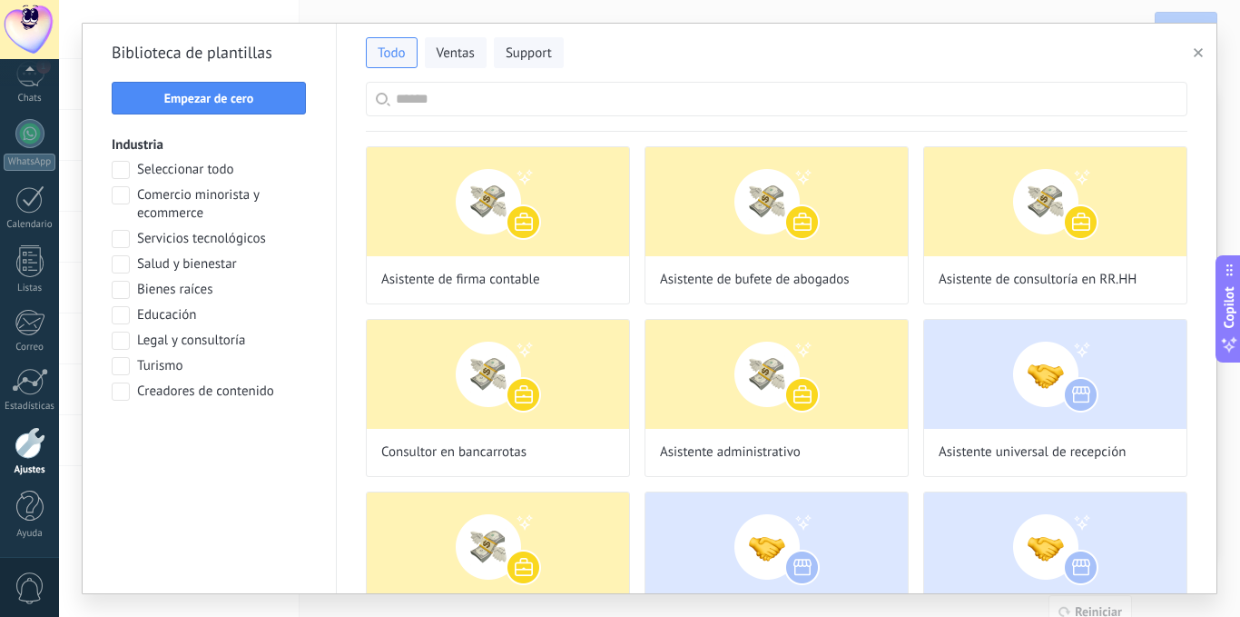
click at [120, 360] on span at bounding box center [121, 366] width 18 height 18
click at [231, 439] on span "Aplicar" at bounding box center [209, 438] width 175 height 13
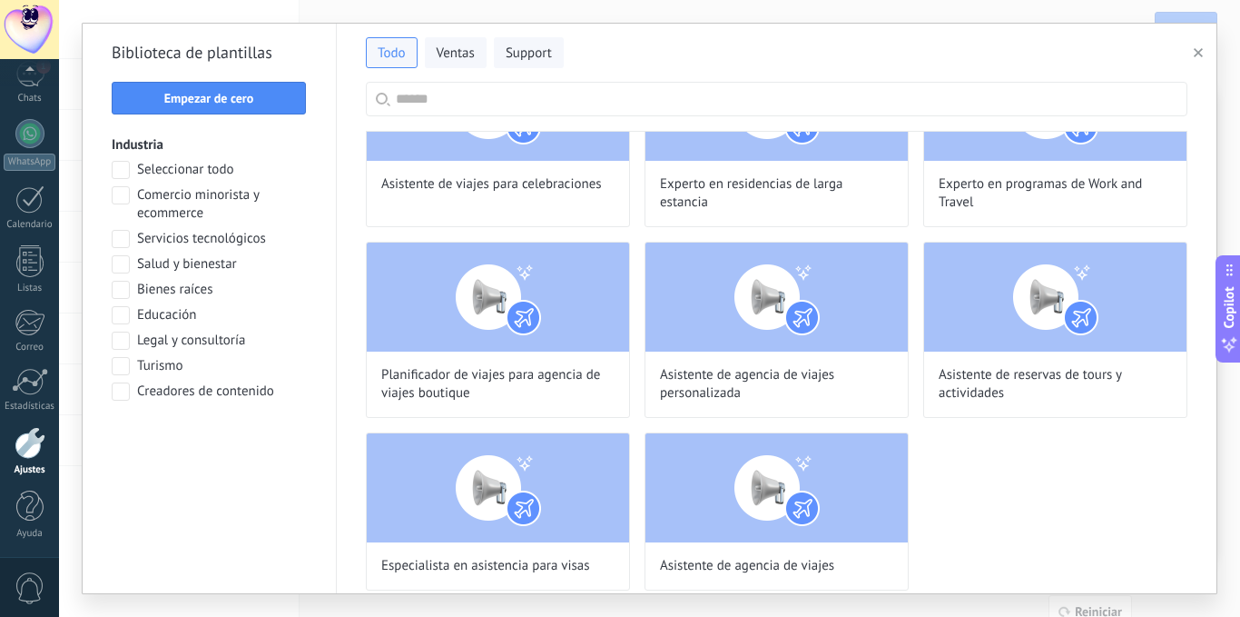
scroll to position [298, 0]
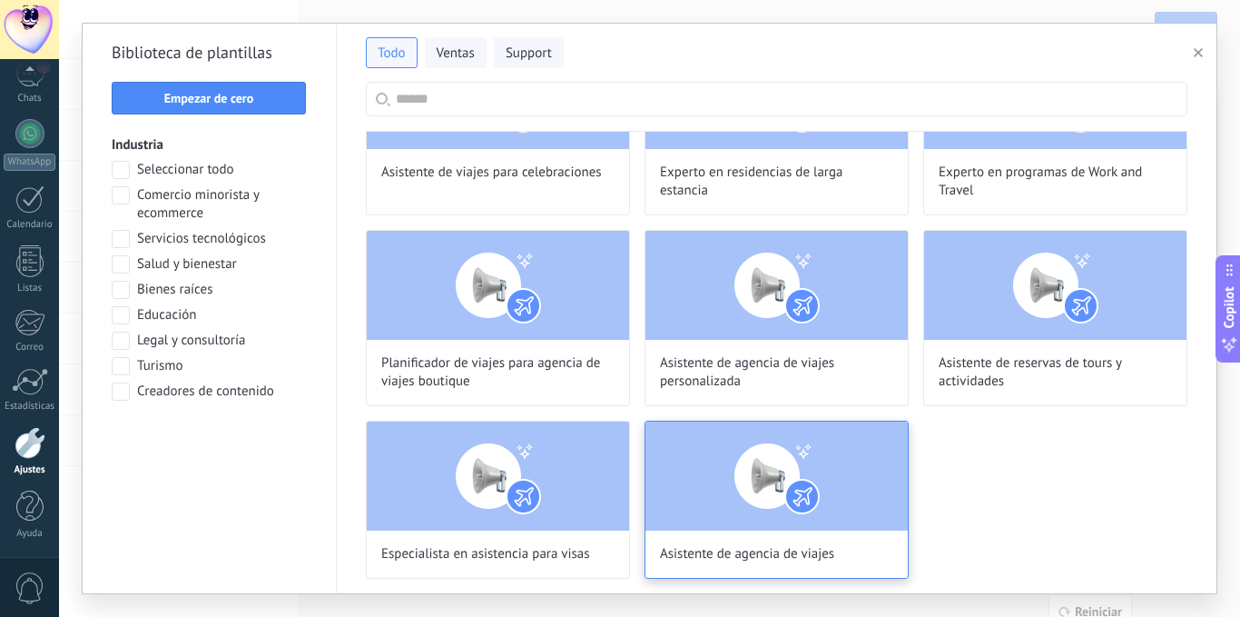
click at [776, 467] on img at bounding box center [777, 475] width 262 height 109
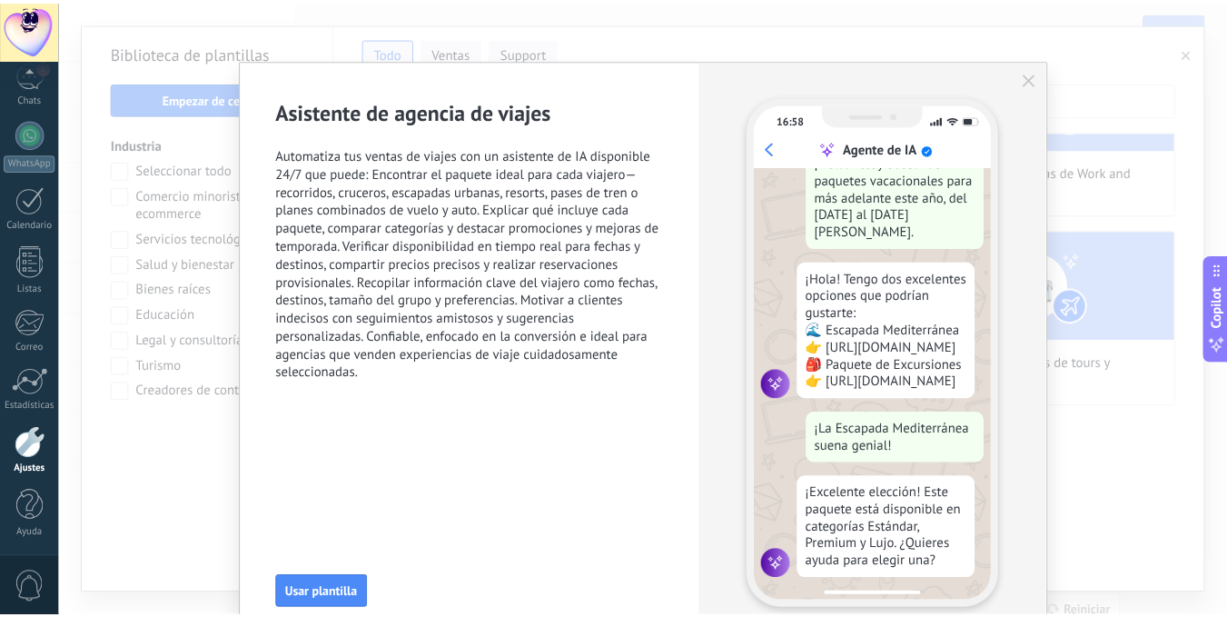
scroll to position [110, 0]
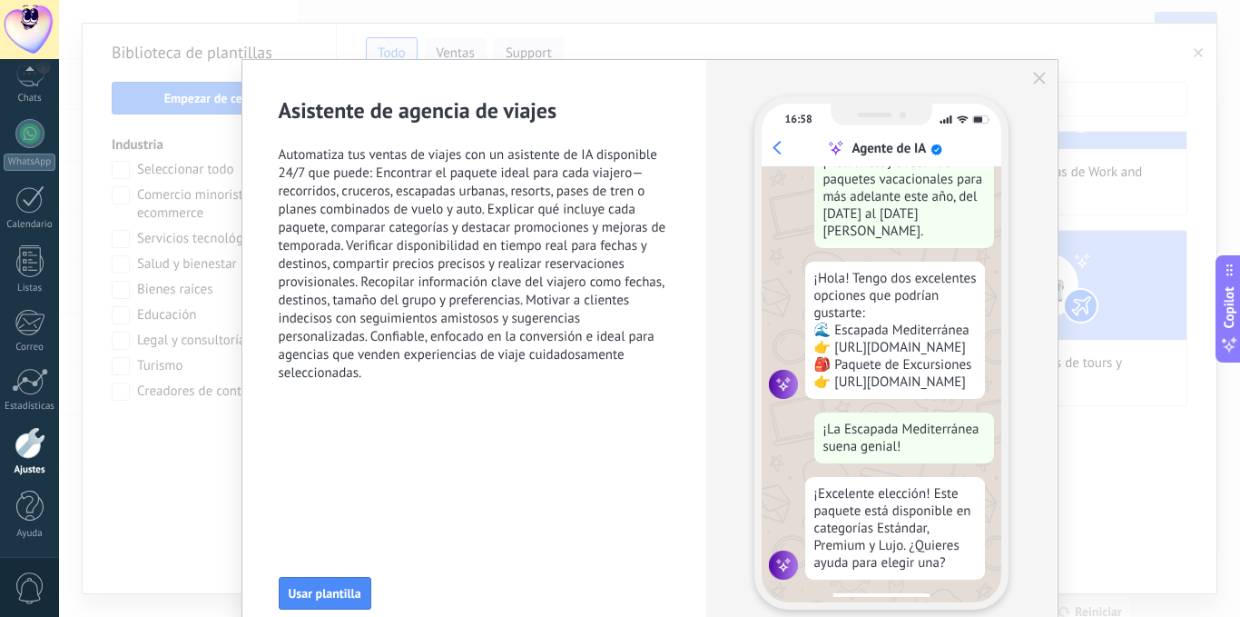
click at [1033, 78] on icon "button" at bounding box center [1039, 78] width 13 height 13
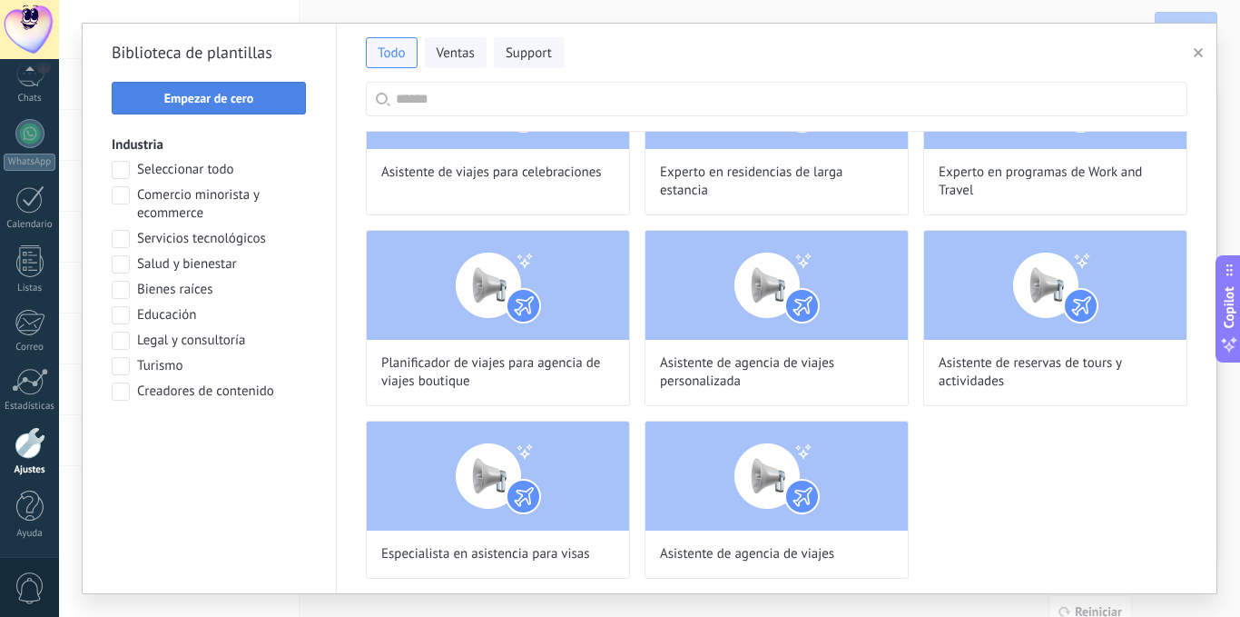
click at [217, 99] on span "Empezar de cero" at bounding box center [209, 98] width 90 height 13
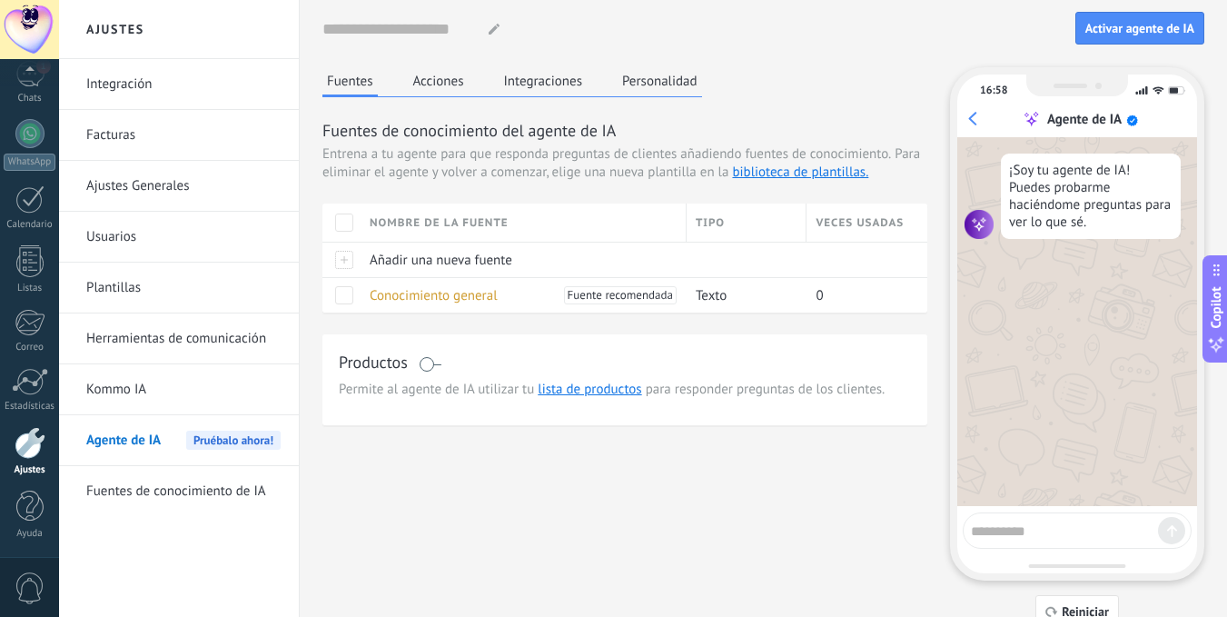
click at [431, 84] on button "Acciones" at bounding box center [439, 80] width 60 height 27
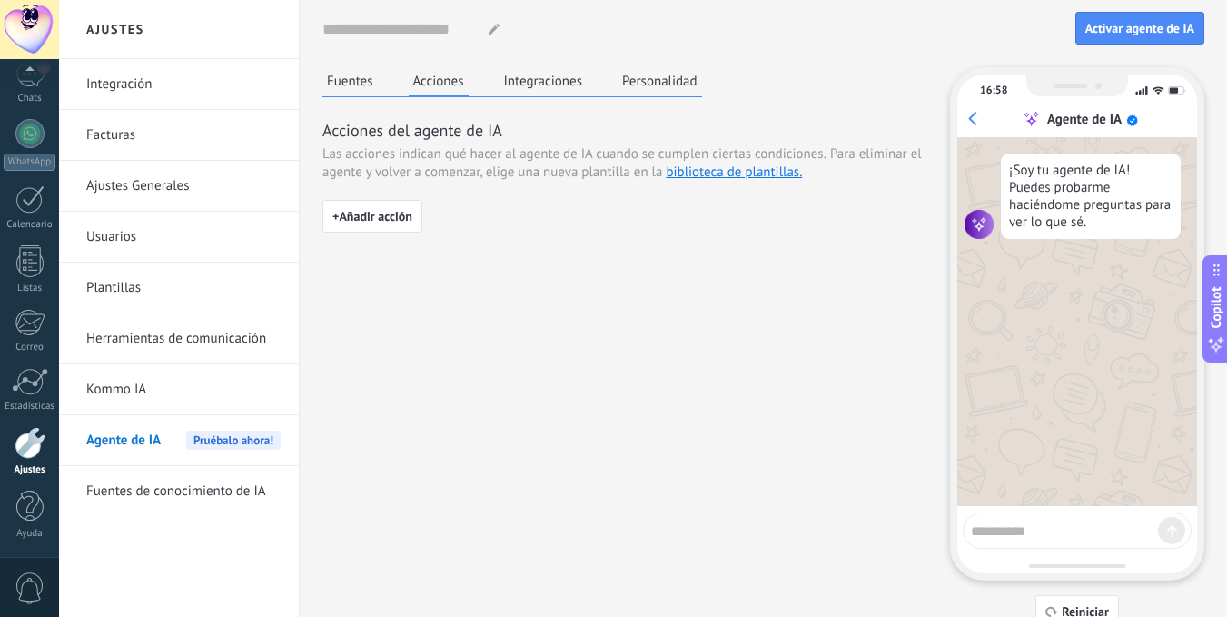
click at [540, 81] on button "Integraciones" at bounding box center [543, 80] width 88 height 27
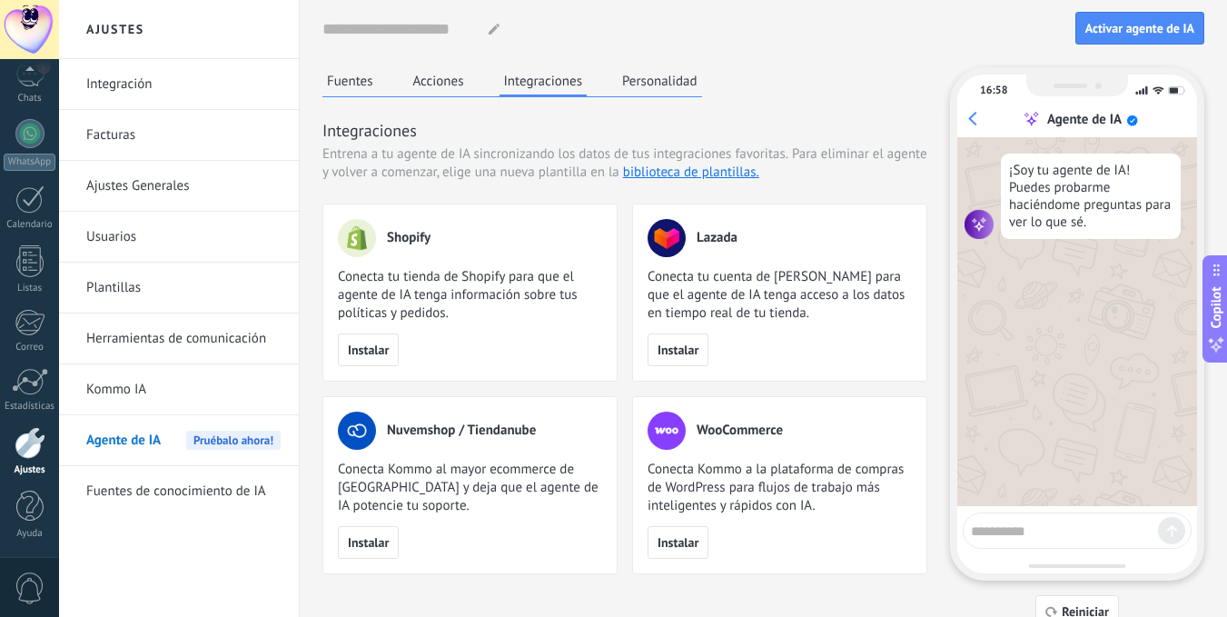
click at [655, 77] on button "Personalidad" at bounding box center [659, 80] width 84 height 27
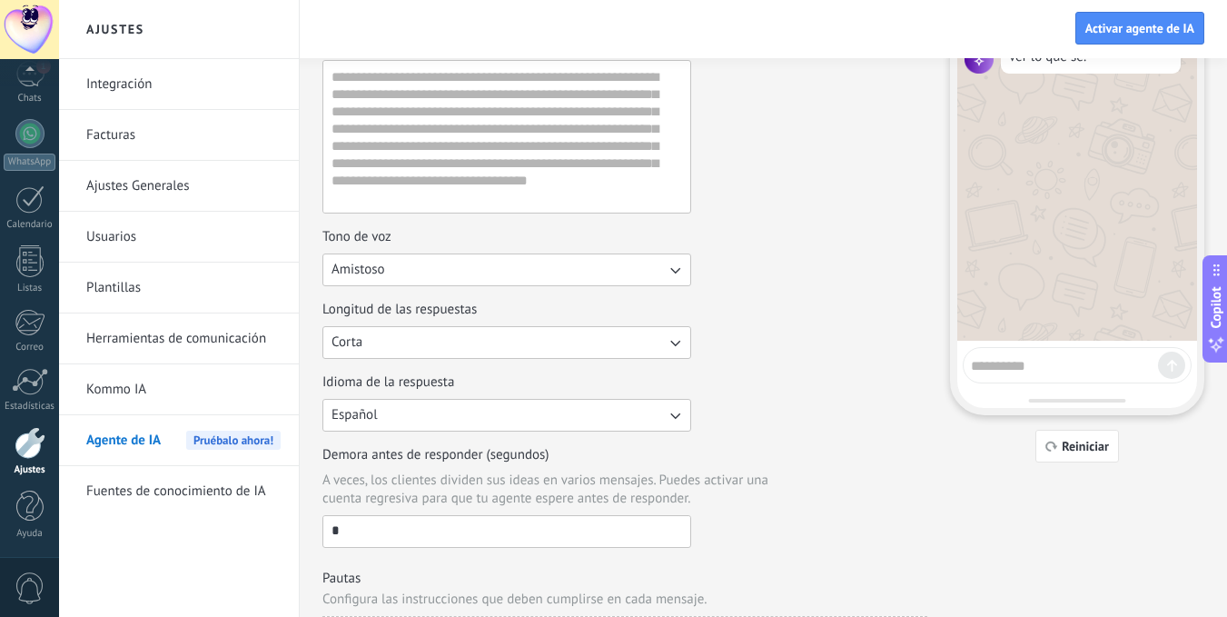
scroll to position [256, 0]
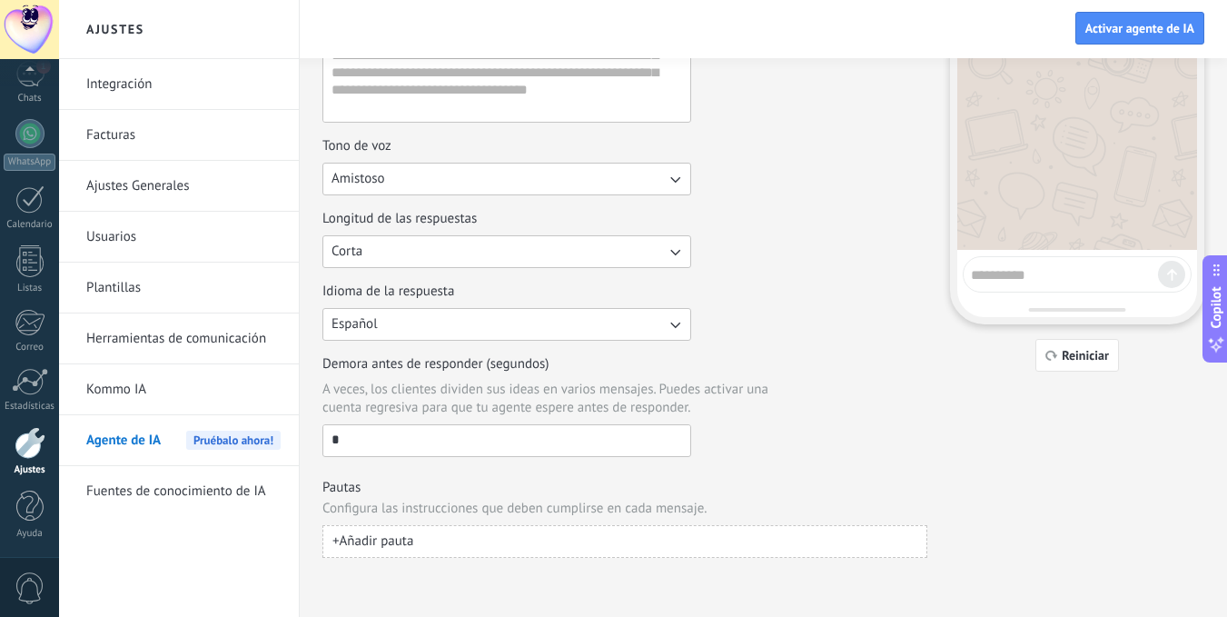
click at [399, 537] on span "+ Añadir pauta" at bounding box center [372, 541] width 81 height 18
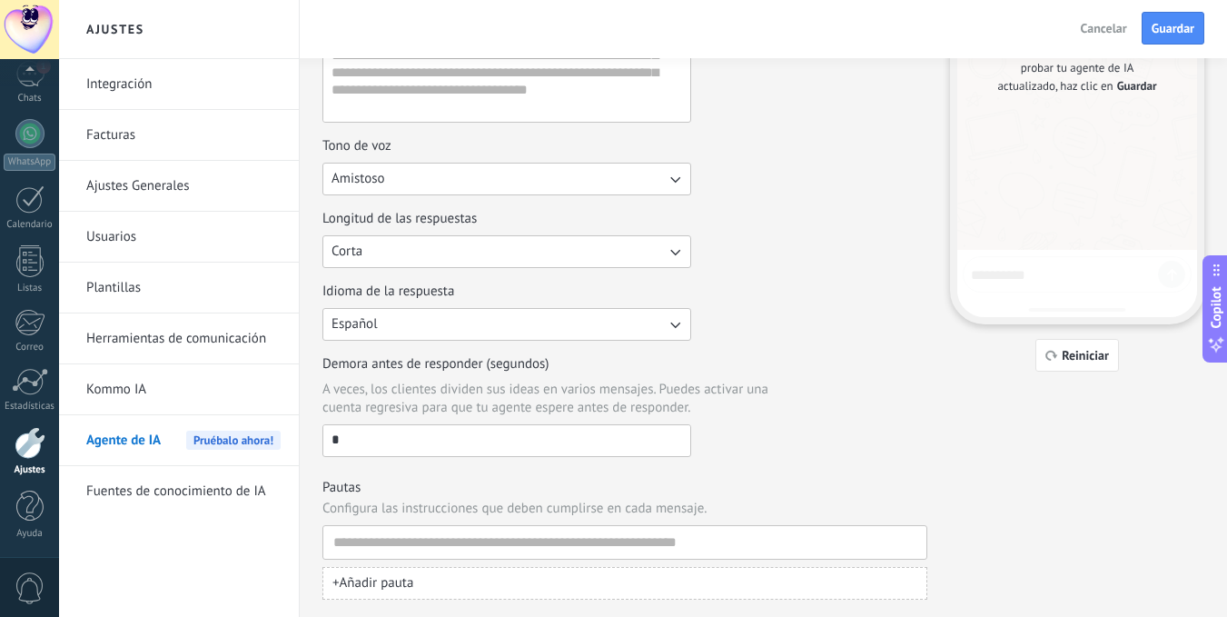
scroll to position [298, 0]
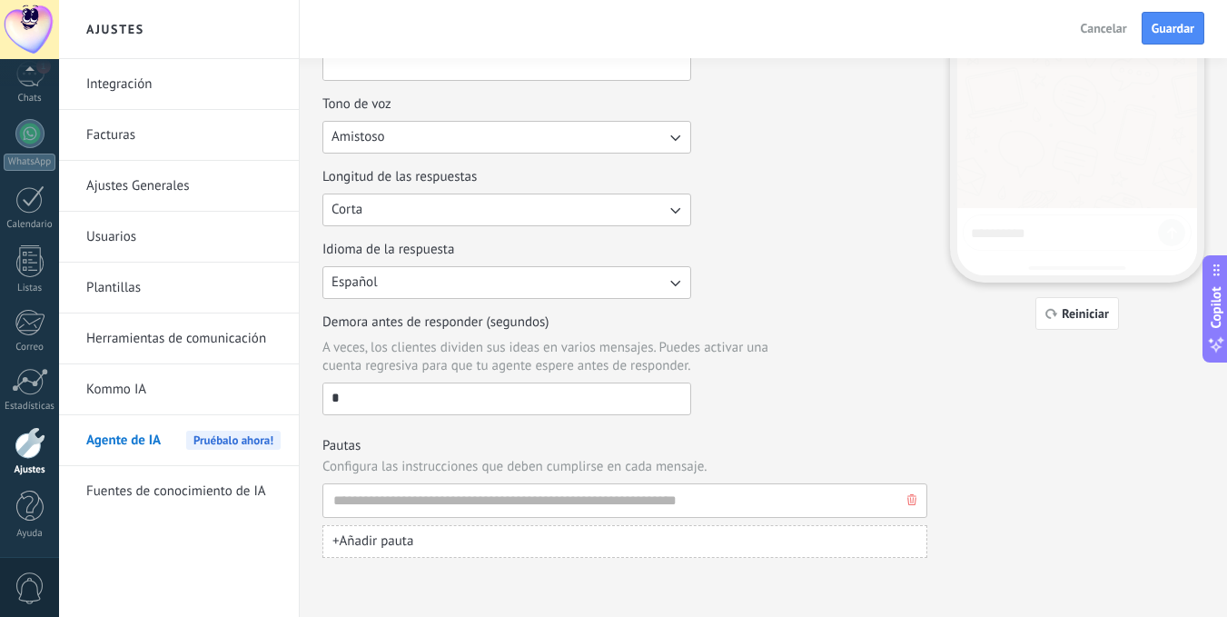
click at [912, 499] on icon "button" at bounding box center [911, 499] width 9 height 11
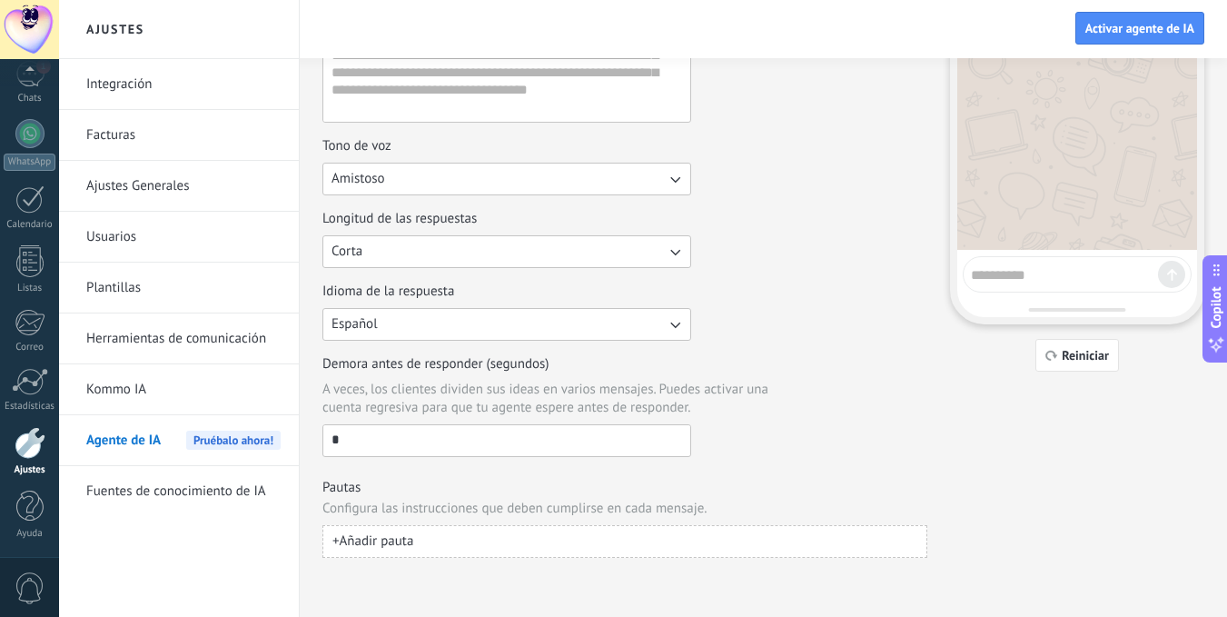
scroll to position [0, 0]
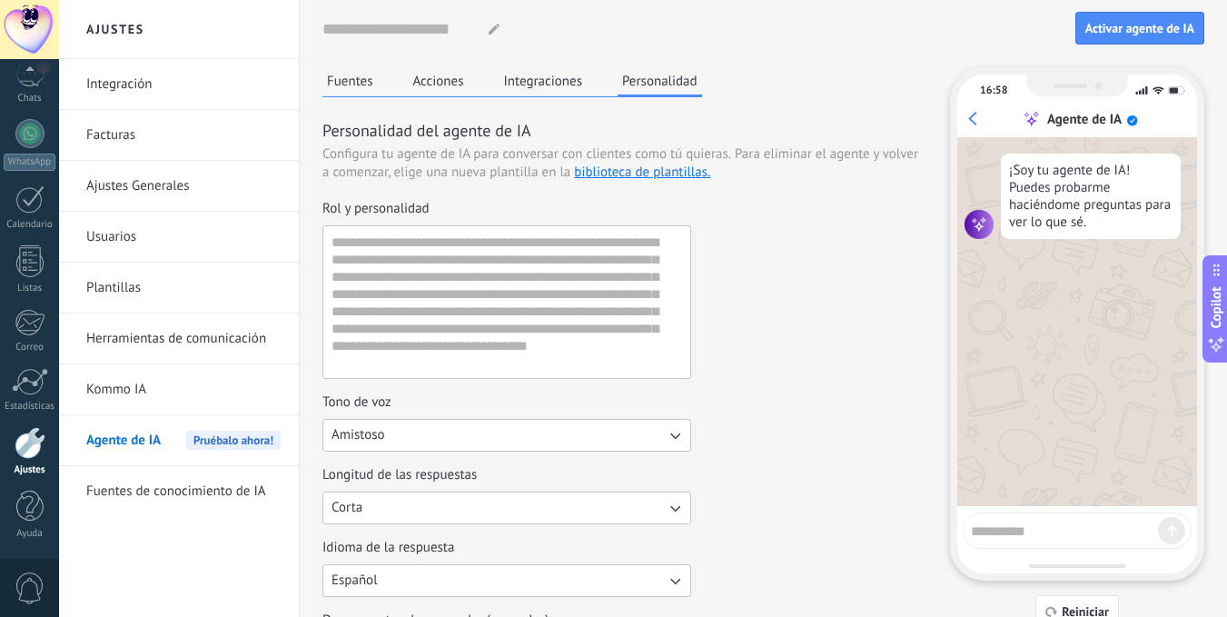
click at [1032, 527] on textarea at bounding box center [1064, 528] width 187 height 23
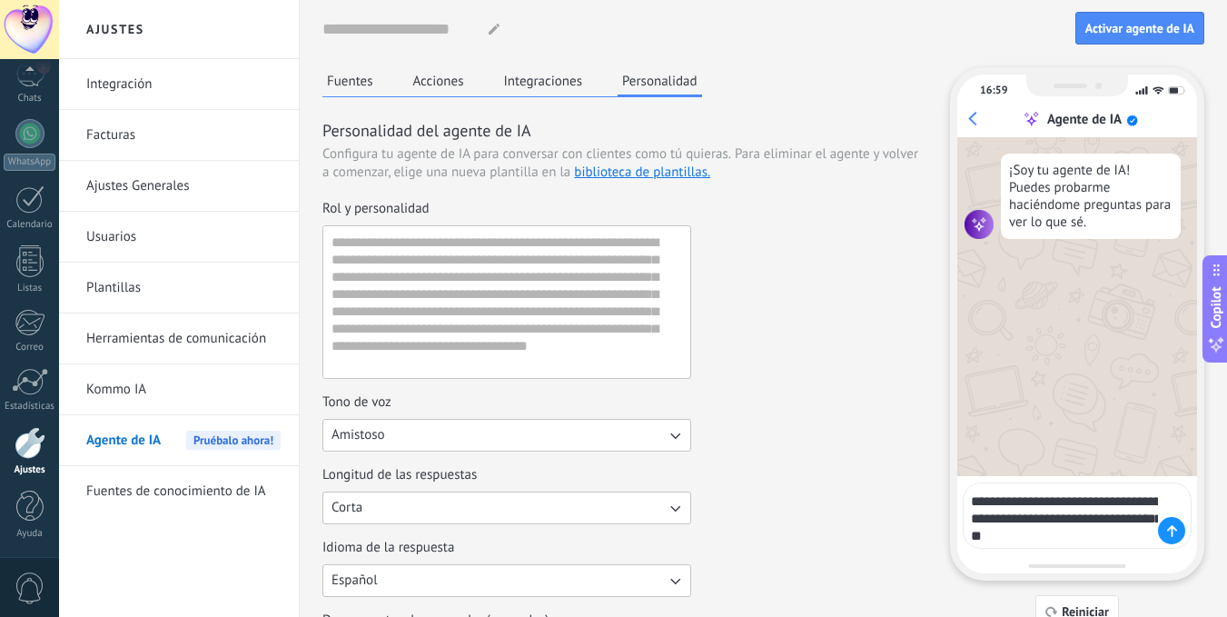
type textarea "**********"
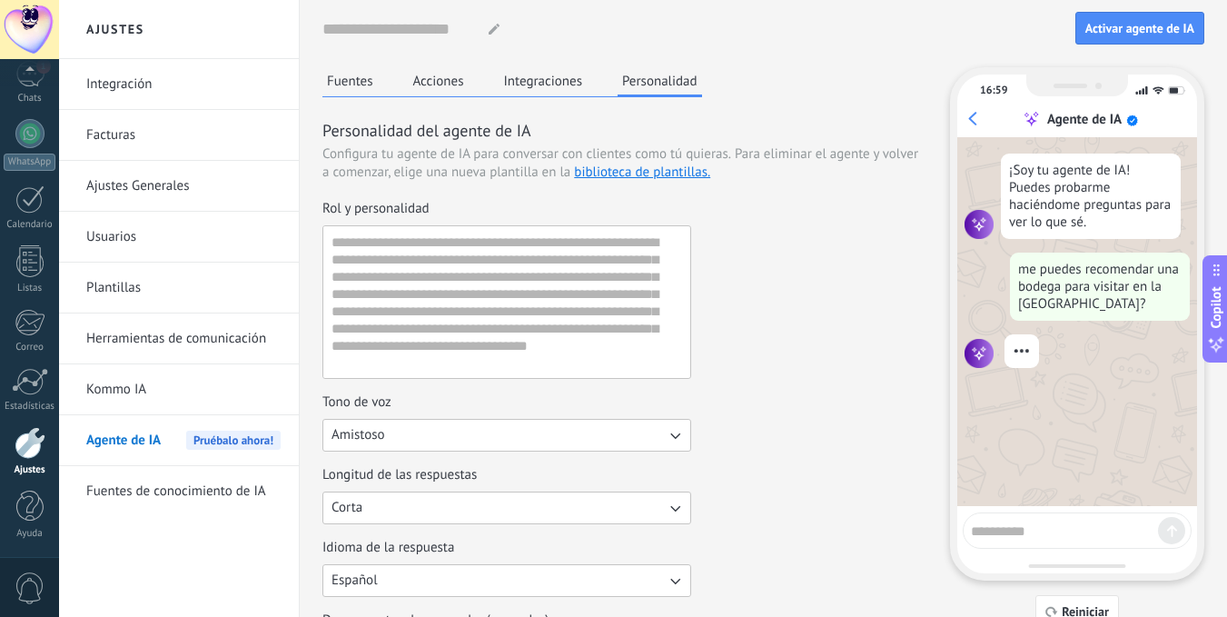
scroll to position [57, 0]
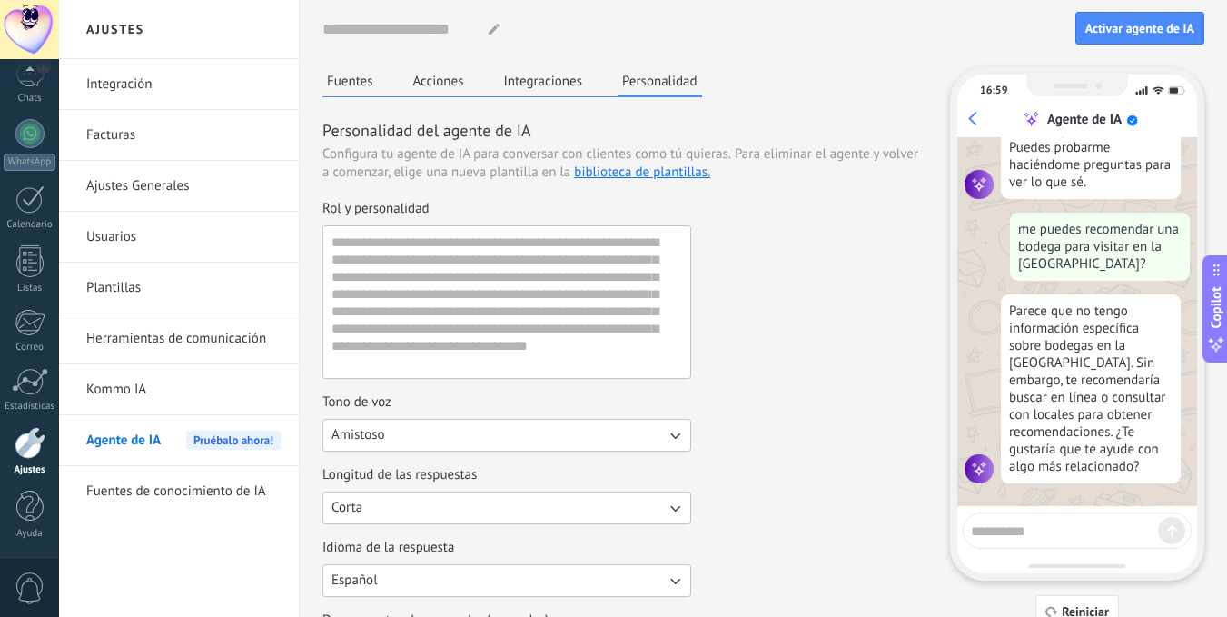
click at [370, 86] on button "Fuentes" at bounding box center [349, 80] width 55 height 27
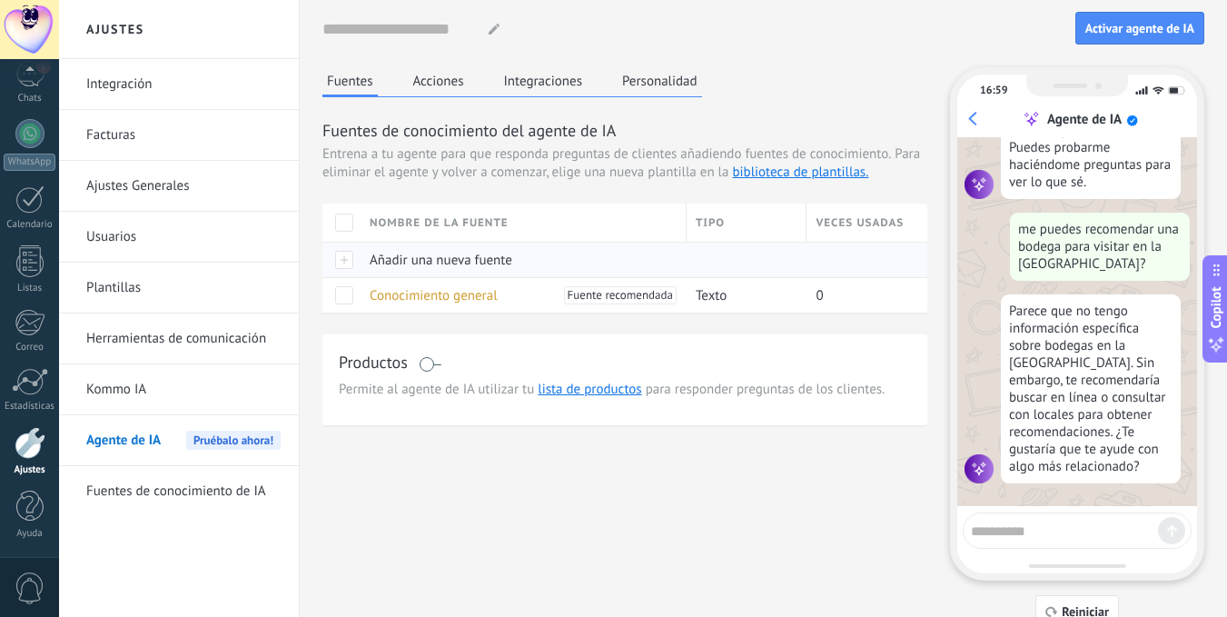
click at [447, 260] on span "Añadir una nueva fuente" at bounding box center [441, 260] width 143 height 17
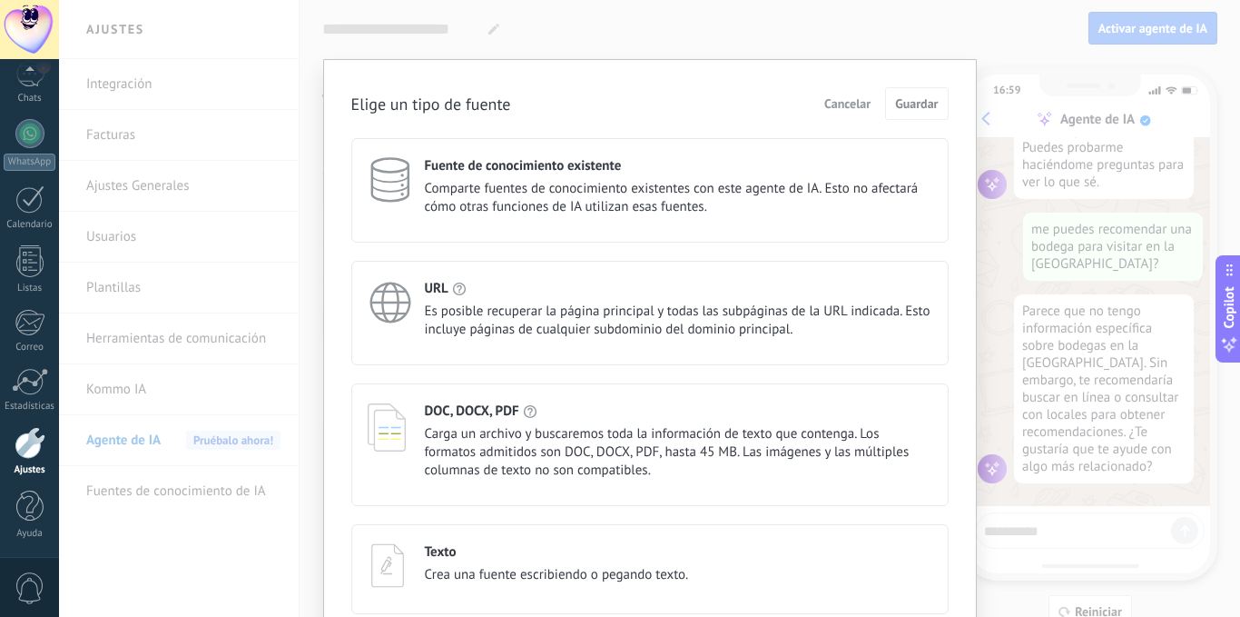
click at [449, 297] on div "URL Es posible recuperar la página principal y todas las subpáginas de la URL i…" at bounding box center [679, 309] width 508 height 59
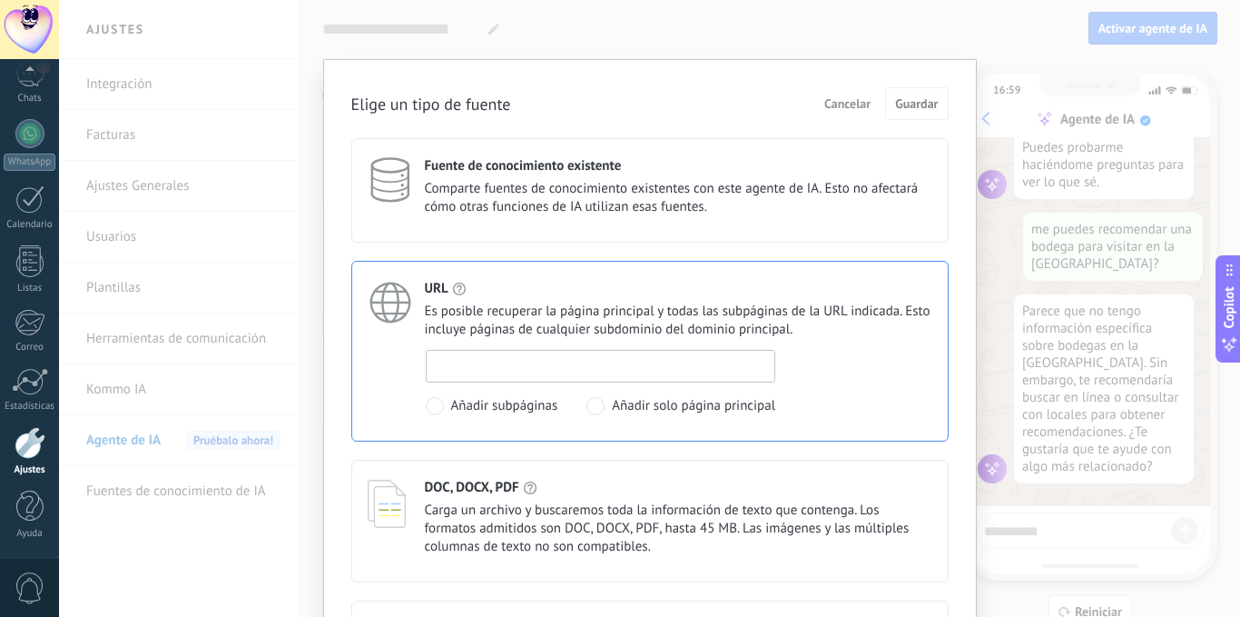
click at [500, 362] on input at bounding box center [601, 365] width 349 height 29
paste input "**********"
type input "**********"
click at [911, 107] on span "Guardar" at bounding box center [916, 103] width 43 height 13
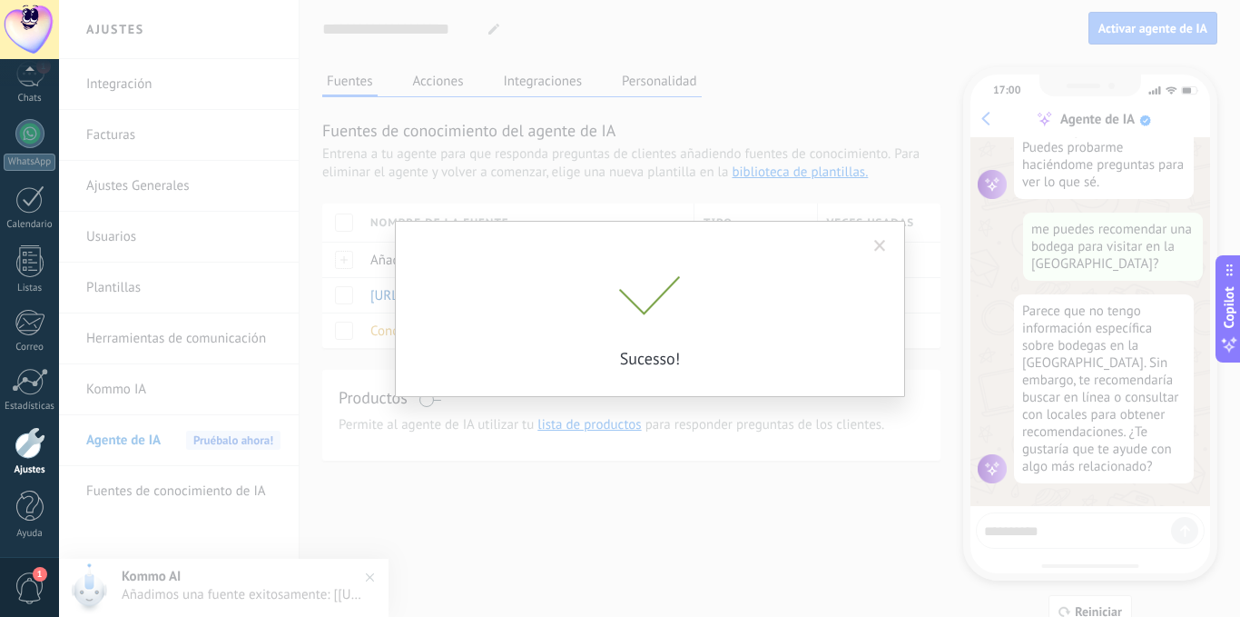
click at [881, 241] on span at bounding box center [880, 246] width 12 height 13
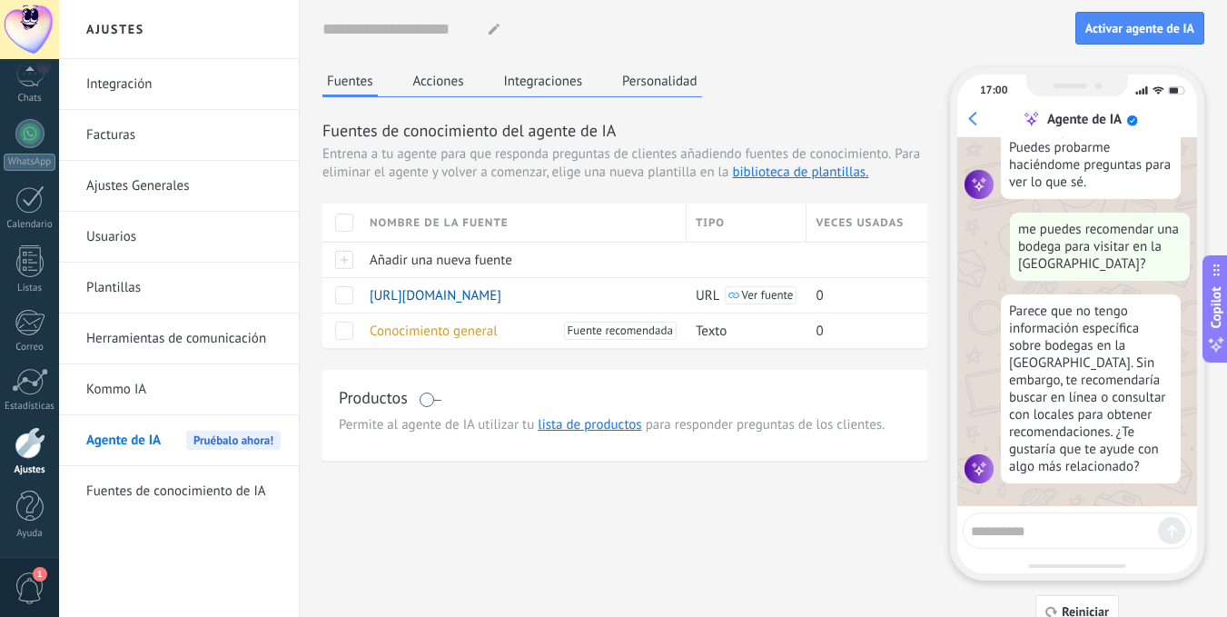
drag, startPoint x: 1014, startPoint y: 212, endPoint x: 1186, endPoint y: 254, distance: 176.8
click at [1186, 254] on div "¡Soy tu agente de IA! Puedes probarme haciéndome preguntas para ver lo que sé. …" at bounding box center [1077, 321] width 240 height 369
copy div "me puedes recomendar una bodega para visitar en la [GEOGRAPHIC_DATA]?"
click at [1041, 531] on textarea at bounding box center [1064, 528] width 187 height 23
paste textarea "**********"
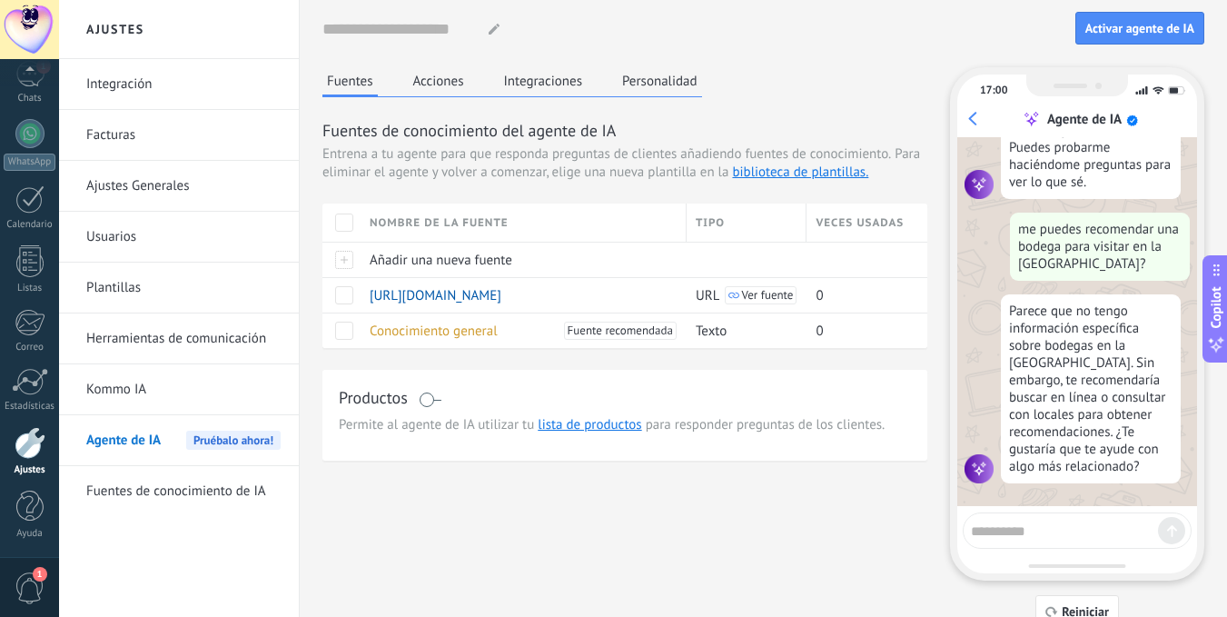
type textarea "**********"
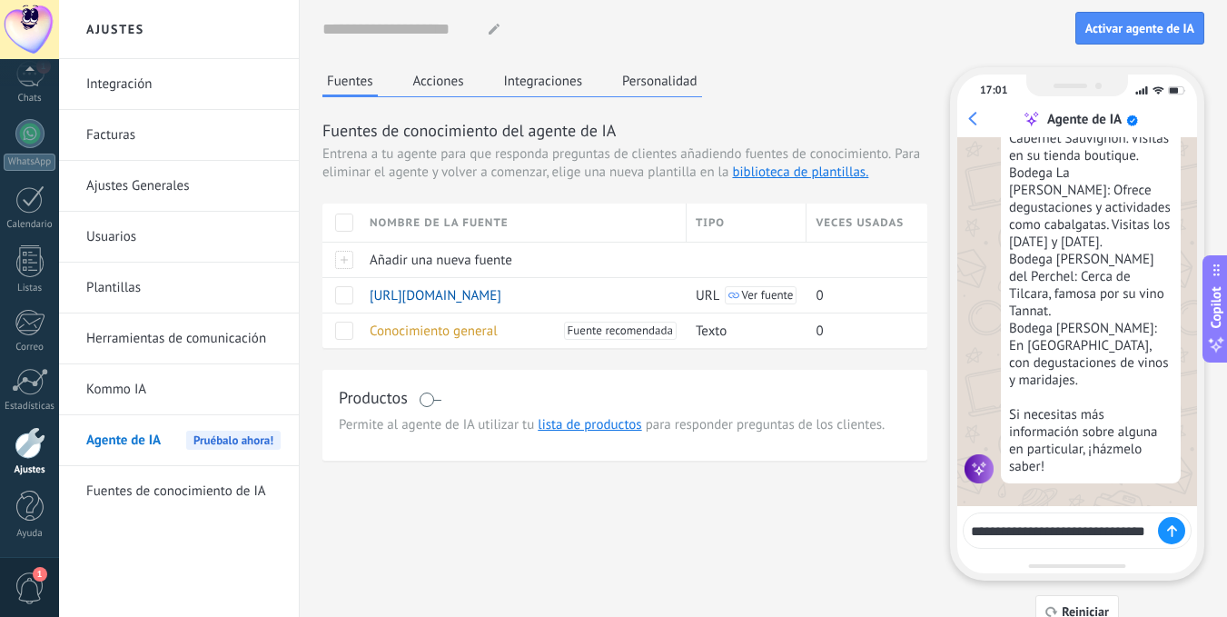
scroll to position [716, 0]
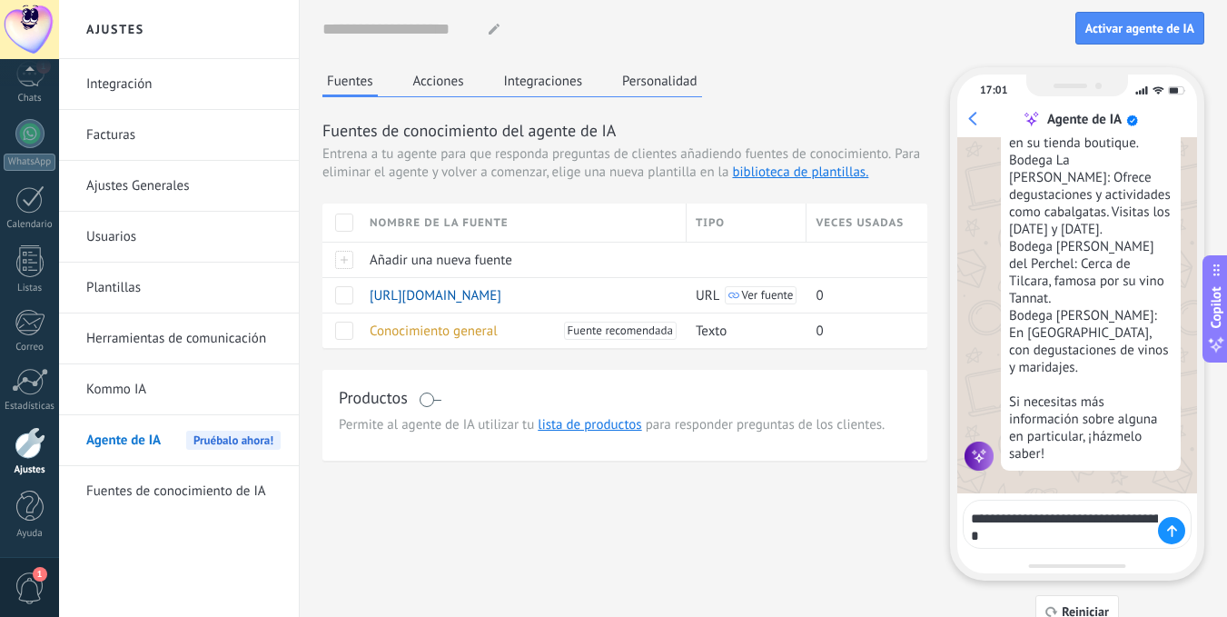
type textarea "**********"
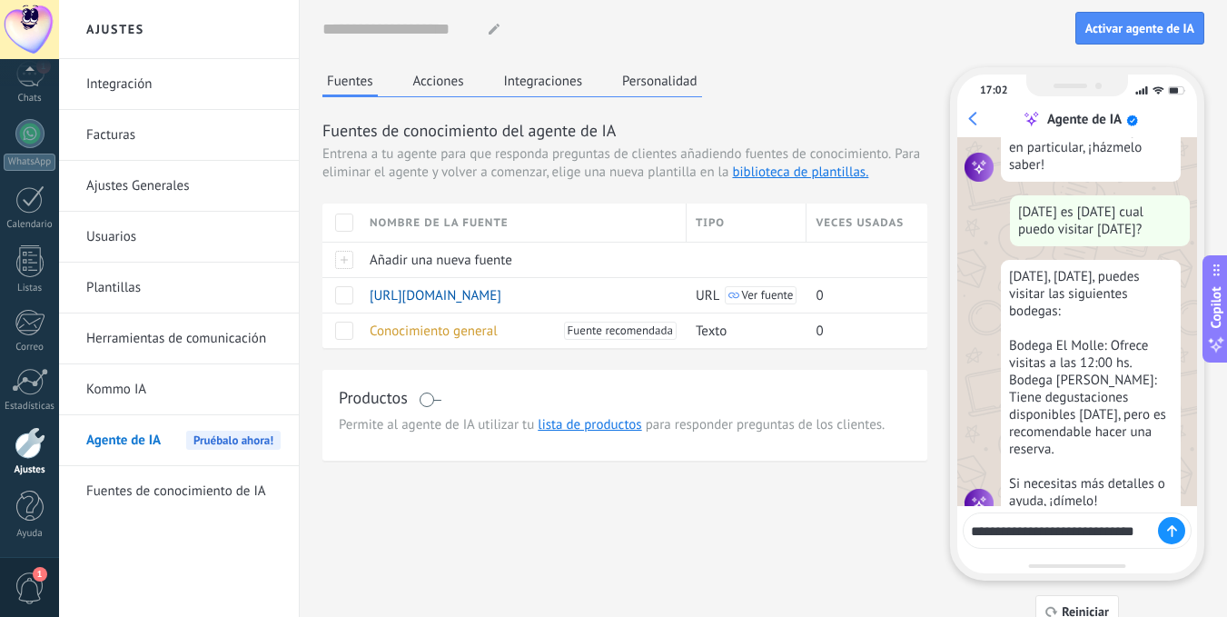
scroll to position [1018, 0]
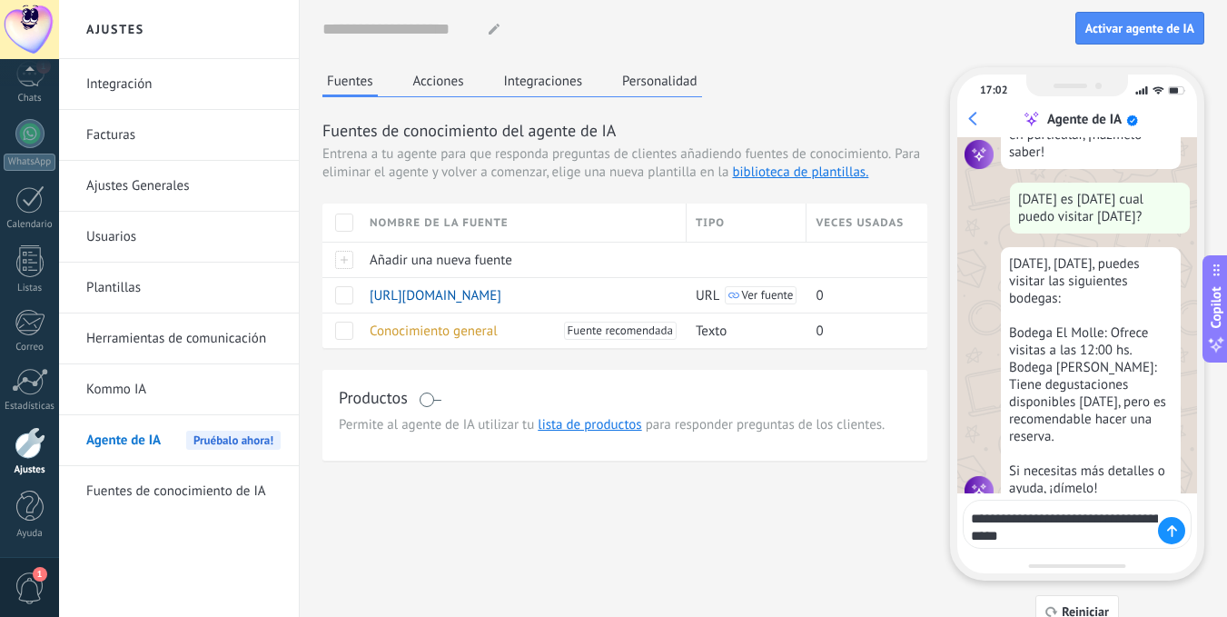
type textarea "**********"
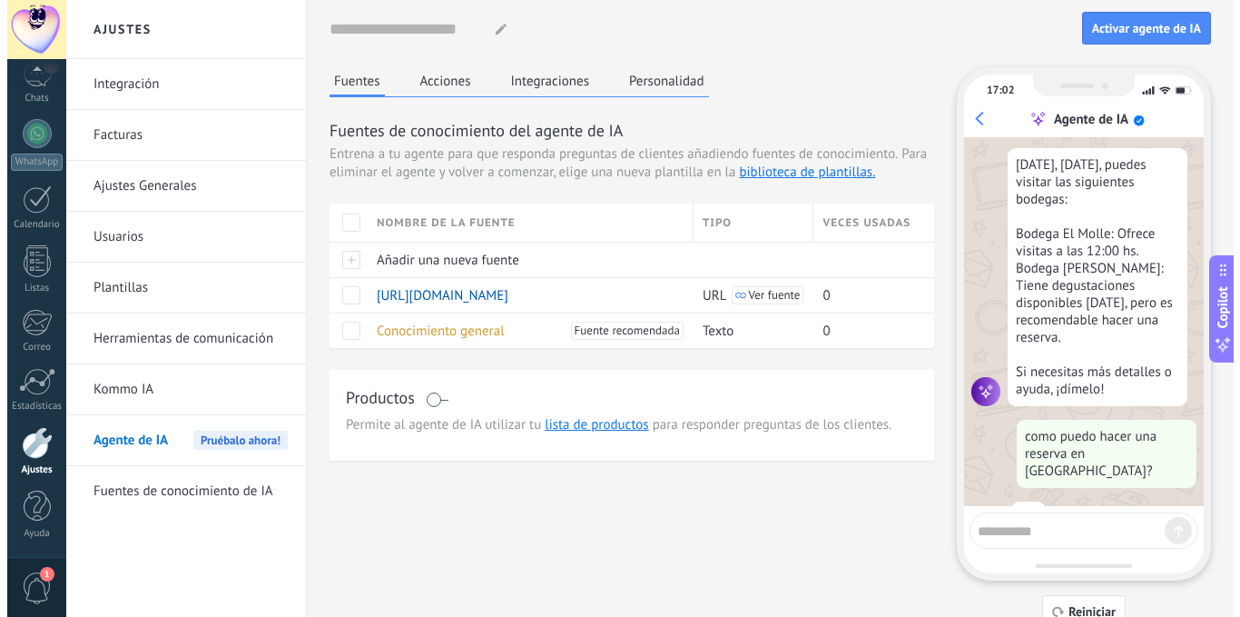
scroll to position [1324, 0]
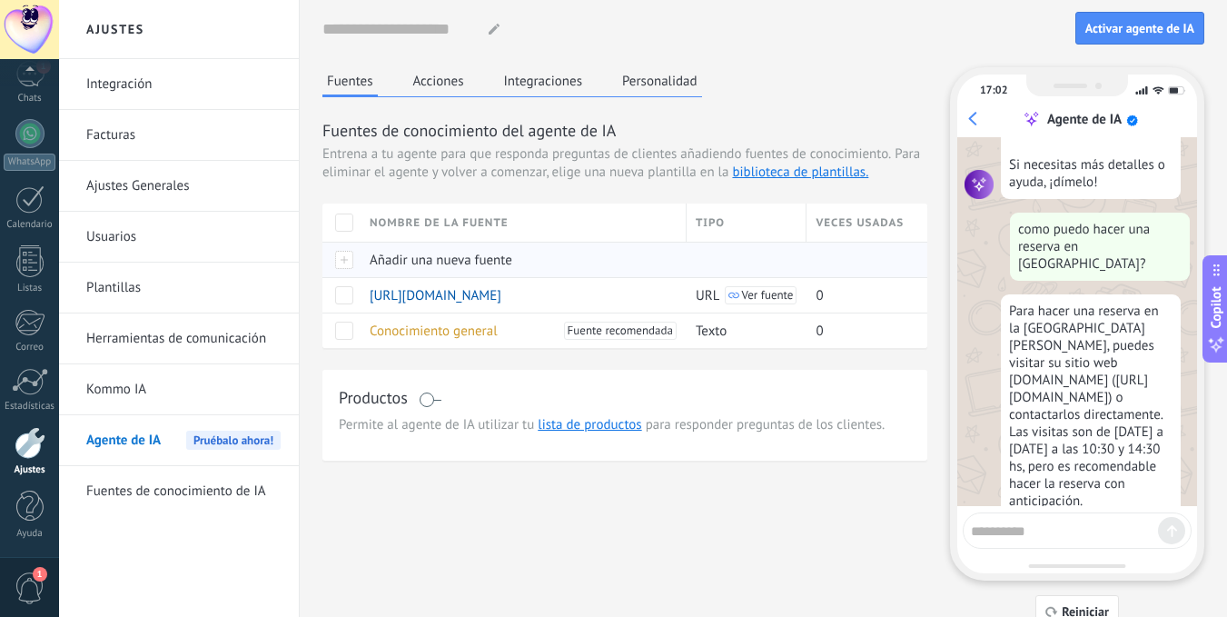
click at [418, 260] on span "Añadir una nueva fuente" at bounding box center [441, 260] width 143 height 17
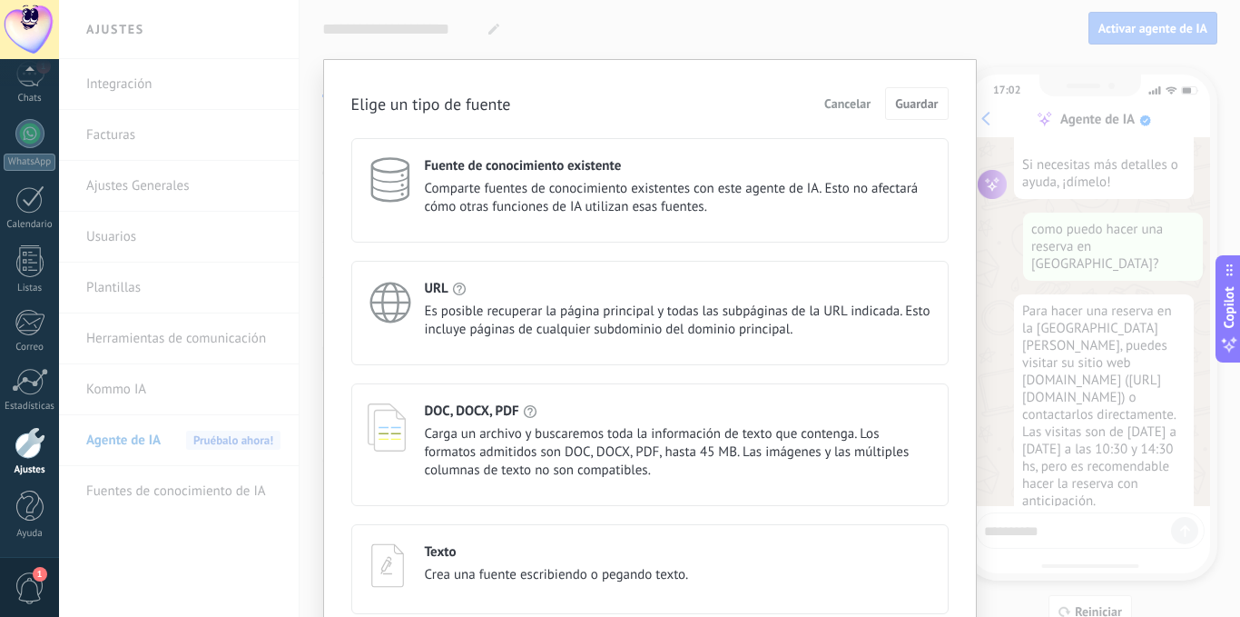
click at [569, 294] on div "URL" at bounding box center [679, 288] width 508 height 17
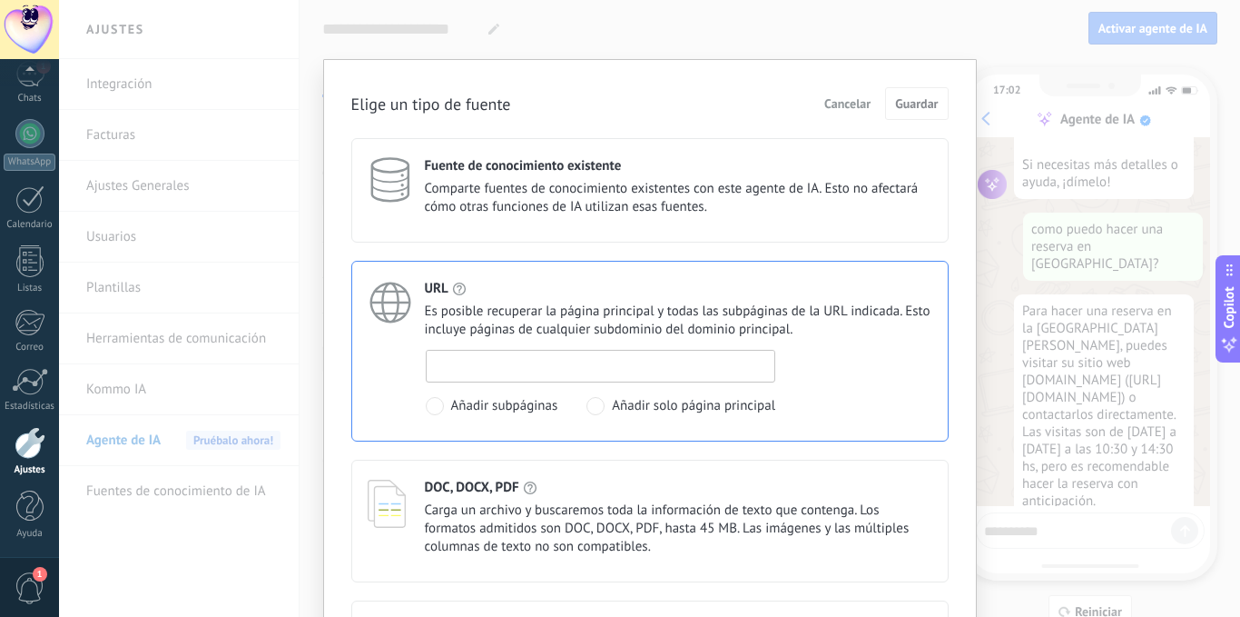
click at [554, 364] on input at bounding box center [601, 365] width 349 height 29
paste input "**********"
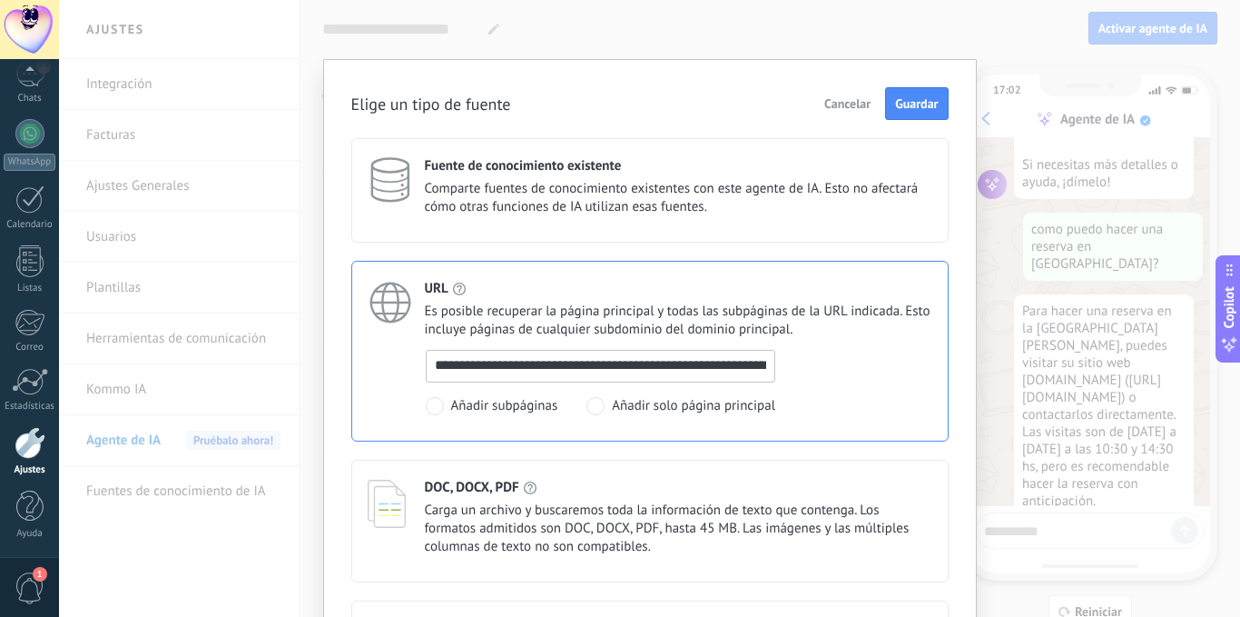
scroll to position [0, 96]
type input "**********"
click at [908, 103] on span "Guardar" at bounding box center [916, 103] width 43 height 13
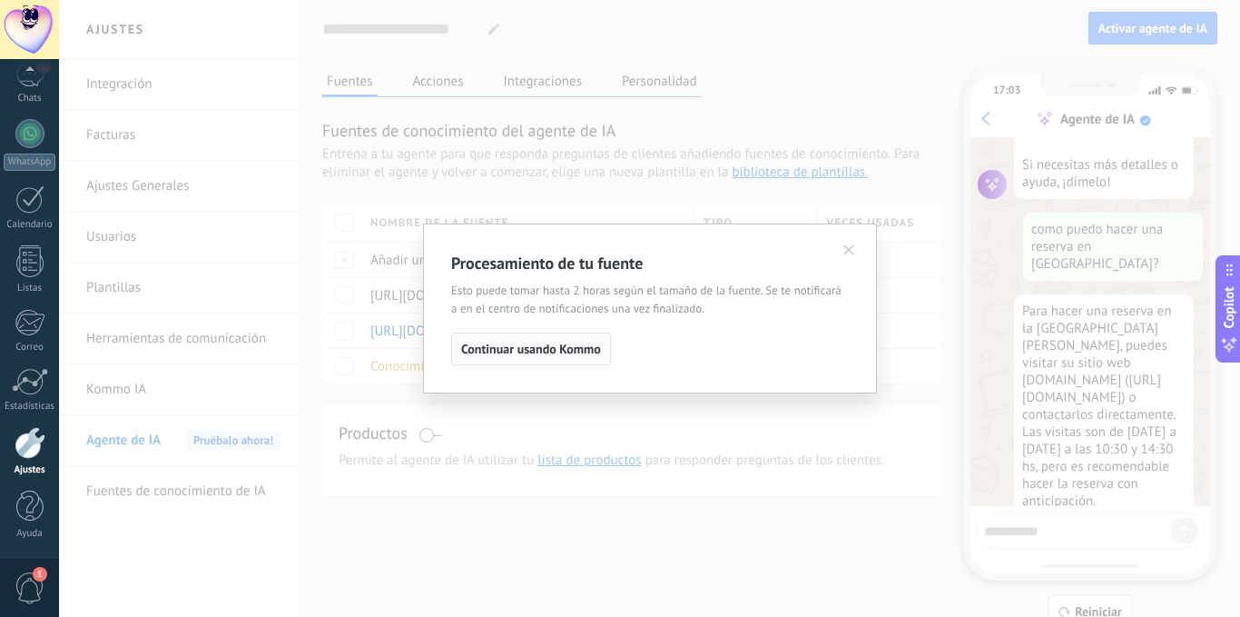
click at [538, 351] on span "Continuar usando Kommo" at bounding box center [531, 348] width 140 height 13
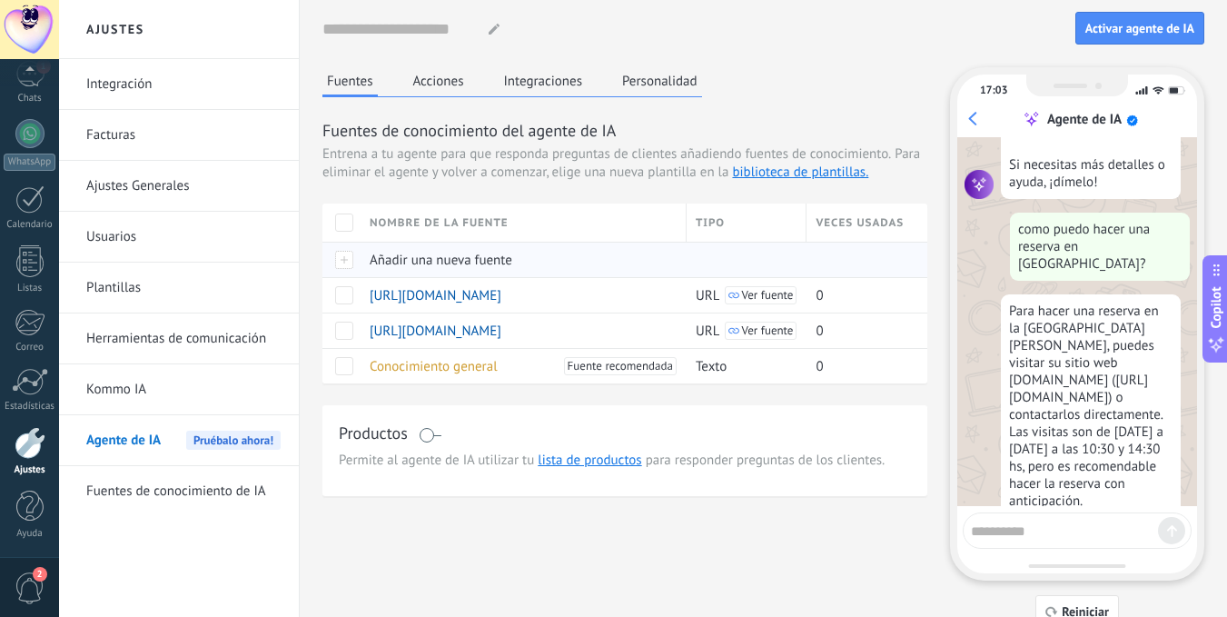
click at [405, 256] on span "Añadir una nueva fuente" at bounding box center [441, 260] width 143 height 17
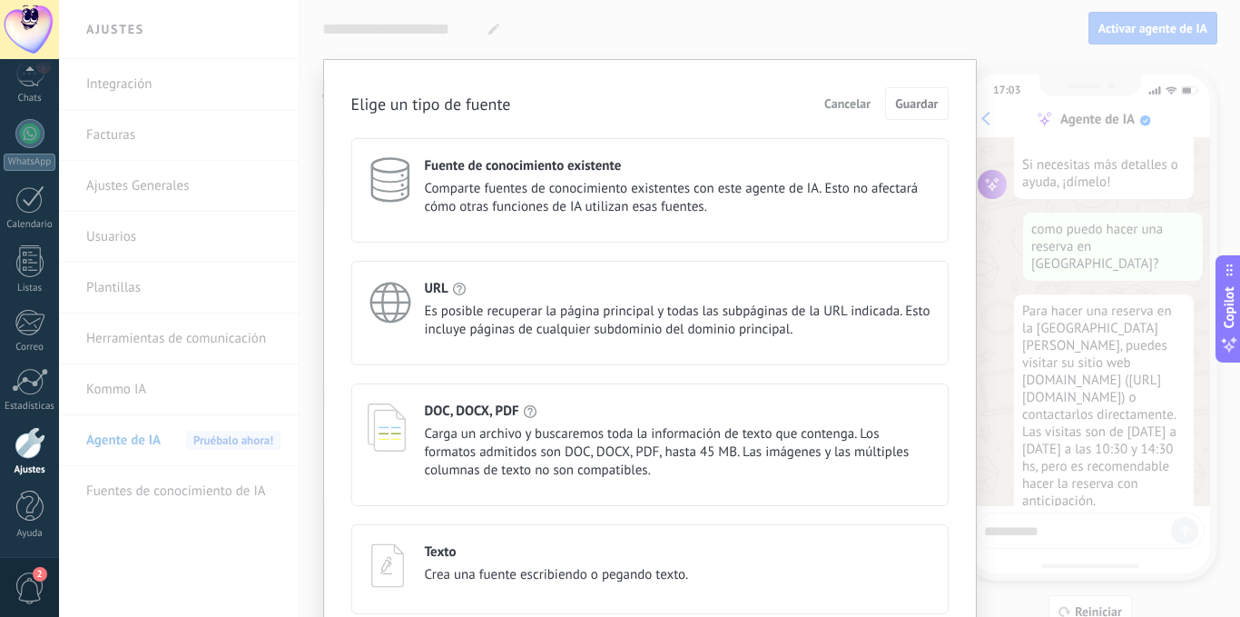
click at [505, 311] on span "Es posible recuperar la página principal y todas las subpáginas de la URL indic…" at bounding box center [679, 320] width 508 height 36
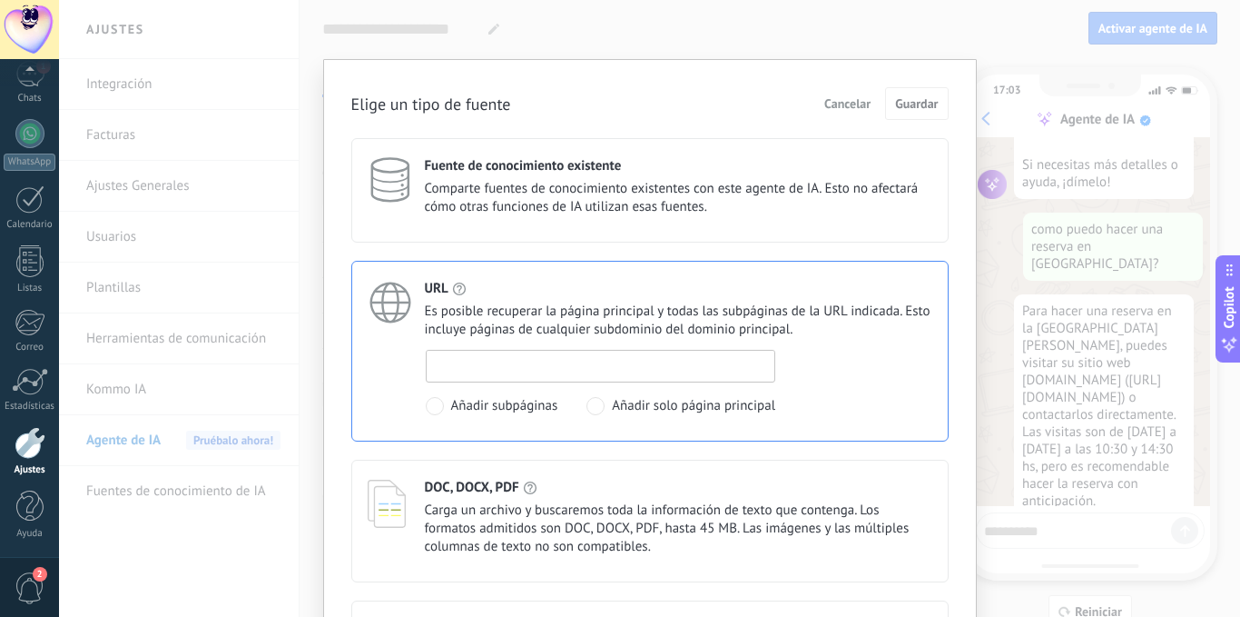
click at [513, 363] on input at bounding box center [601, 365] width 349 height 29
paste input "**********"
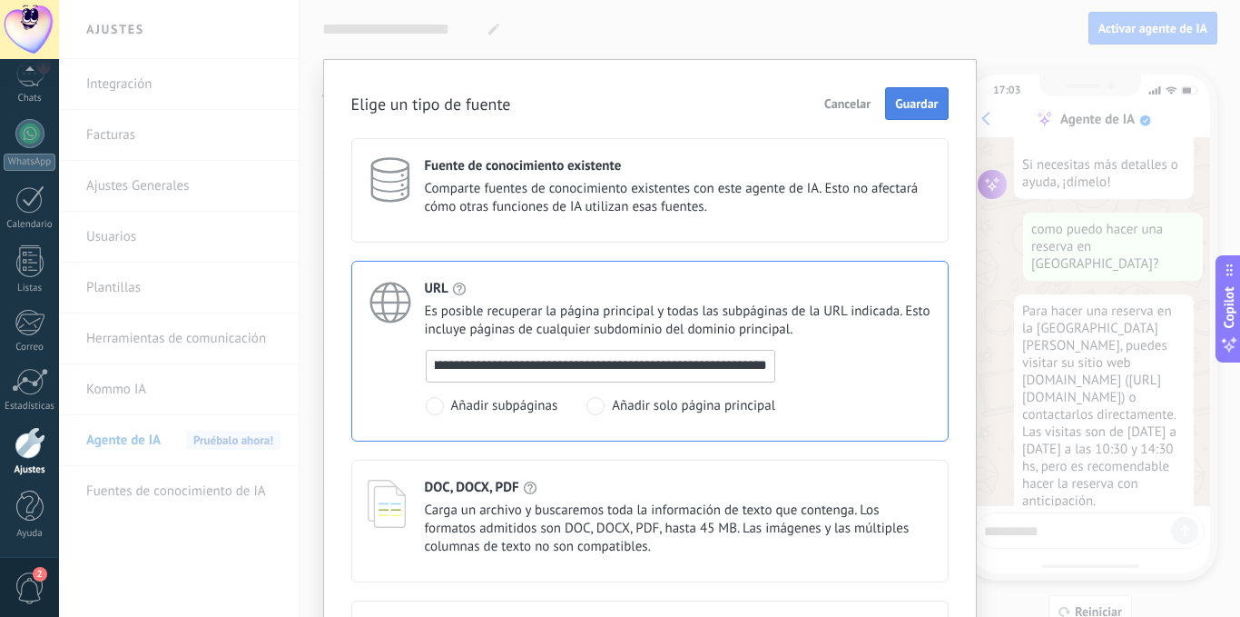
type input "**********"
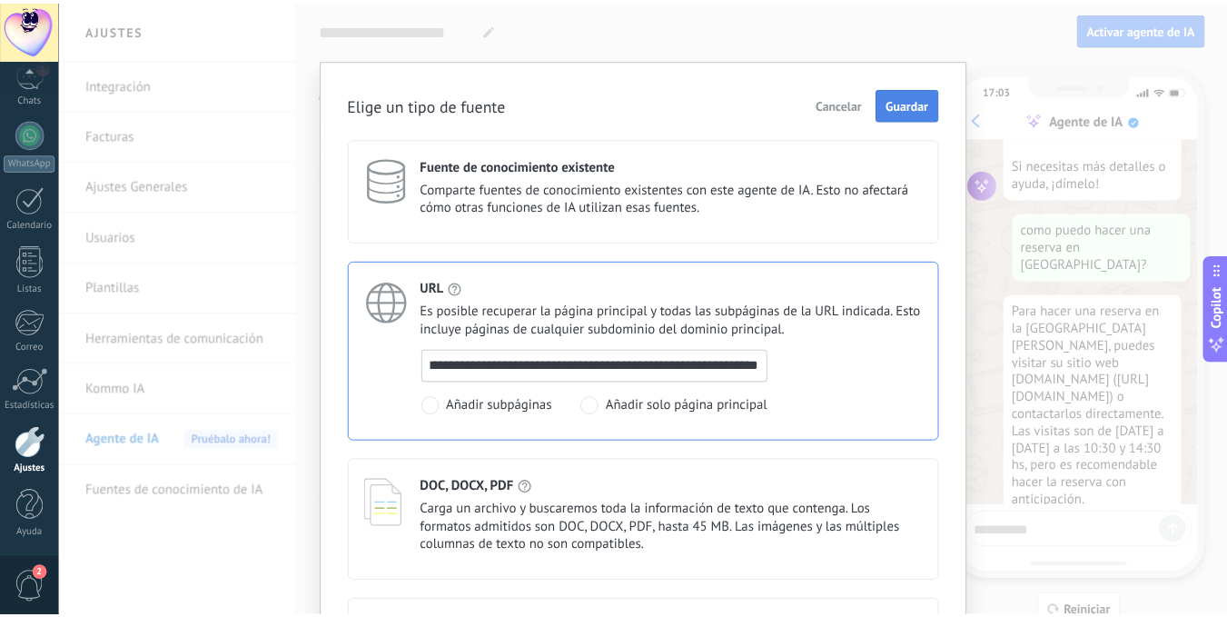
scroll to position [0, 0]
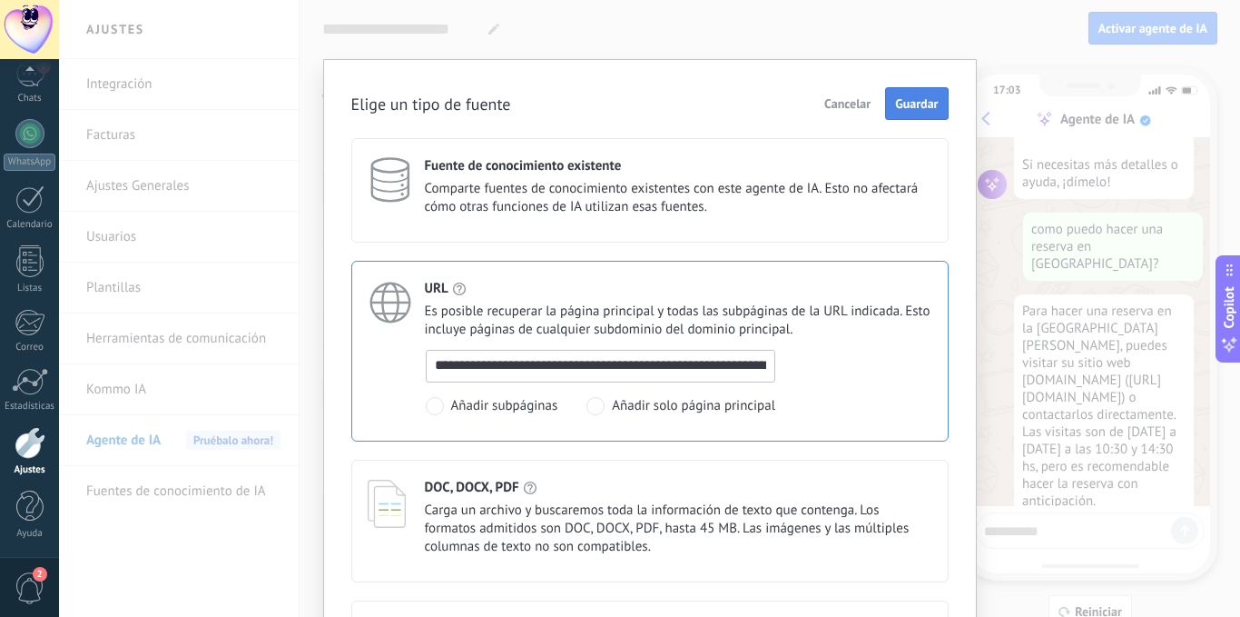
click at [925, 104] on span "Guardar" at bounding box center [916, 103] width 43 height 13
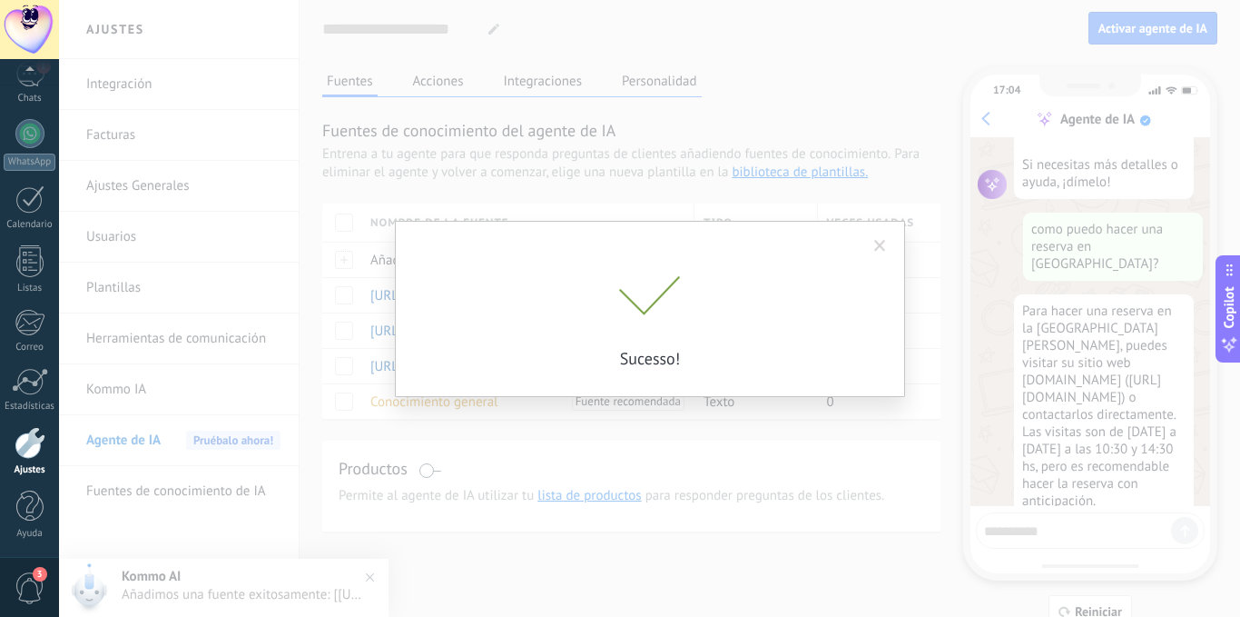
click at [885, 246] on span at bounding box center [880, 246] width 12 height 13
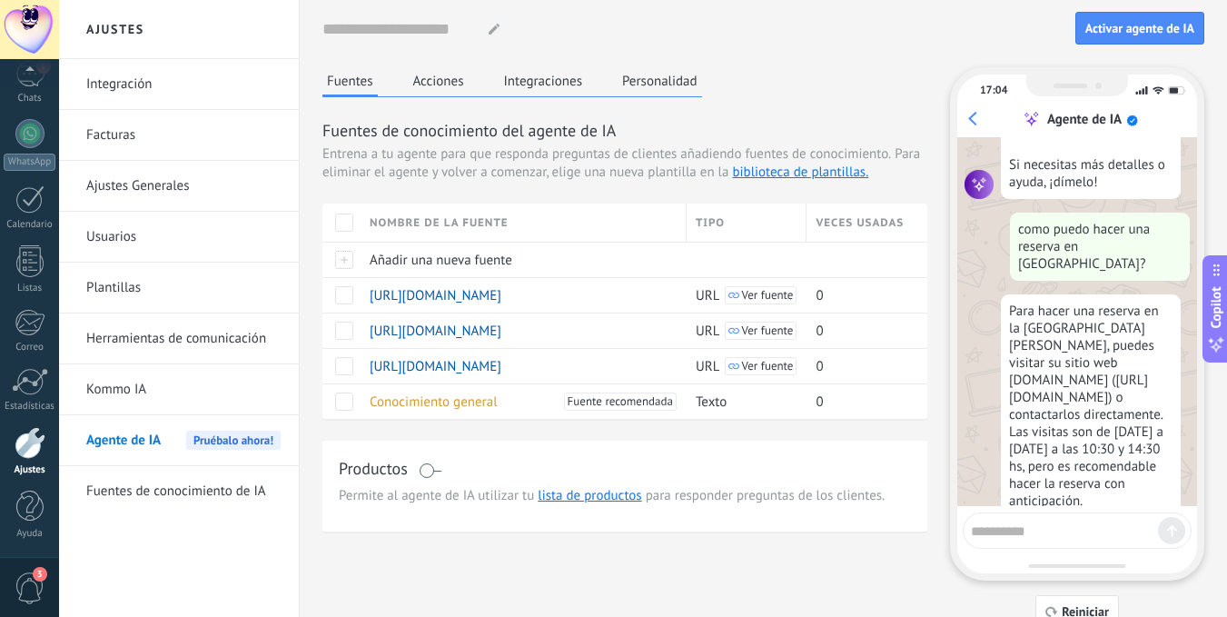
click at [1012, 529] on textarea at bounding box center [1064, 528] width 187 height 23
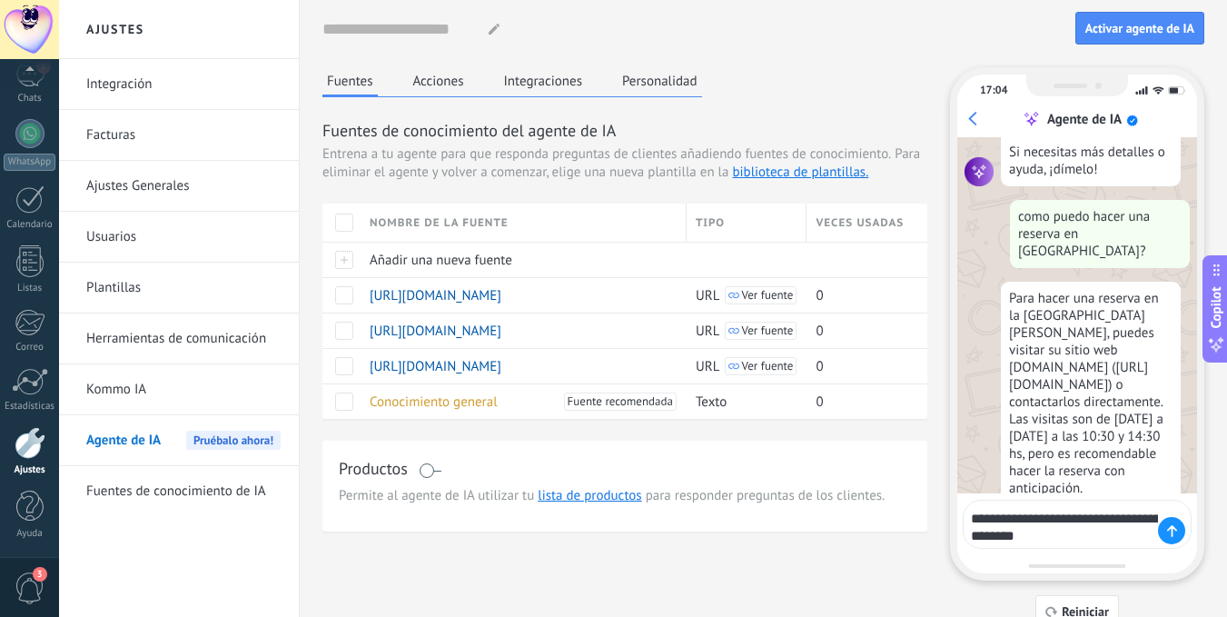
type textarea "**********"
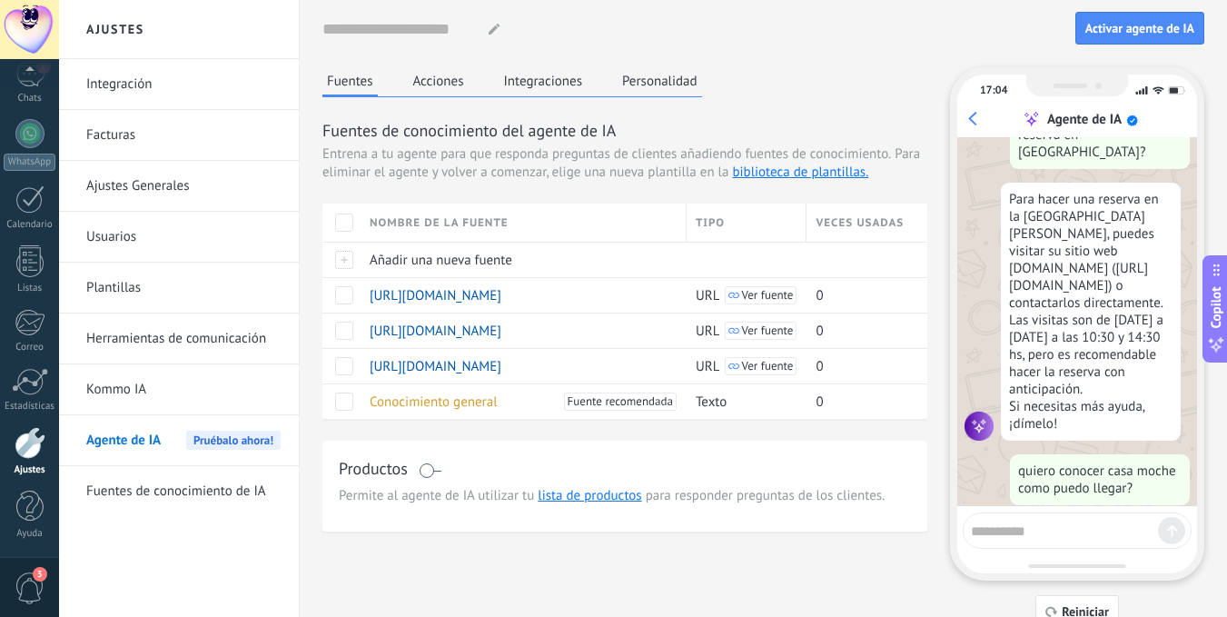
scroll to position [1591, 0]
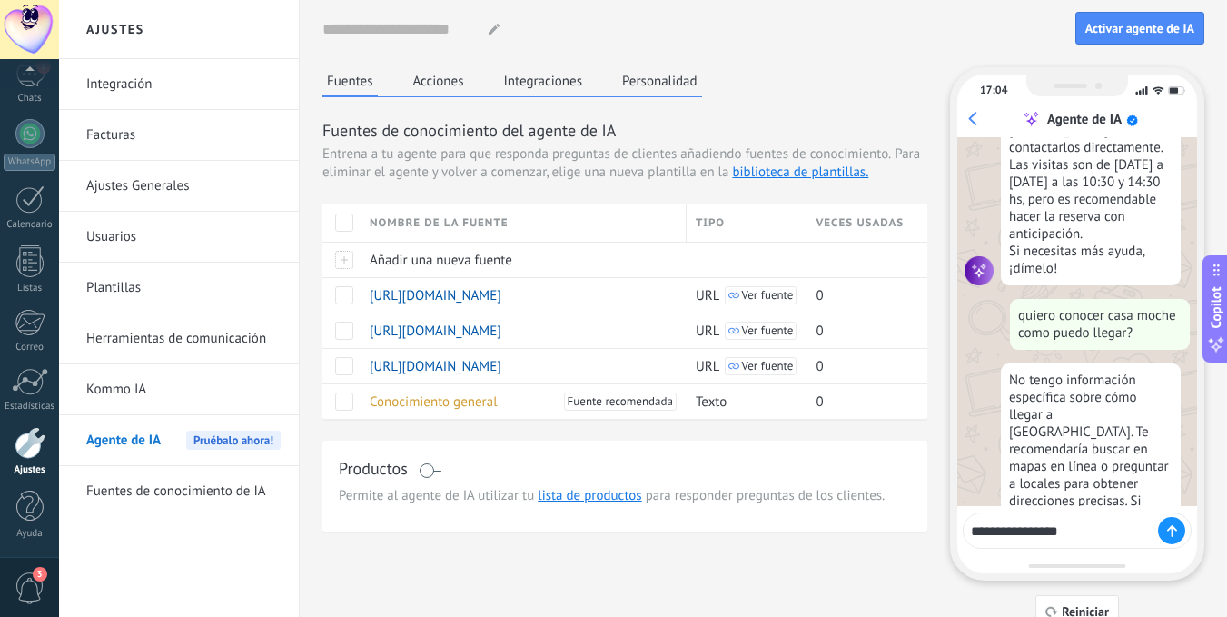
type textarea "**********"
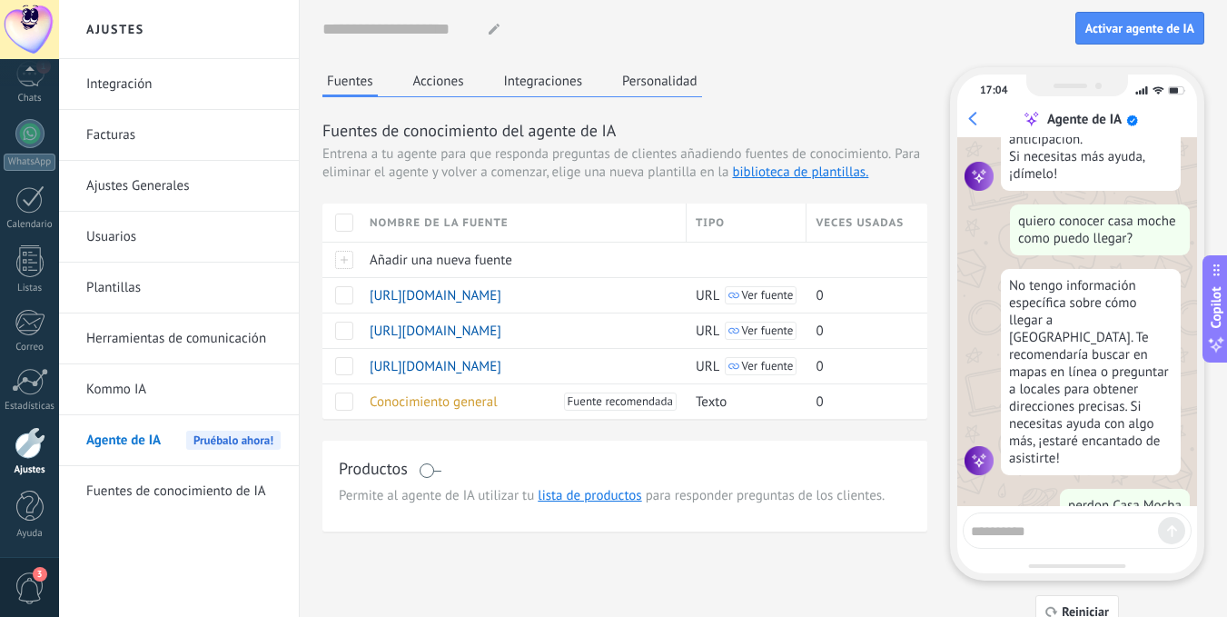
scroll to position [1841, 0]
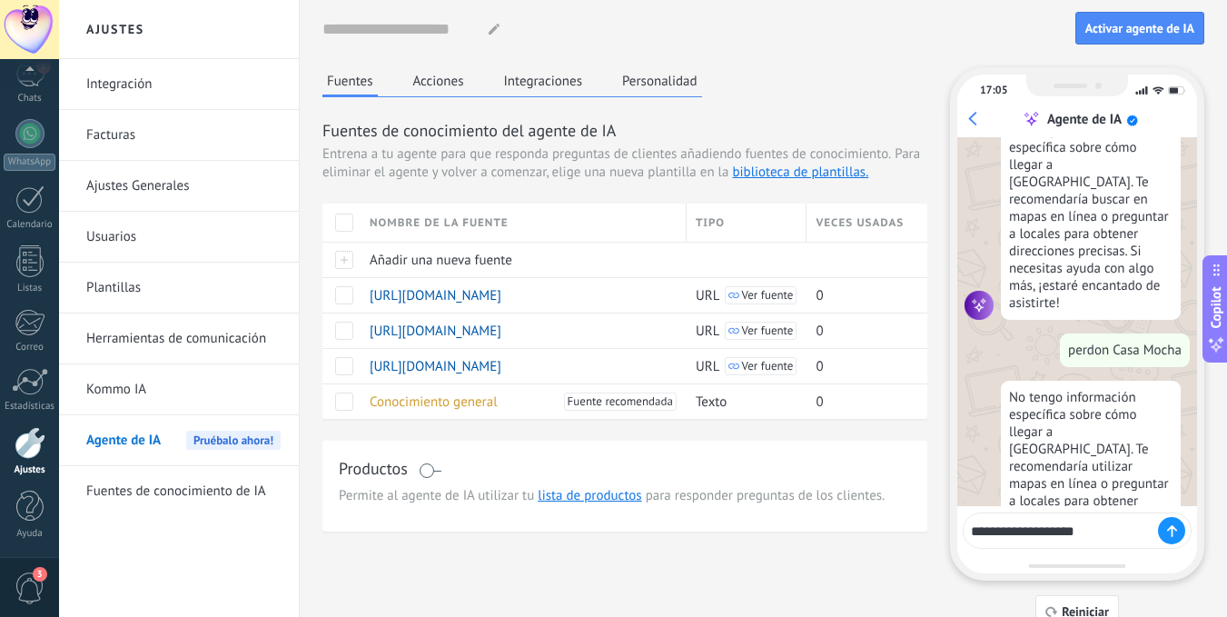
type textarea "**********"
click at [1177, 531] on div at bounding box center [1171, 530] width 27 height 27
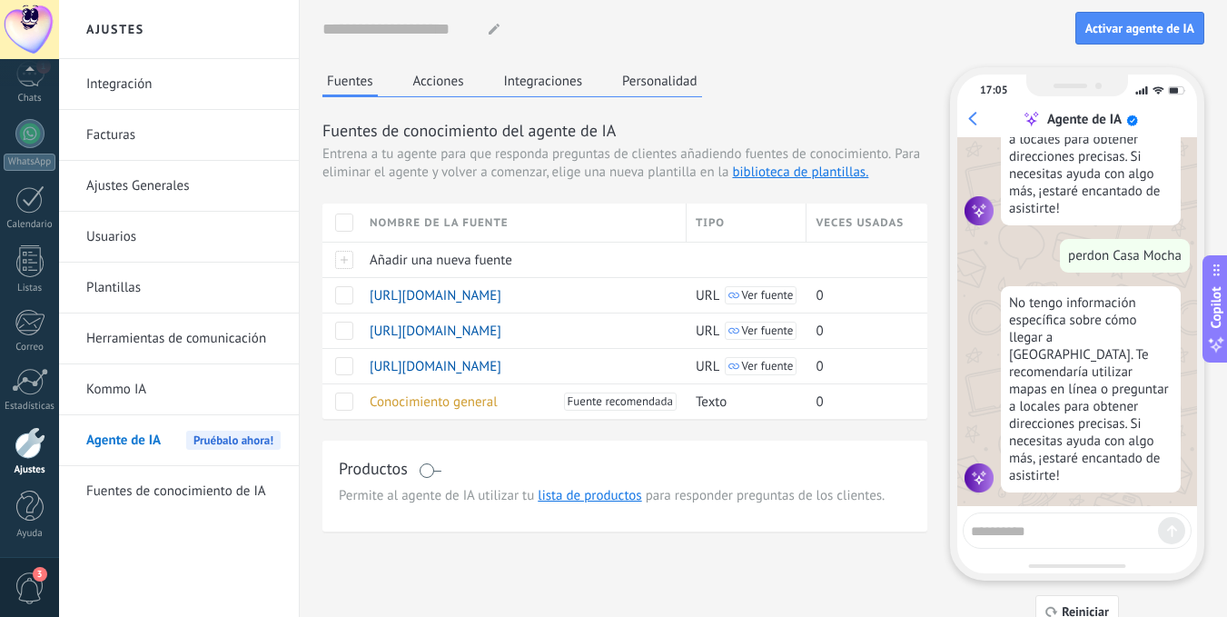
scroll to position [2228, 0]
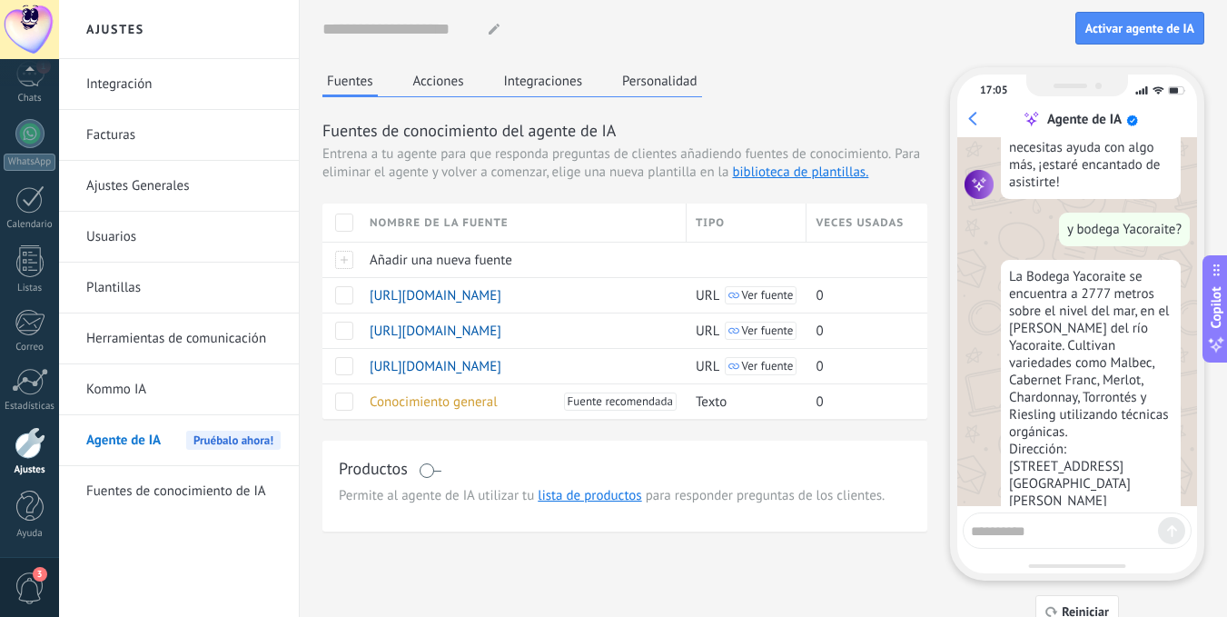
click at [1071, 534] on textarea at bounding box center [1064, 528] width 187 height 23
type textarea "**********"
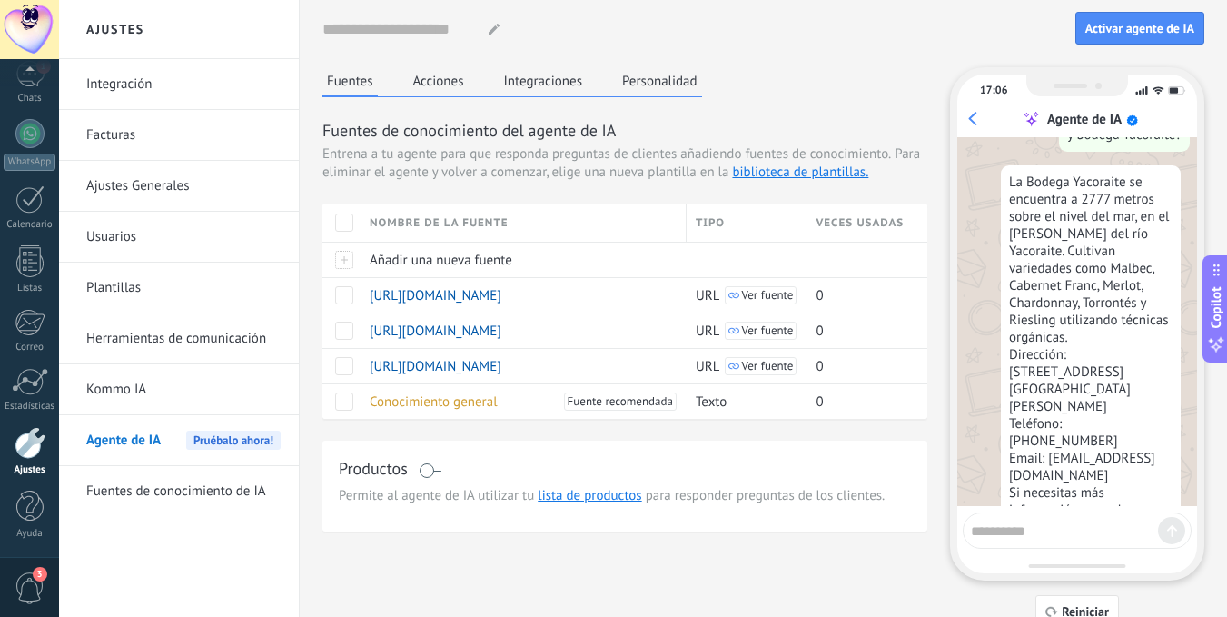
scroll to position [2530, 0]
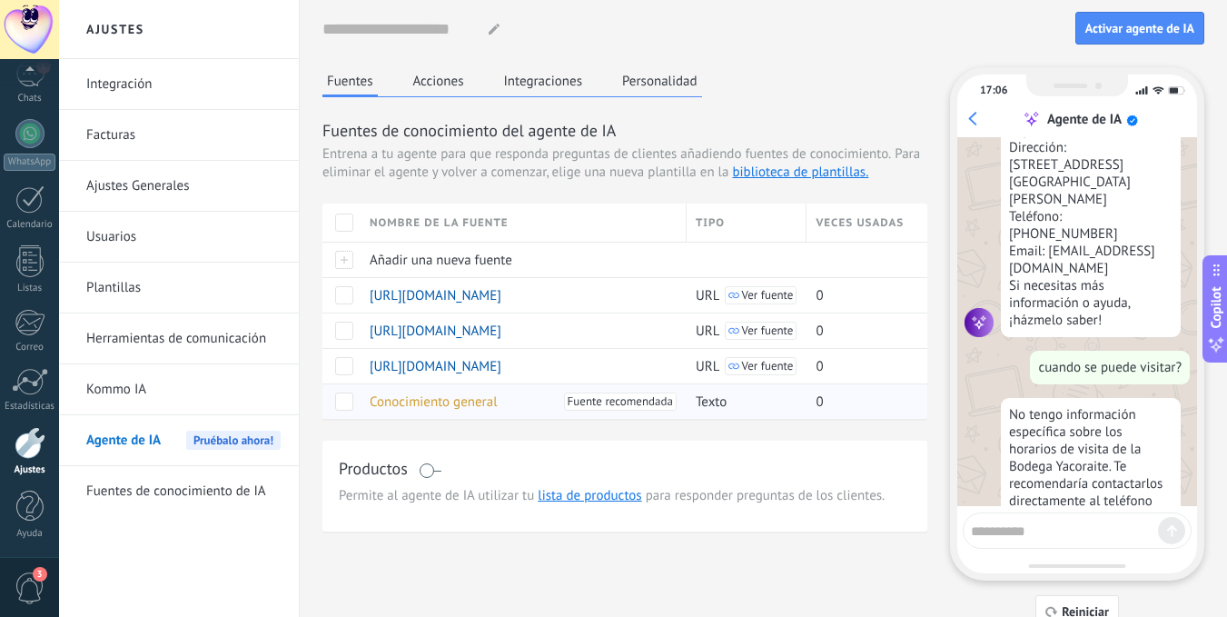
click at [620, 403] on span "Fuente recomendada" at bounding box center [620, 401] width 105 height 18
click at [710, 407] on span "Texto" at bounding box center [711, 401] width 31 height 17
click at [391, 400] on span "Conocimiento general" at bounding box center [434, 401] width 128 height 17
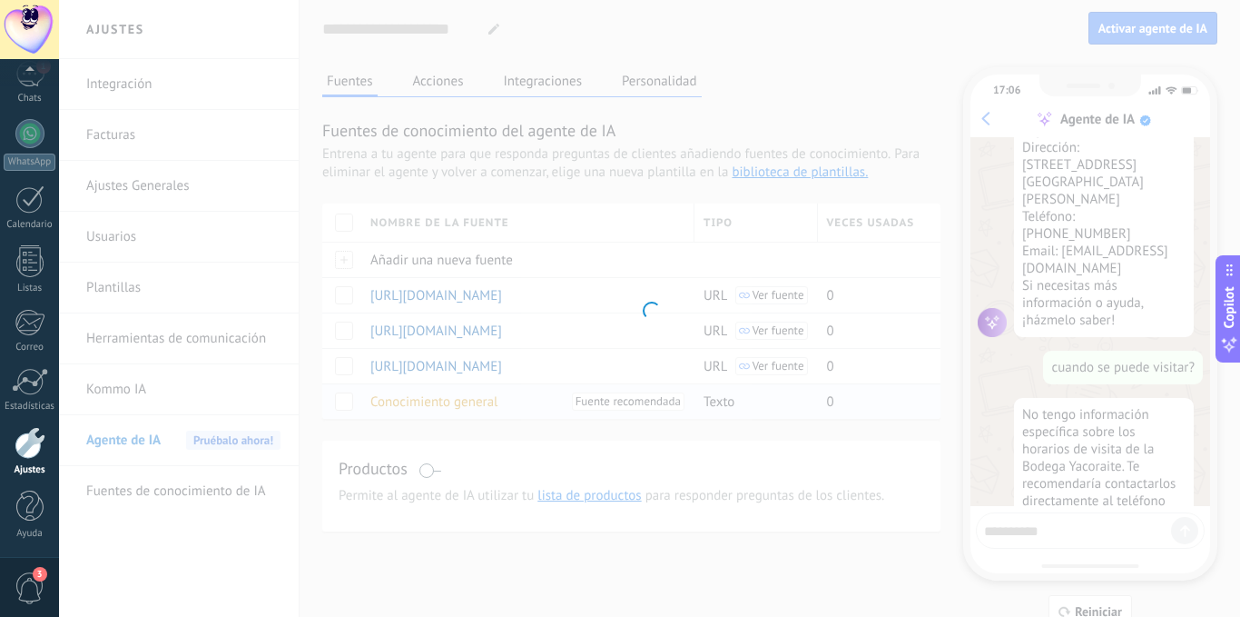
type textarea "**********"
type input "**********"
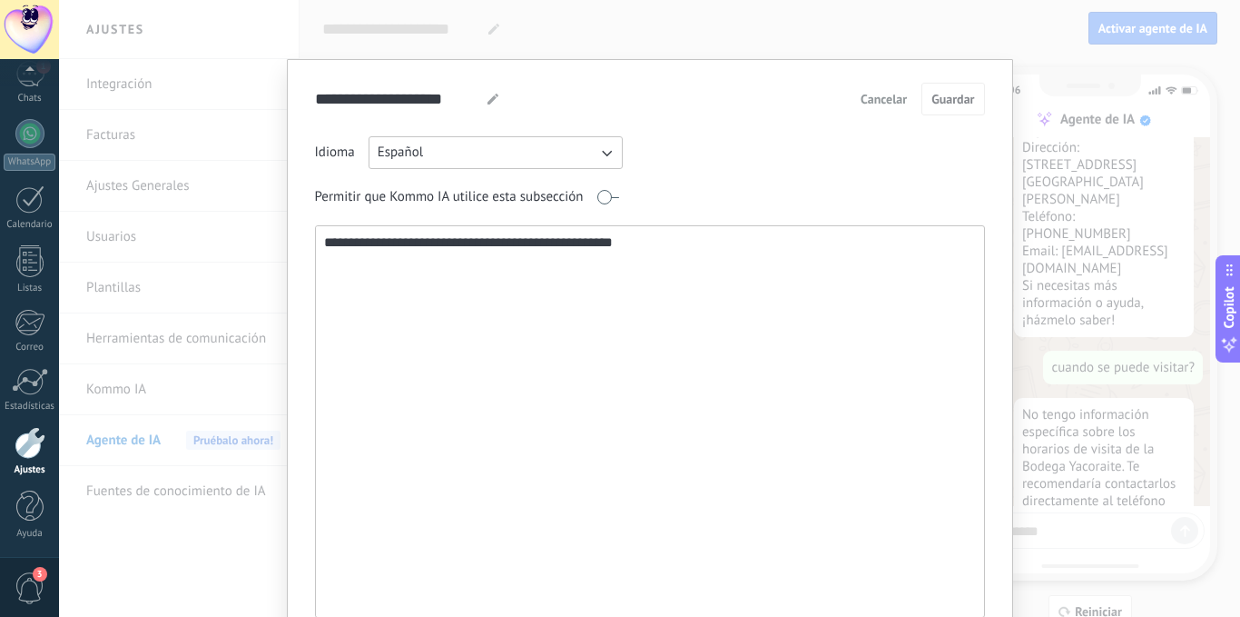
click at [868, 95] on span "Cancelar" at bounding box center [884, 99] width 46 height 13
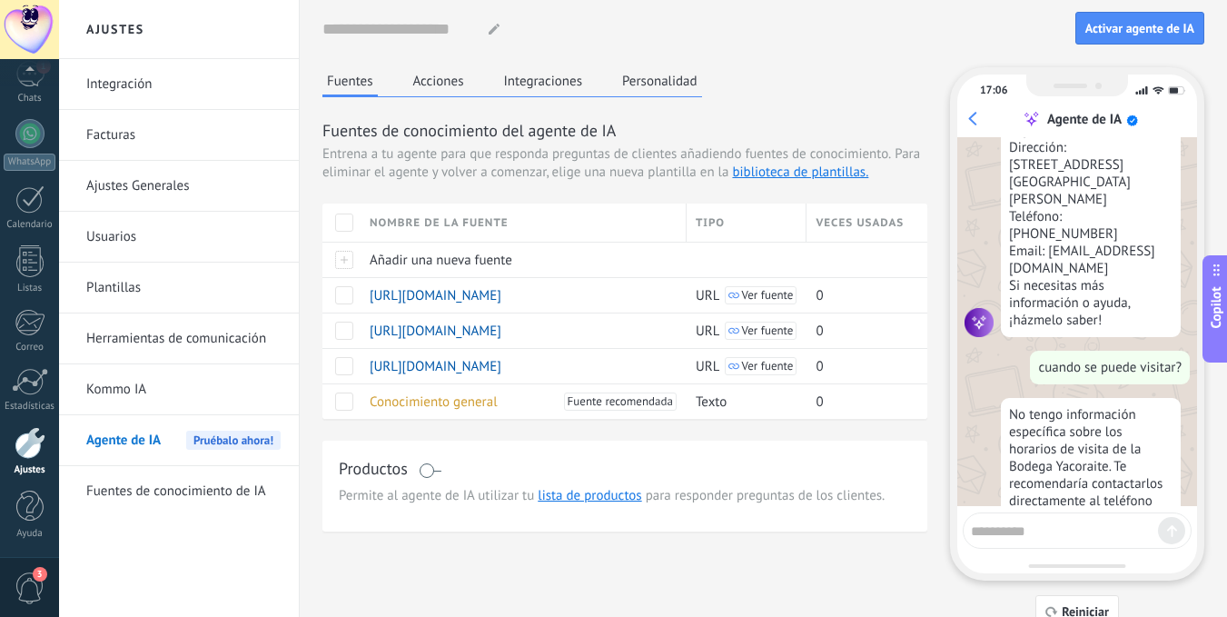
click at [563, 73] on button "Integraciones" at bounding box center [543, 80] width 88 height 27
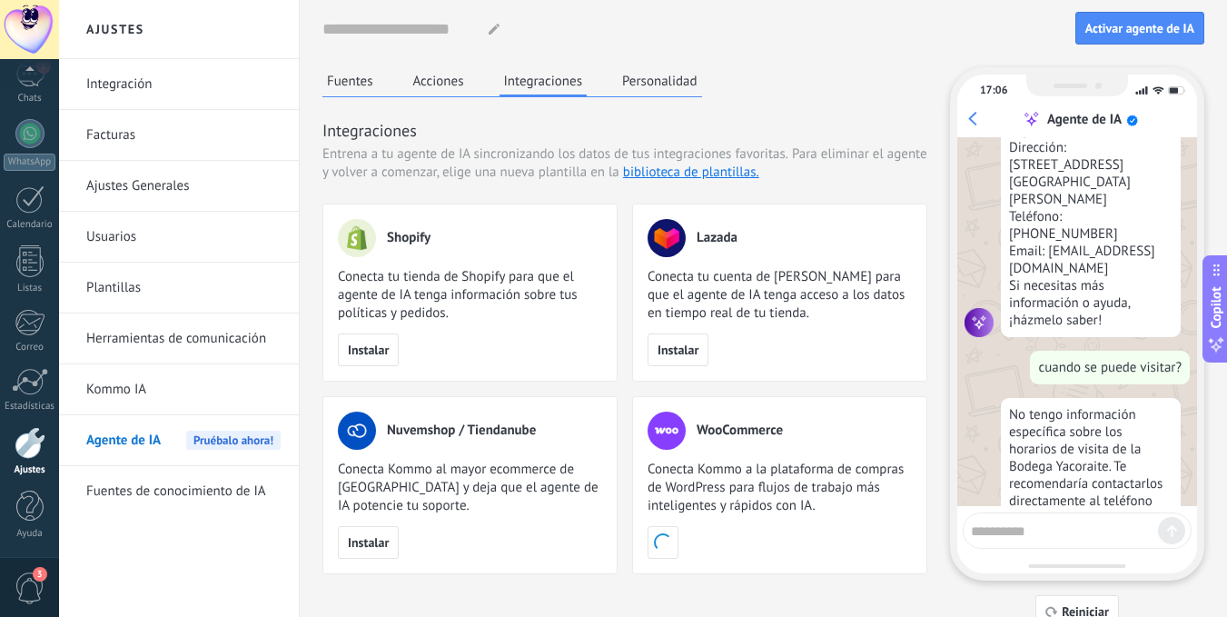
click at [682, 81] on button "Personalidad" at bounding box center [659, 80] width 84 height 27
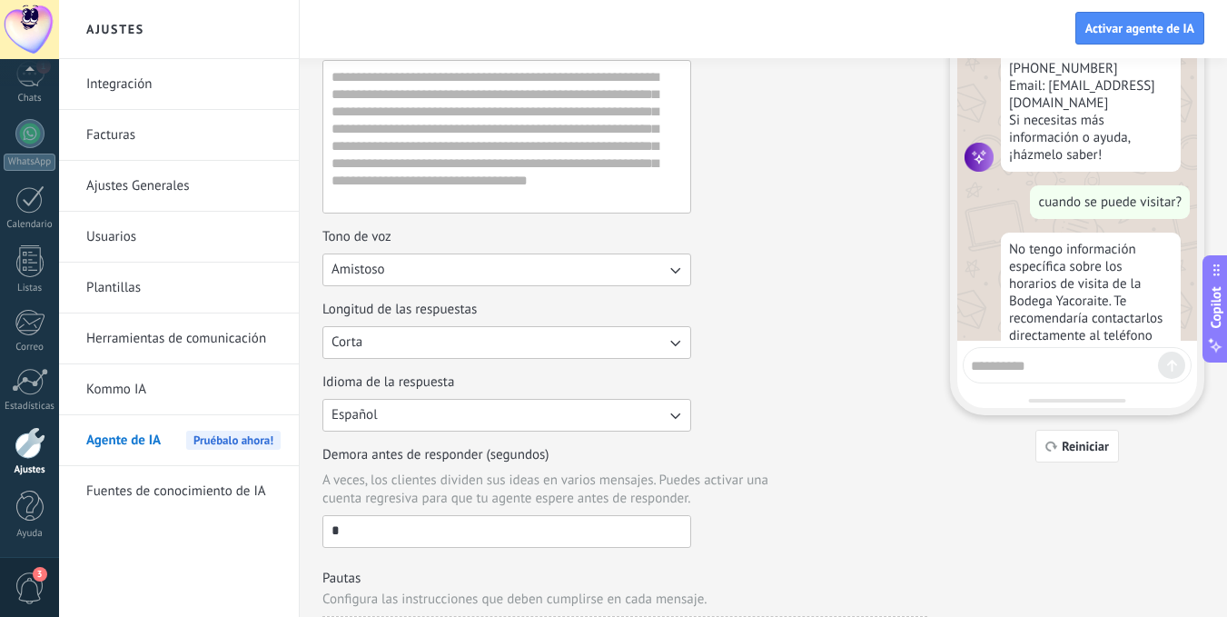
scroll to position [0, 0]
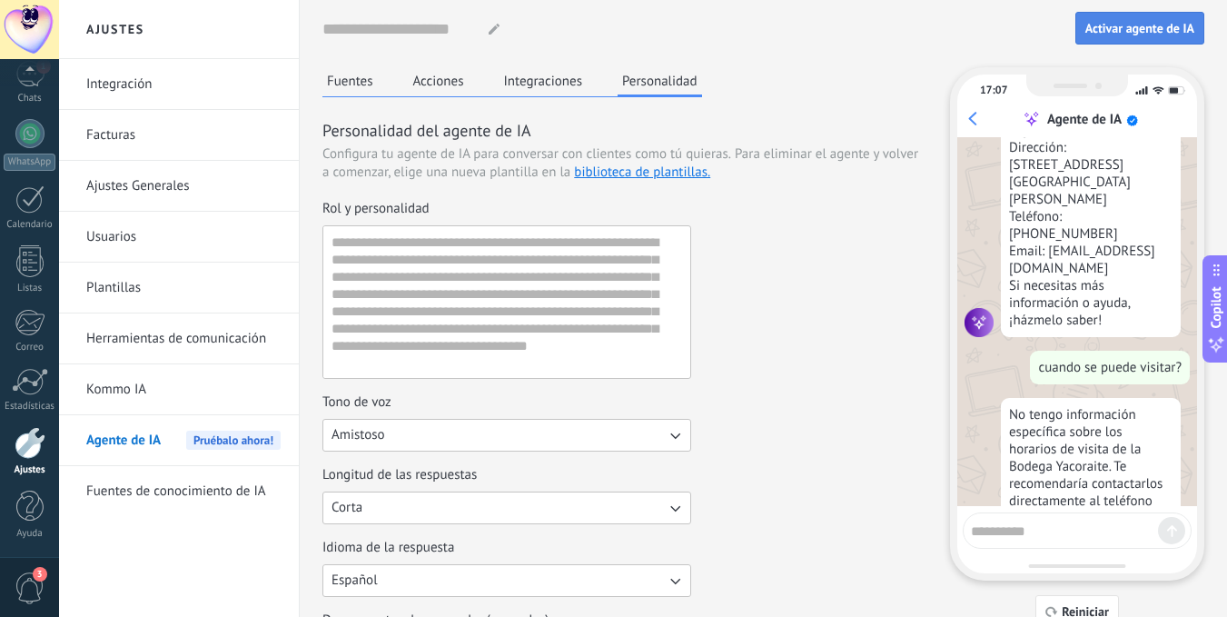
click at [1143, 28] on span "Activar agente de IA" at bounding box center [1139, 28] width 109 height 13
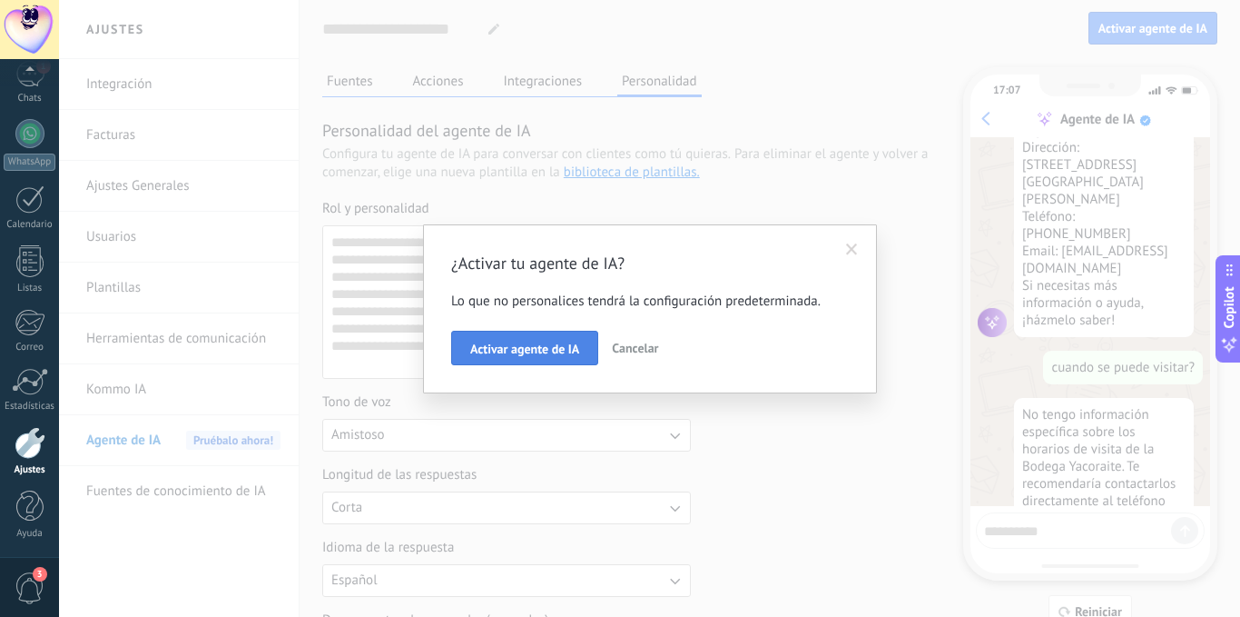
click at [561, 342] on span "Activar agente de IA" at bounding box center [524, 348] width 109 height 13
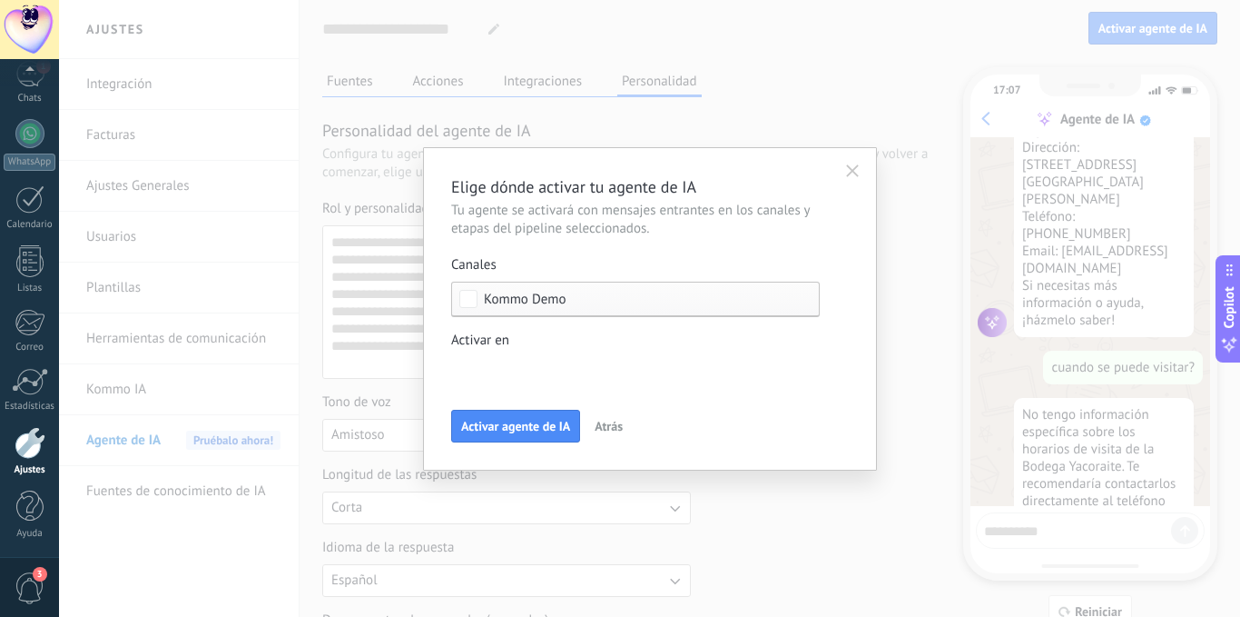
click at [0, 0] on div "Nueva consulta Cualificado Propuesta enviada Negociación Reserva creada Reserva…" at bounding box center [0, 0] width 0 height 0
click at [844, 323] on div at bounding box center [649, 308] width 1181 height 617
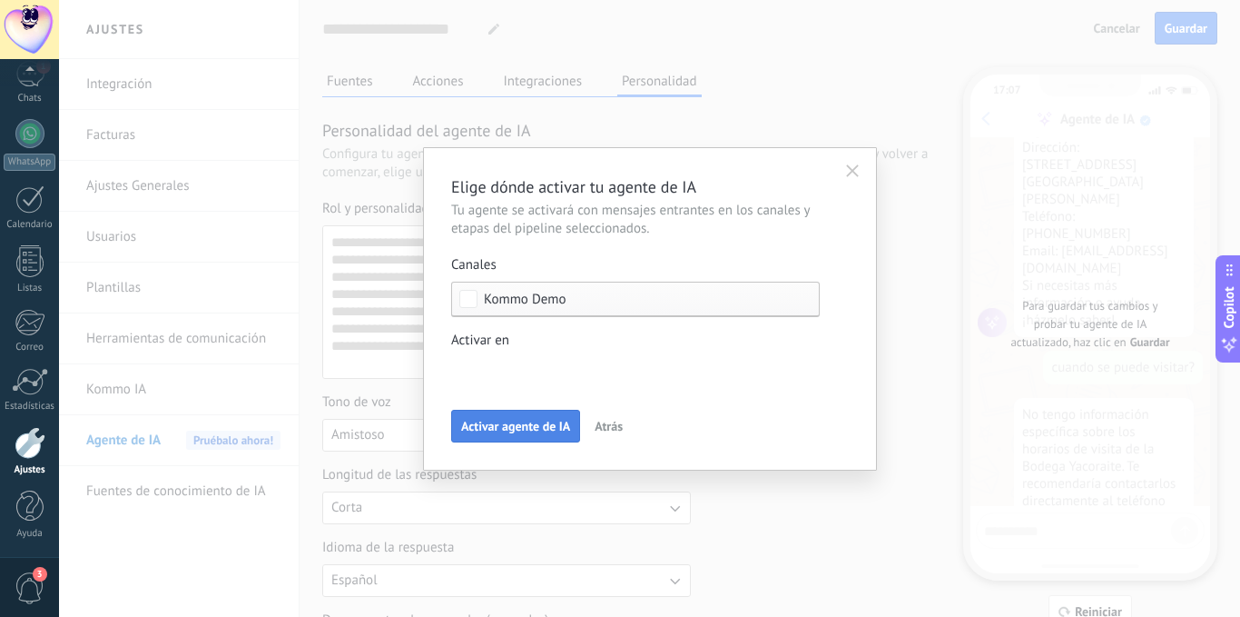
click at [518, 421] on span "Activar agente de IA" at bounding box center [515, 426] width 109 height 13
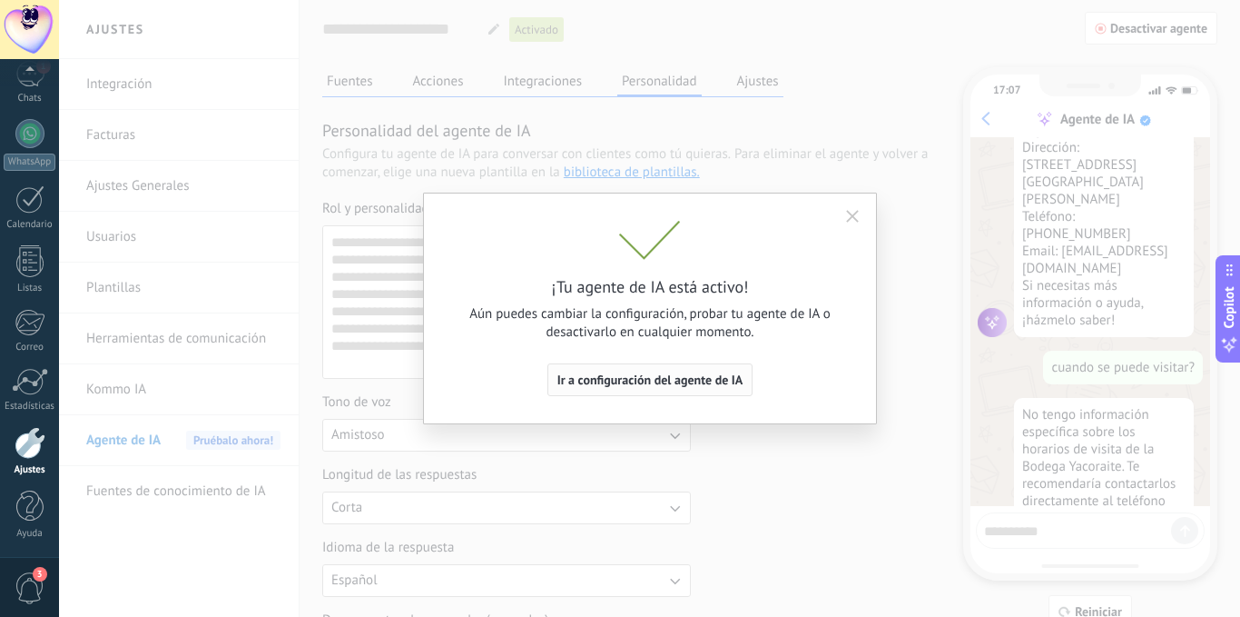
click at [675, 376] on span "Ir a configuración del agente de IA" at bounding box center [651, 379] width 186 height 13
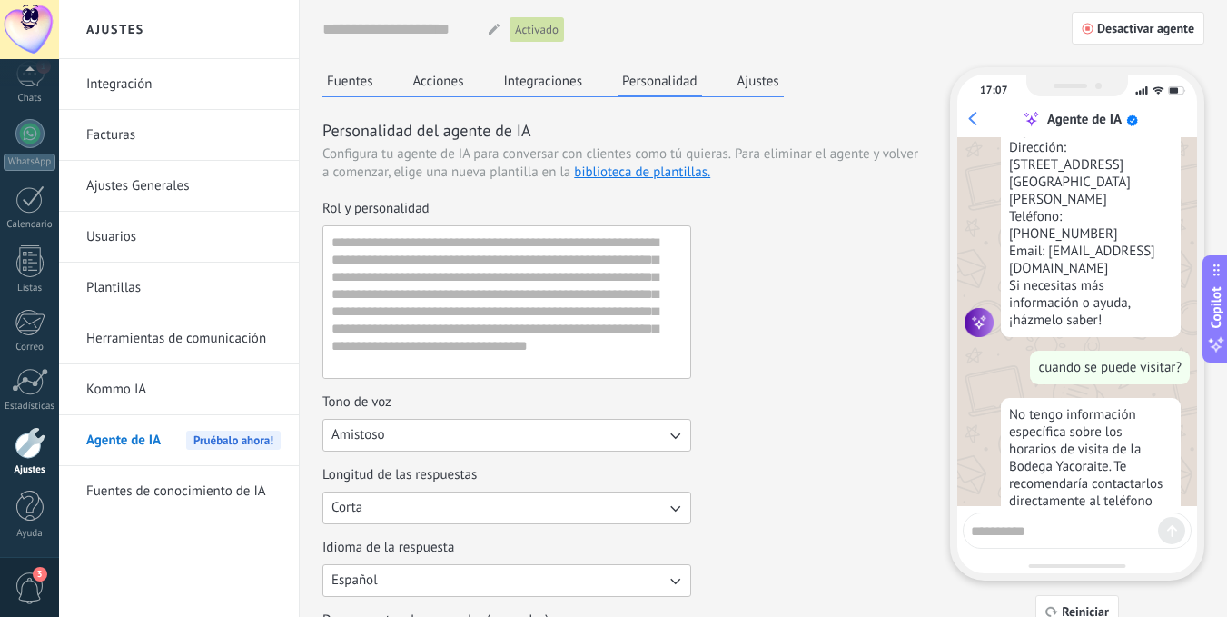
click at [768, 84] on button "Ajustes" at bounding box center [758, 80] width 51 height 27
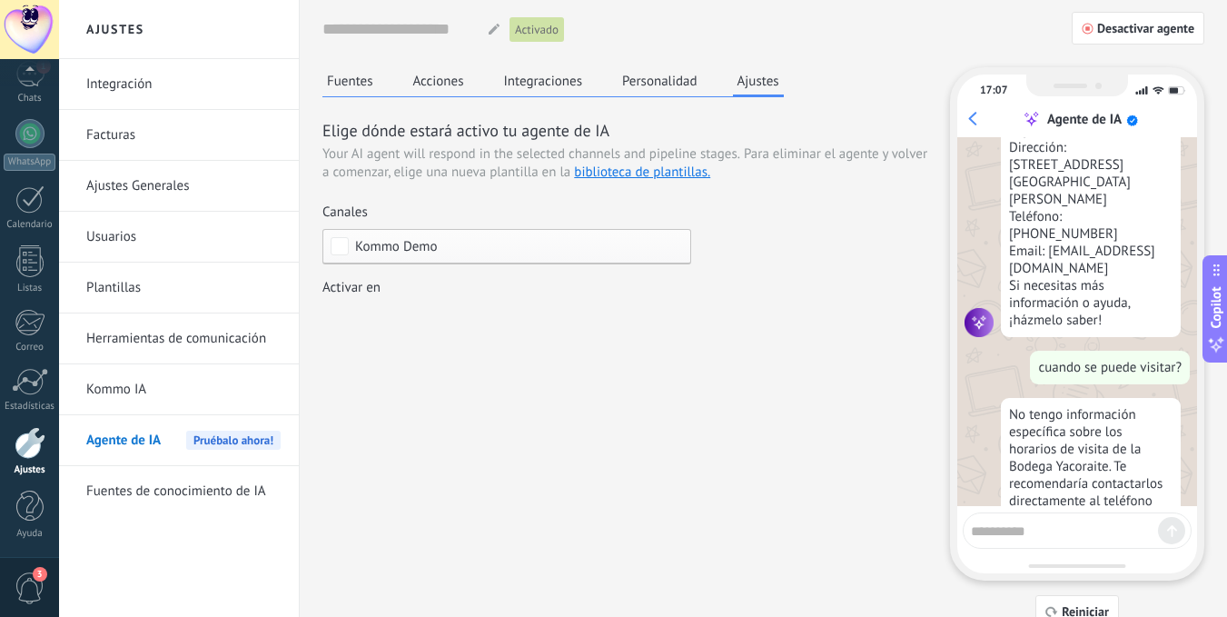
click at [832, 225] on div "Elige dónde estará activo tu agente de IA Your AI agent will respond in the sel…" at bounding box center [624, 227] width 605 height 216
click at [146, 84] on link "Integración" at bounding box center [183, 84] width 194 height 51
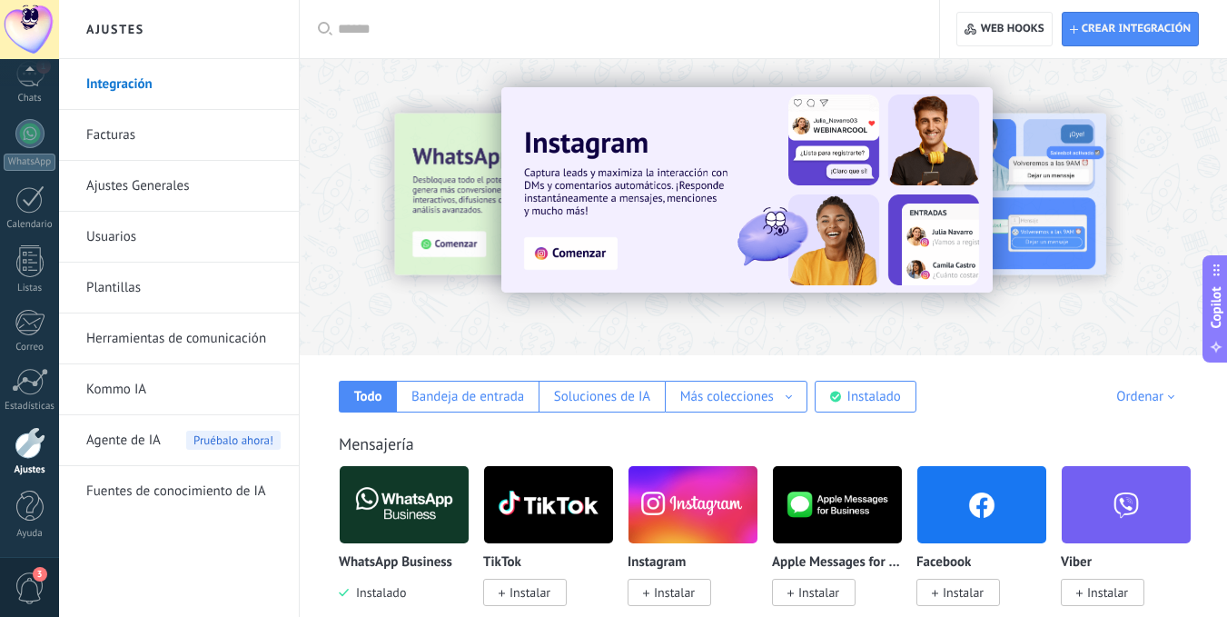
click at [131, 123] on link "Facturas" at bounding box center [183, 135] width 194 height 51
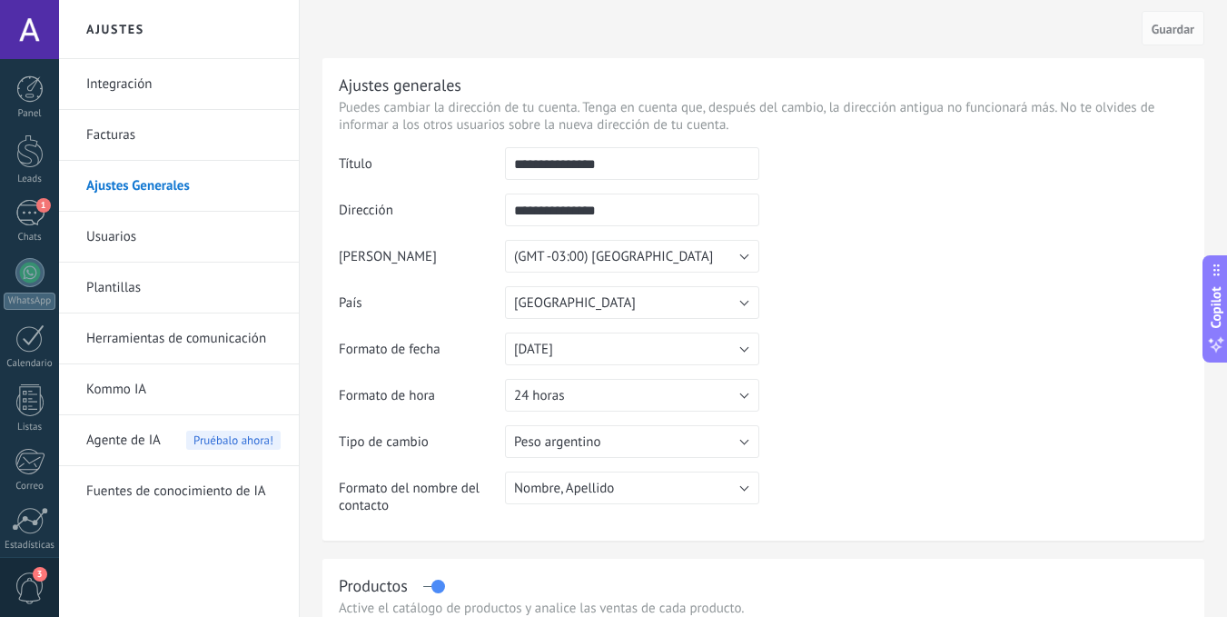
click at [116, 232] on link "Usuarios" at bounding box center [183, 237] width 194 height 51
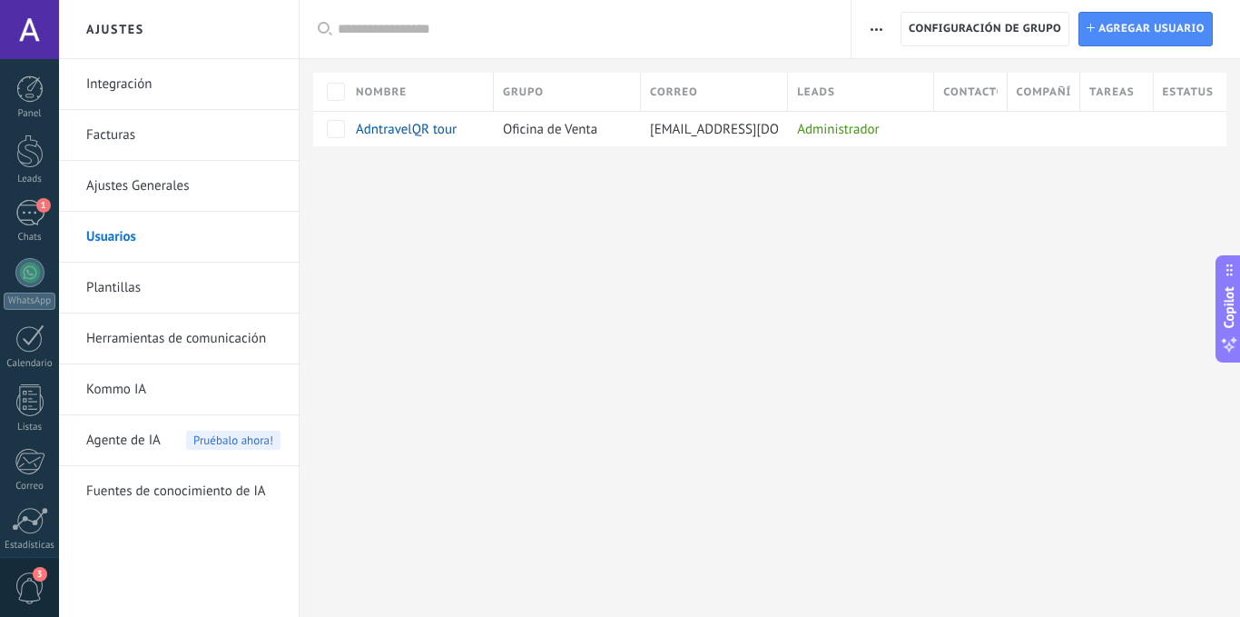
click at [108, 284] on link "Plantillas" at bounding box center [183, 287] width 194 height 51
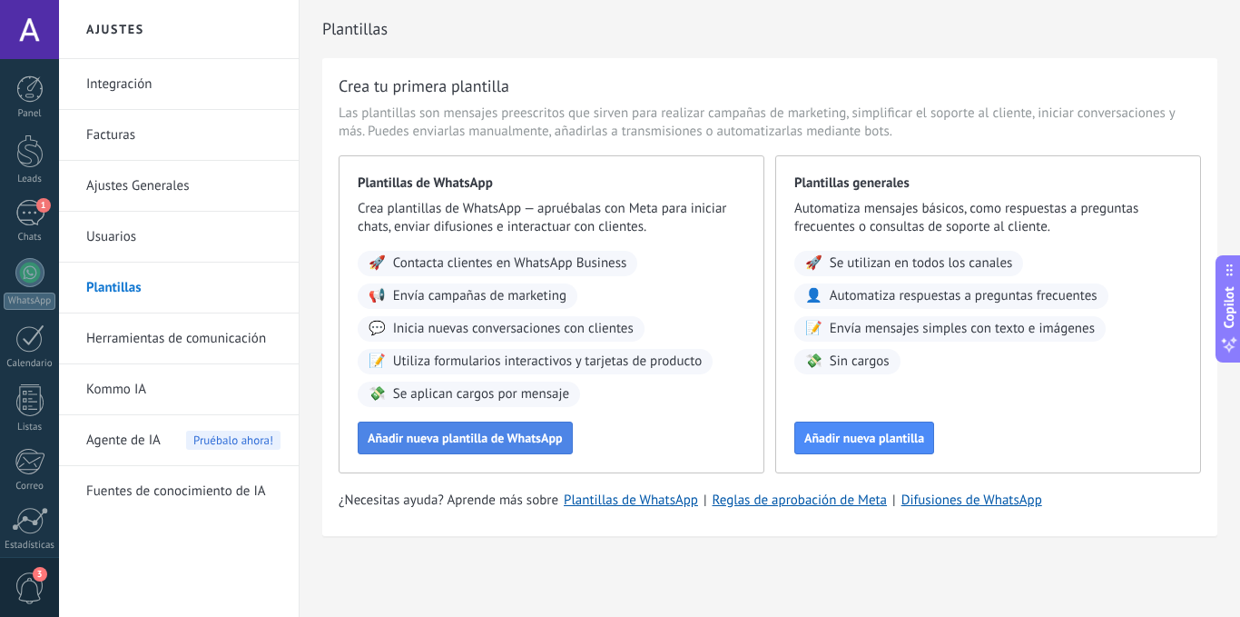
click at [486, 441] on span "Añadir nueva plantilla de WhatsApp" at bounding box center [465, 437] width 195 height 13
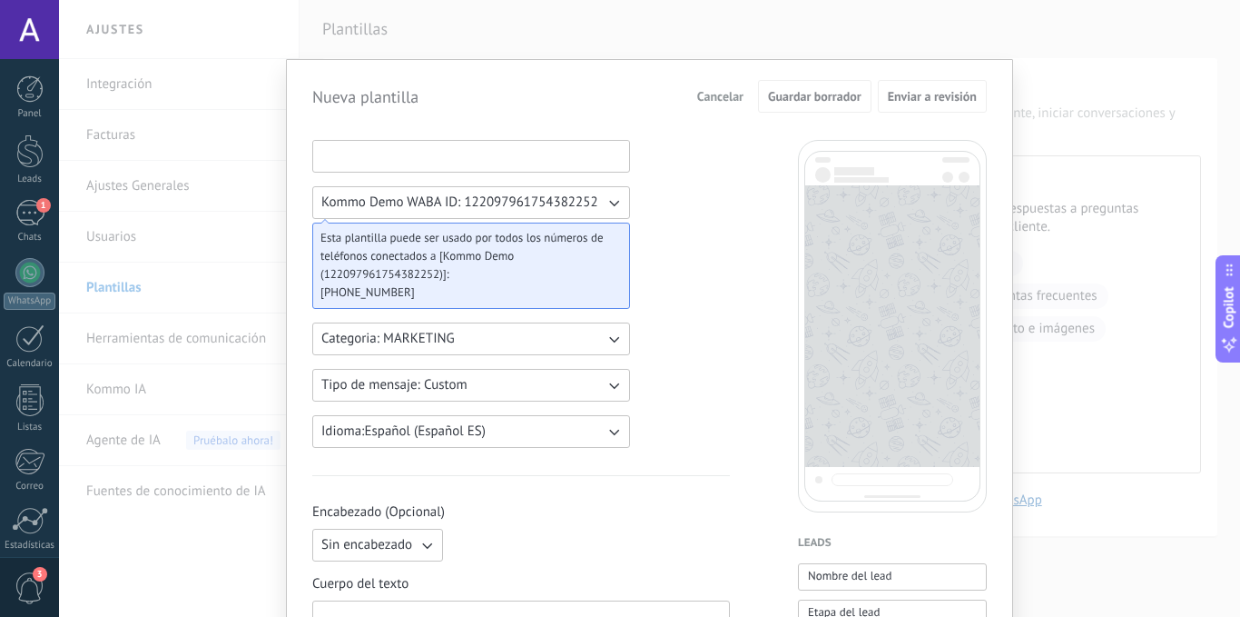
click at [415, 160] on input at bounding box center [471, 155] width 316 height 29
type input "*"
type input "*******"
click at [613, 339] on icon "button" at bounding box center [614, 339] width 18 height 18
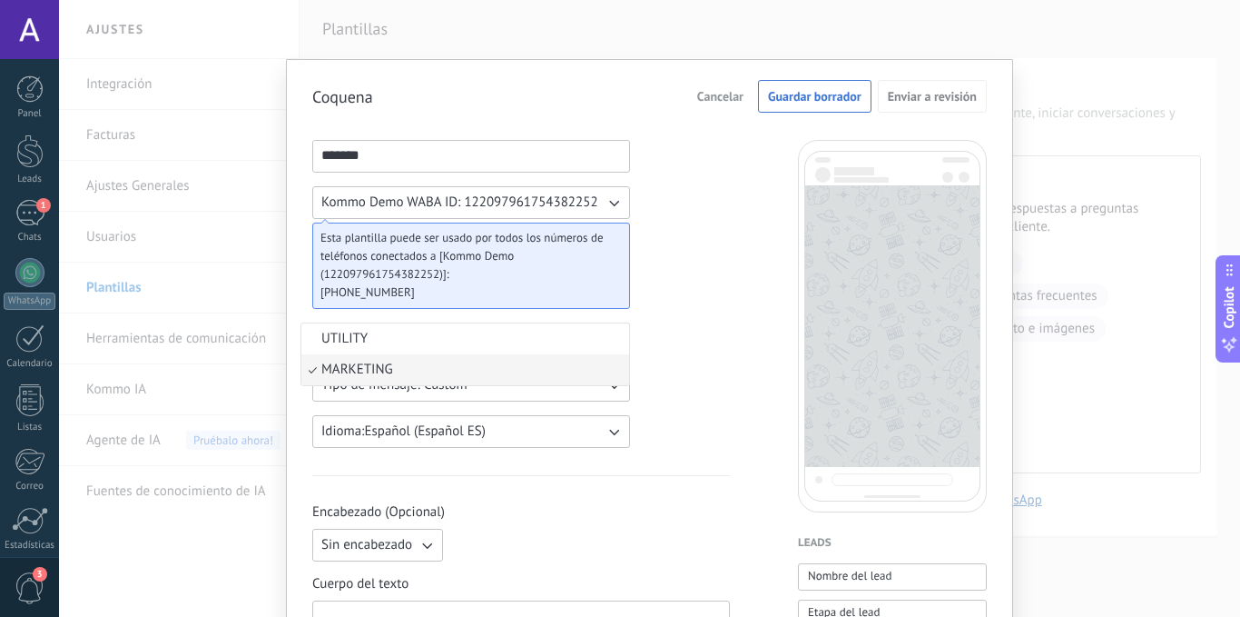
click at [613, 339] on li "UTILITY" at bounding box center [465, 338] width 328 height 31
click at [582, 333] on button "Categoria: UTILITY" at bounding box center [471, 338] width 318 height 33
click at [411, 364] on li "MARKETING" at bounding box center [465, 369] width 328 height 31
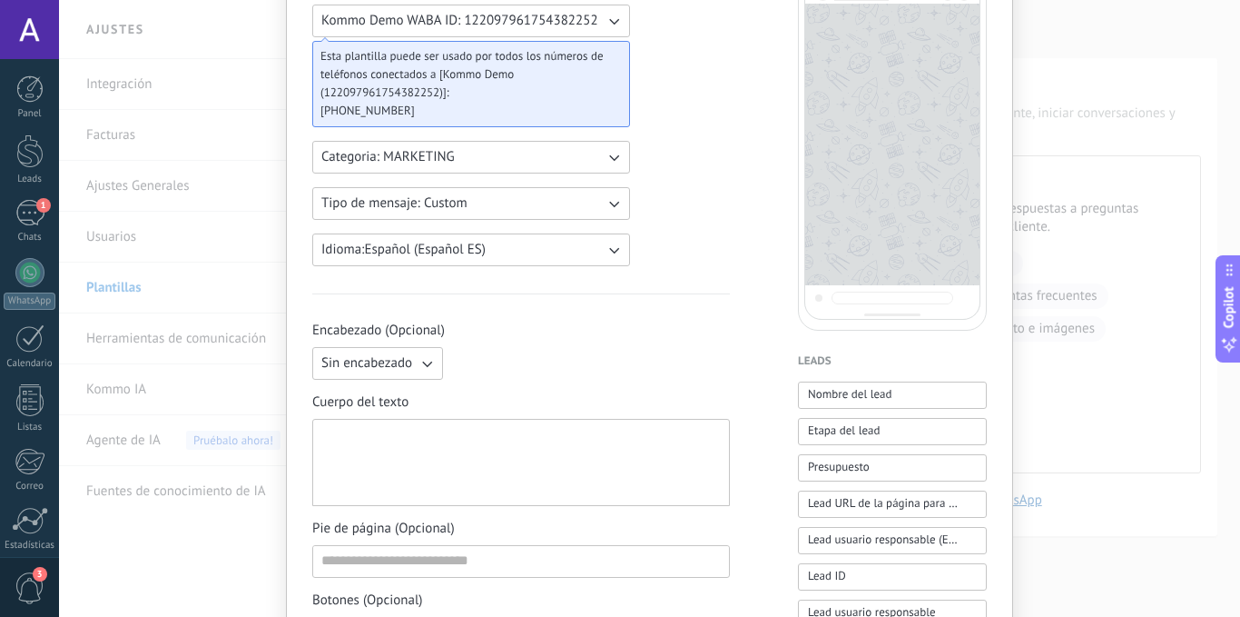
scroll to position [454, 0]
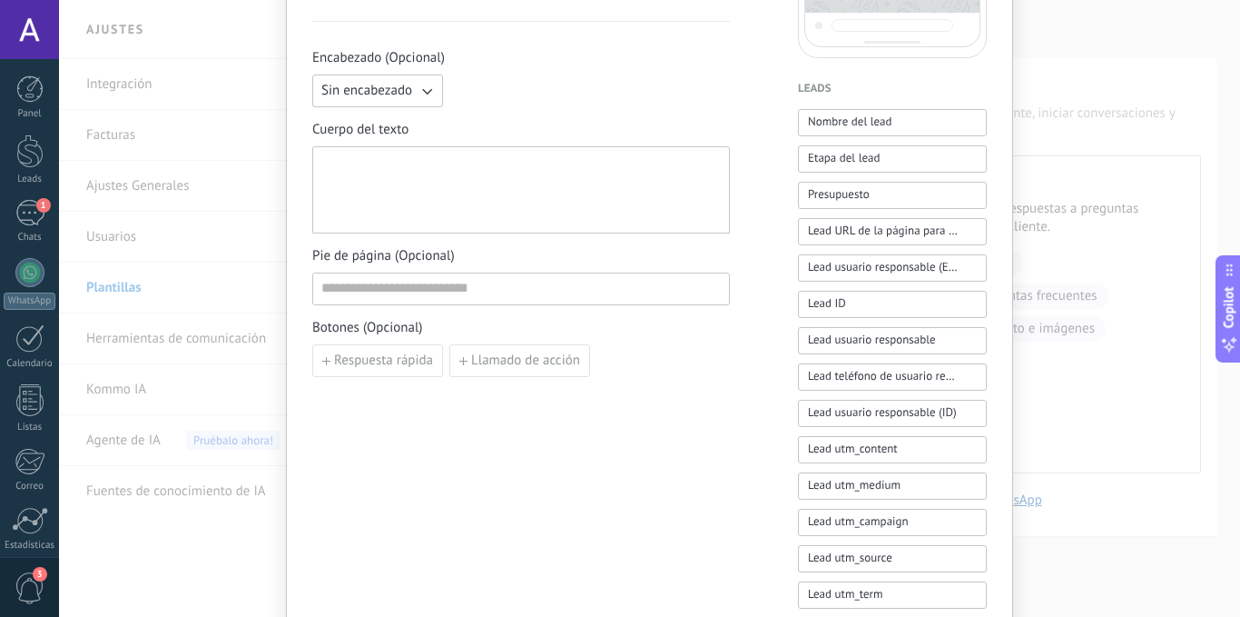
click at [410, 93] on button "Sin encabezado" at bounding box center [377, 90] width 131 height 33
click at [386, 144] on span "Imagen o archivo" at bounding box center [371, 152] width 101 height 18
click at [517, 88] on label "Imagen o archivo" at bounding box center [538, 90] width 177 height 33
click at [450, 74] on input "Imagen o archivo" at bounding box center [450, 74] width 0 height 0
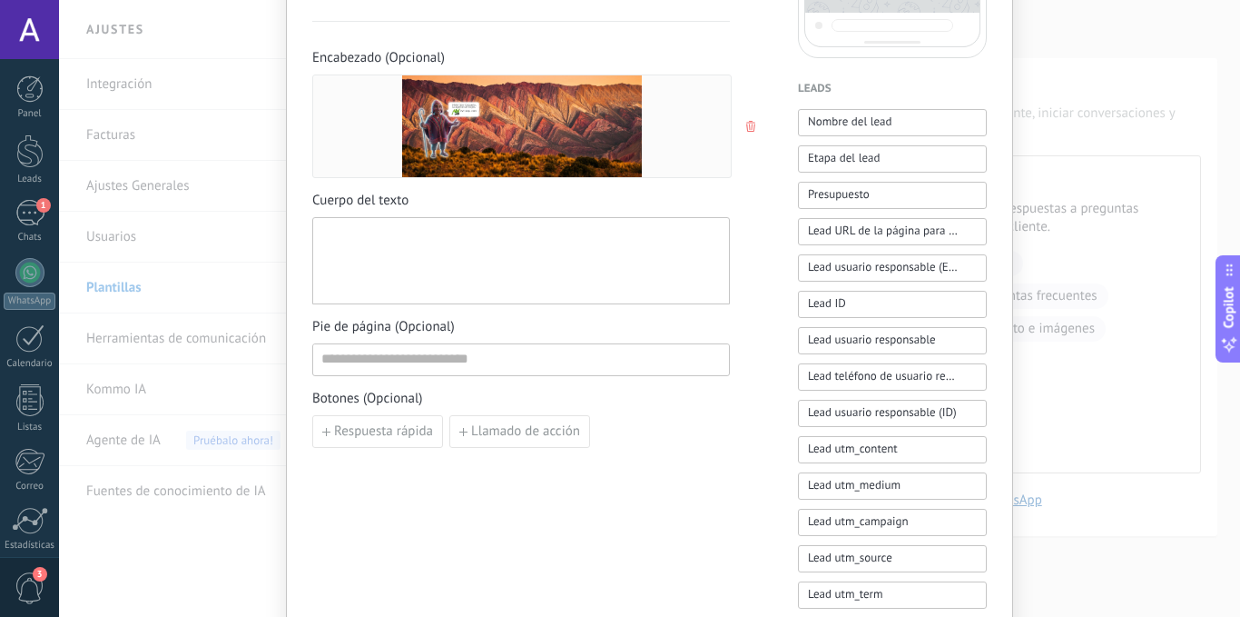
click at [528, 120] on img at bounding box center [521, 126] width 239 height 102
click at [403, 229] on div at bounding box center [521, 261] width 400 height 72
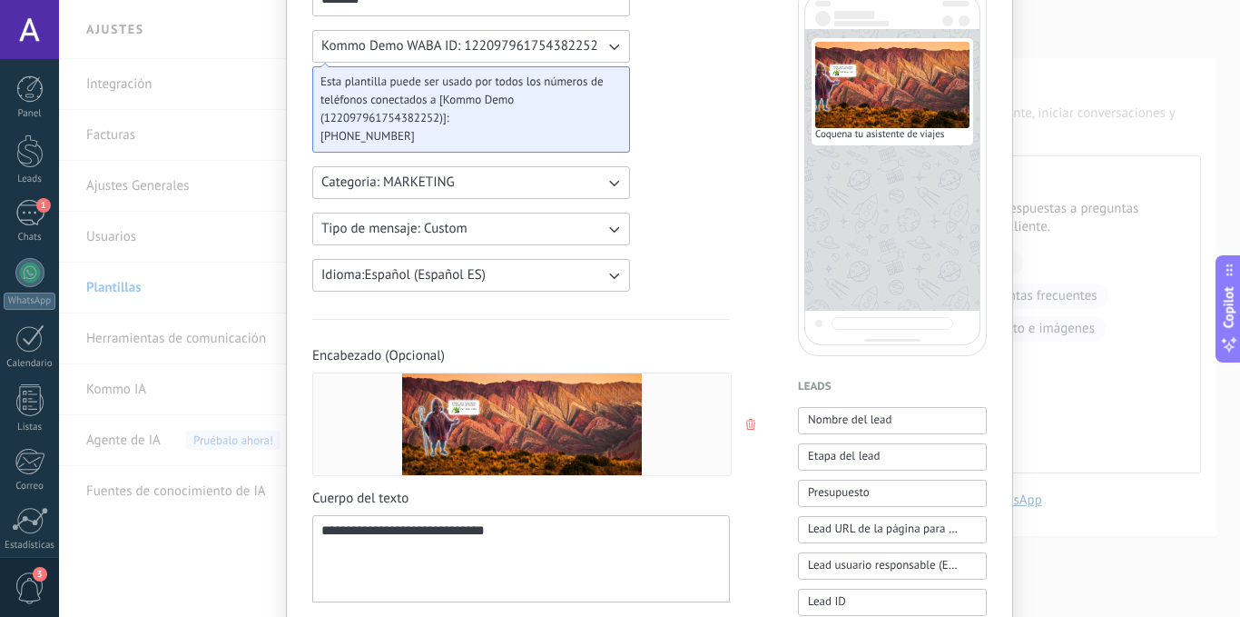
scroll to position [0, 0]
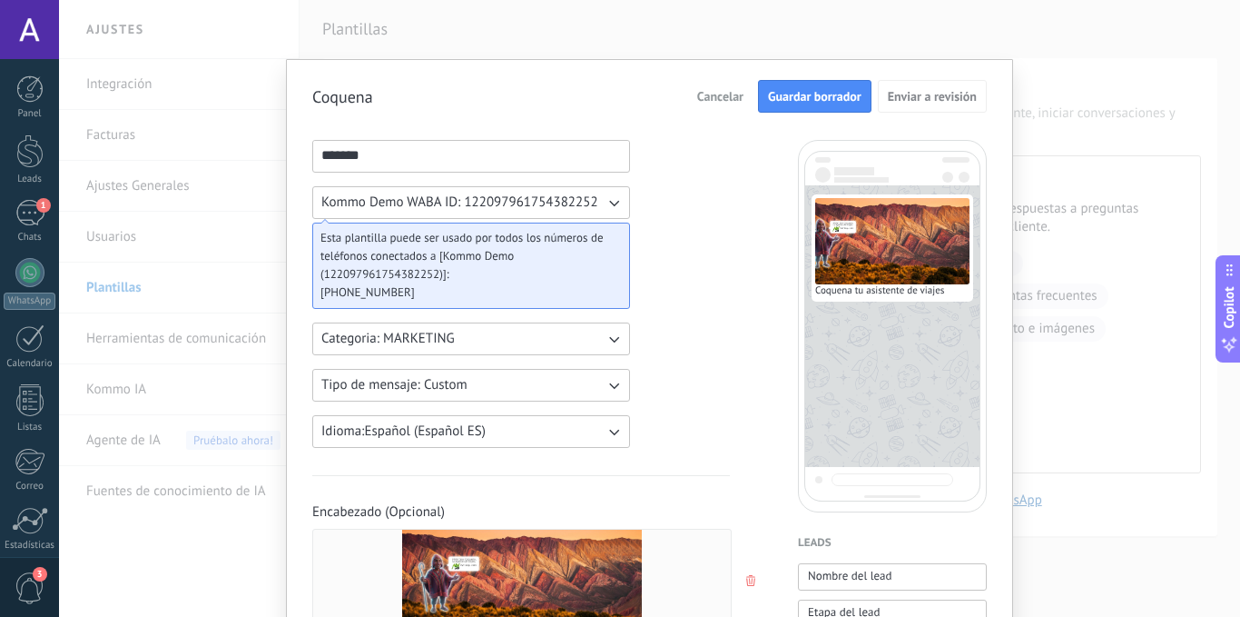
click at [842, 94] on span "Guardar borrador" at bounding box center [815, 96] width 94 height 13
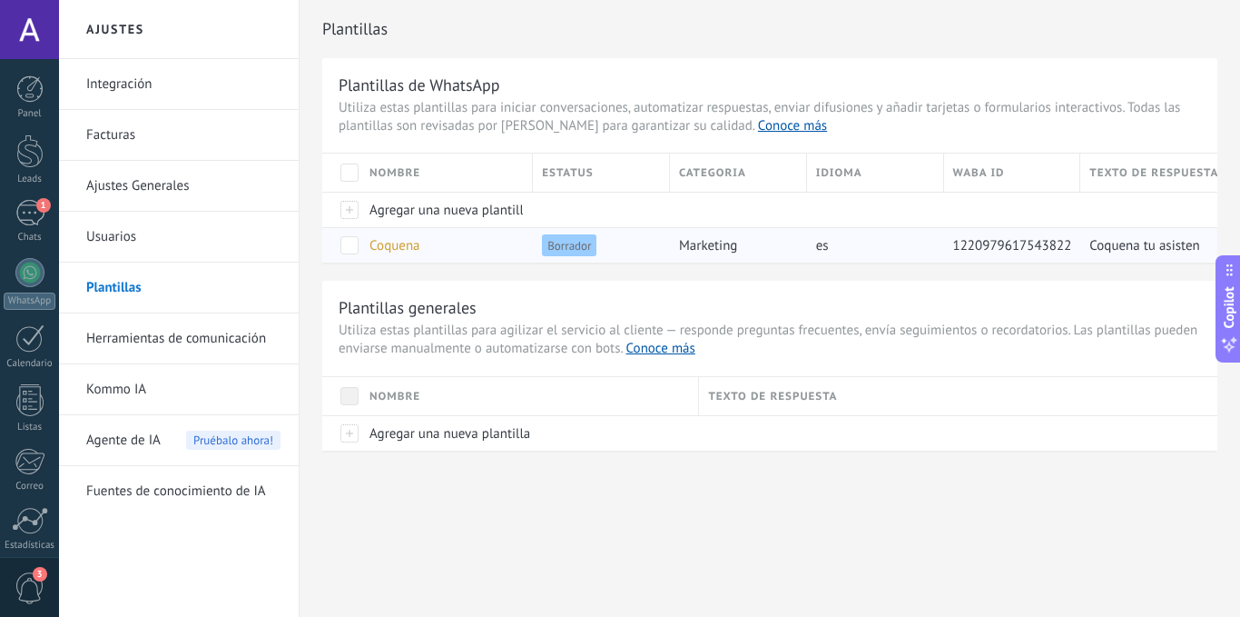
click at [394, 246] on span "Coquena" at bounding box center [395, 245] width 51 height 17
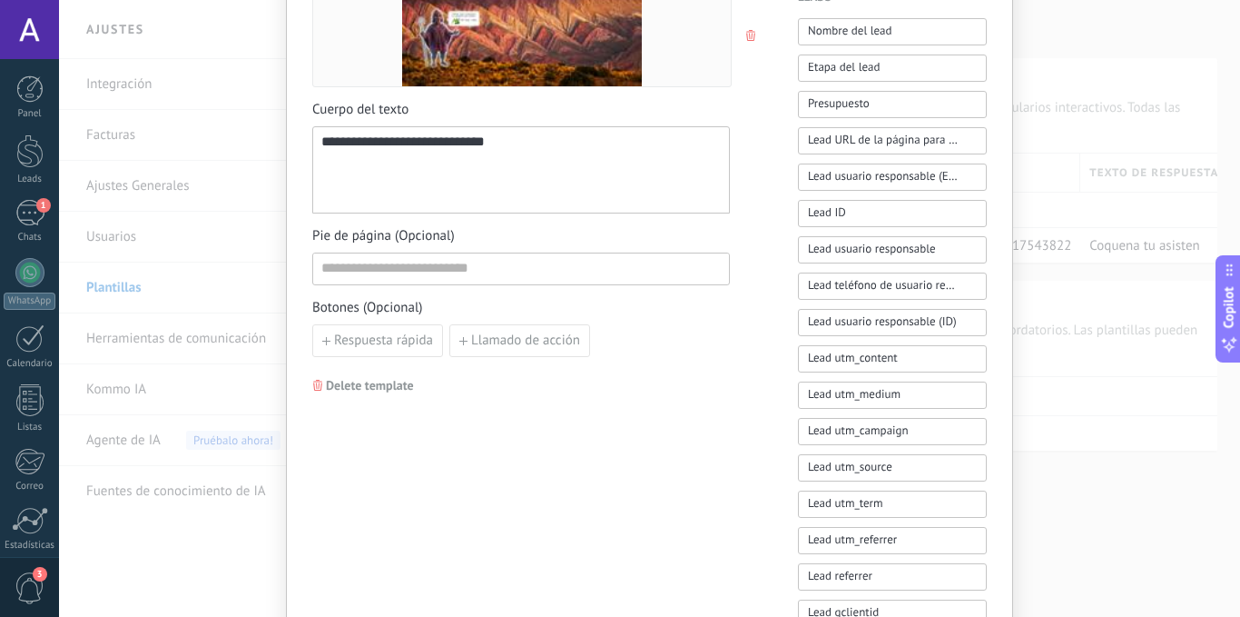
scroll to position [454, 0]
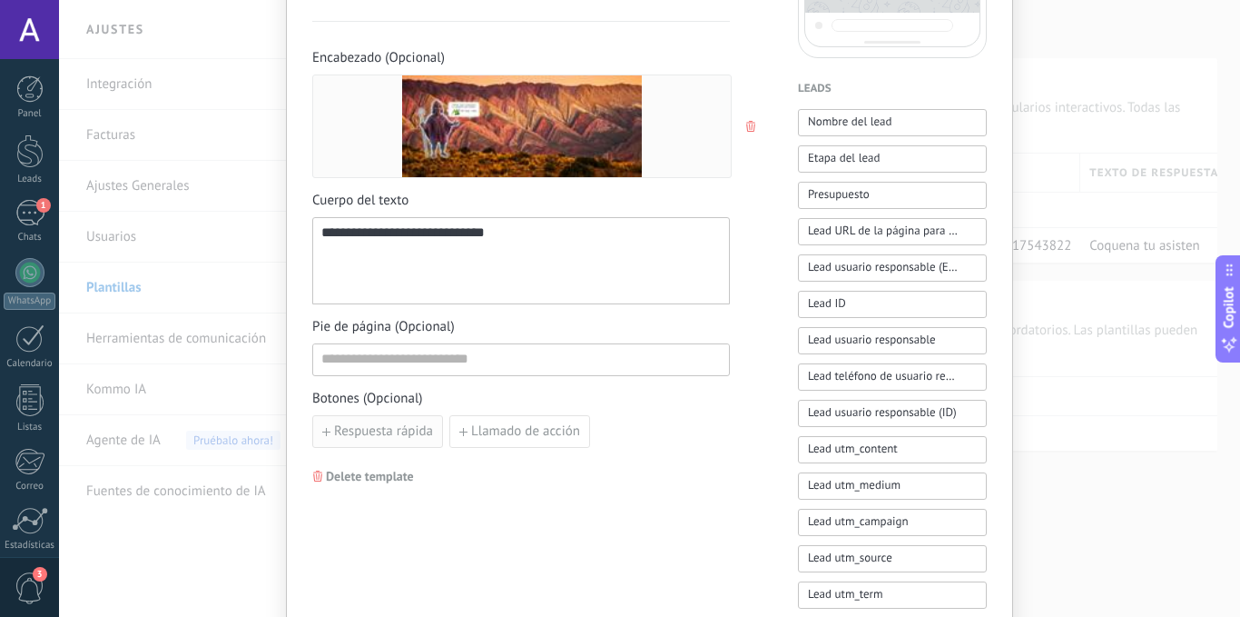
click at [388, 426] on span "Respuesta rápida" at bounding box center [383, 431] width 99 height 13
click at [478, 420] on input at bounding box center [414, 430] width 202 height 29
drag, startPoint x: 464, startPoint y: 427, endPoint x: 253, endPoint y: 420, distance: 210.8
click at [253, 420] on div "**********" at bounding box center [649, 308] width 1181 height 617
type input "*******"
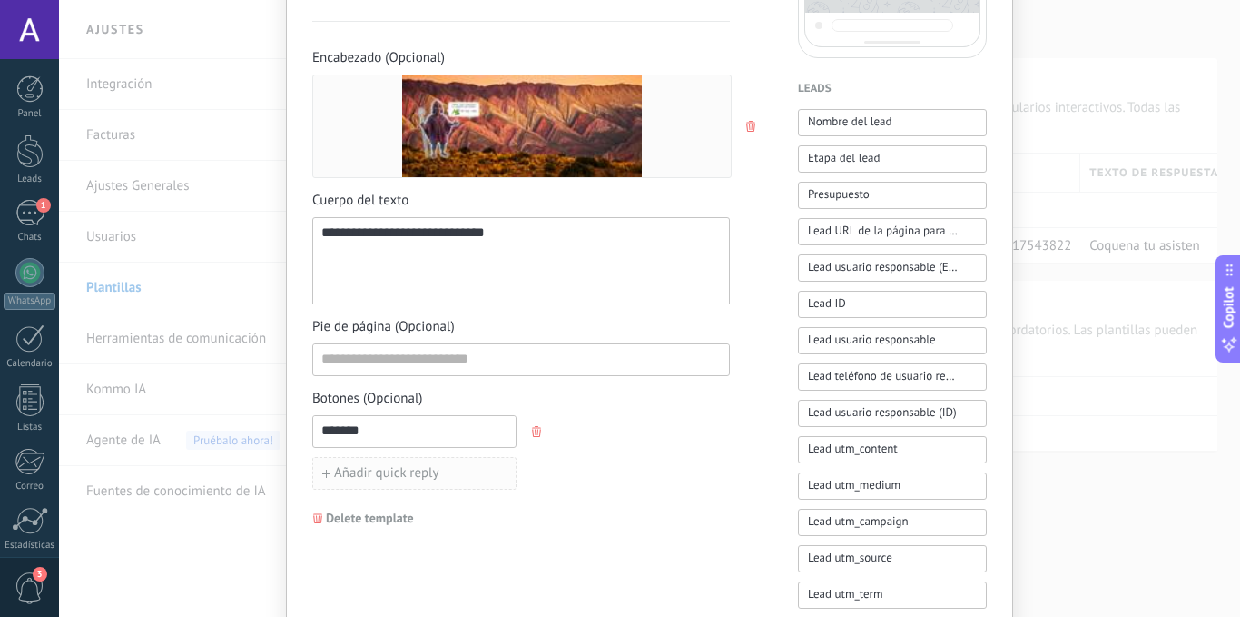
click at [401, 467] on span "Añadir quick reply" at bounding box center [386, 473] width 105 height 13
click at [412, 471] on input at bounding box center [414, 472] width 202 height 29
type input "**********"
click at [406, 511] on span "Añadir quick reply" at bounding box center [386, 515] width 105 height 13
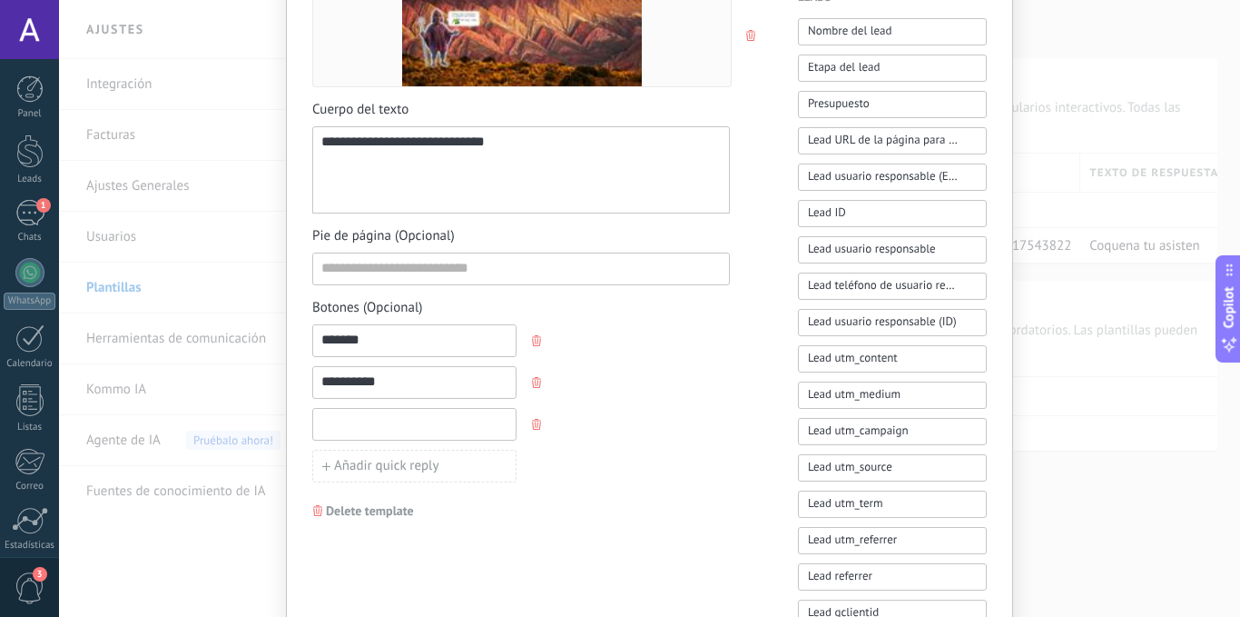
click at [428, 422] on input at bounding box center [414, 423] width 202 height 29
type input "*******"
click at [433, 459] on span "Añadir quick reply" at bounding box center [386, 465] width 105 height 13
click at [688, 312] on span "Botones (Opcional)" at bounding box center [521, 308] width 418 height 18
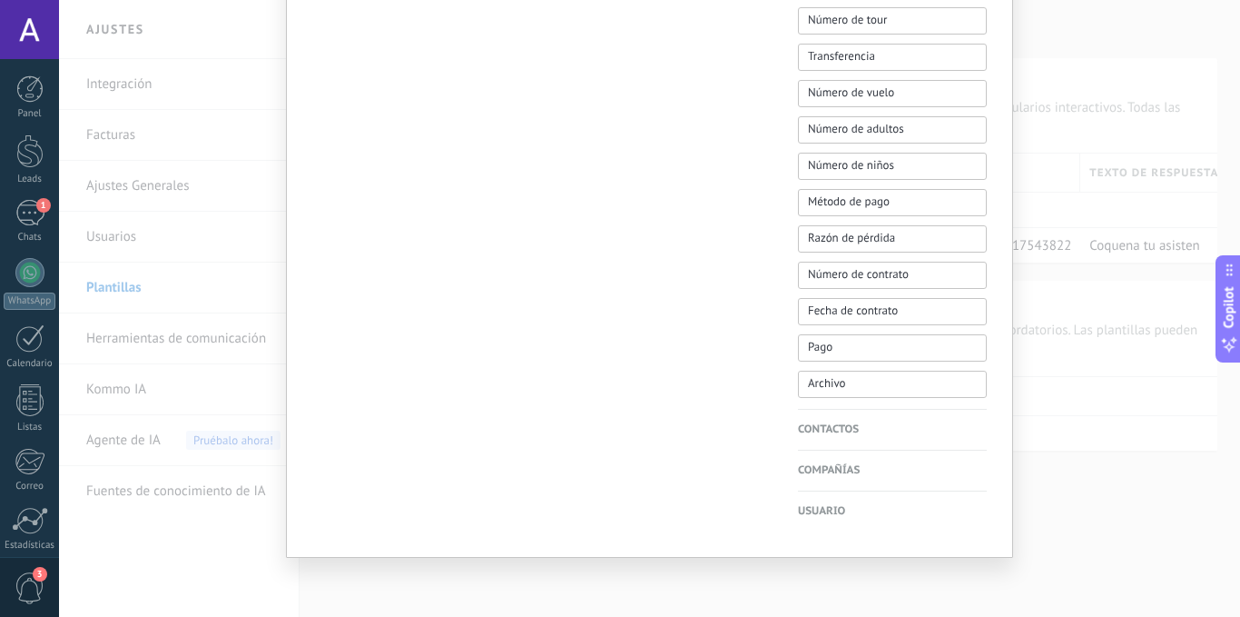
scroll to position [1427, 0]
click at [901, 272] on span "Número de contrato" at bounding box center [858, 274] width 101 height 18
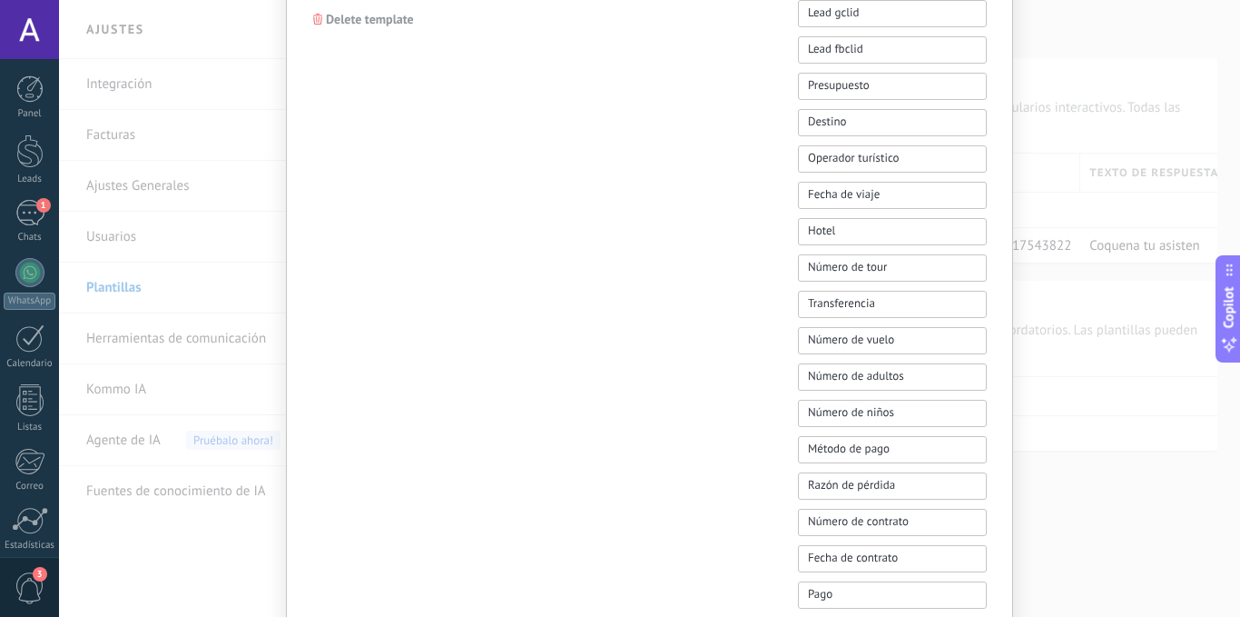
scroll to position [1271, 0]
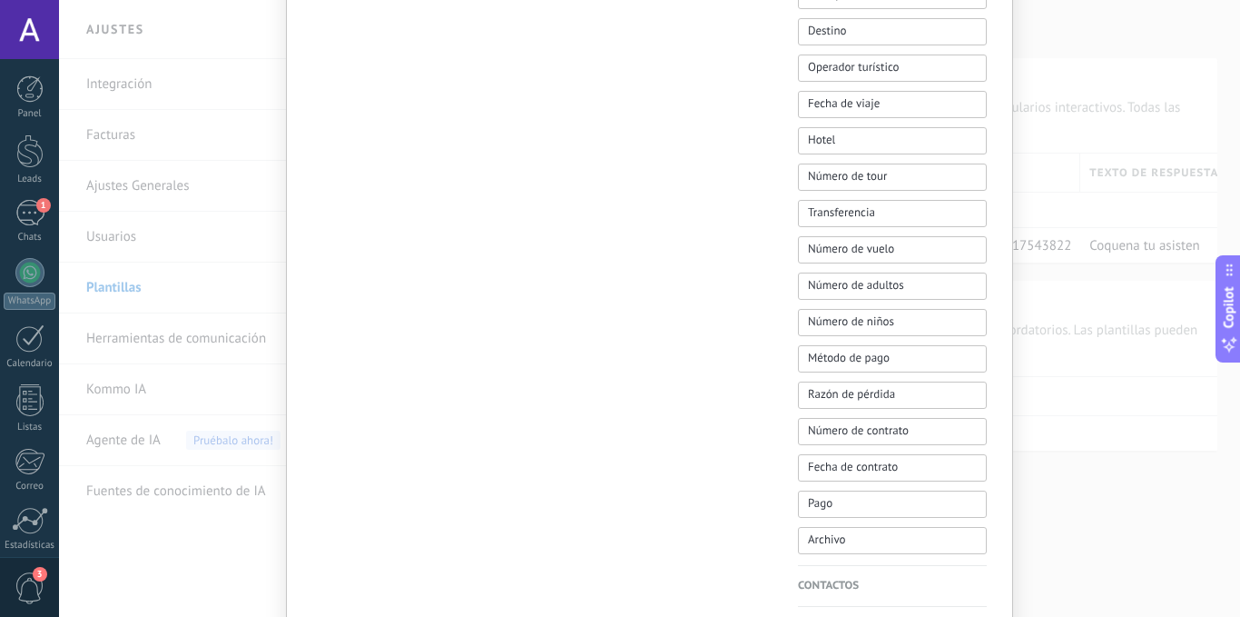
drag, startPoint x: 884, startPoint y: 427, endPoint x: 711, endPoint y: 297, distance: 215.9
click at [825, 434] on span "Número de contrato" at bounding box center [858, 430] width 101 height 18
click at [853, 428] on span "Número de contrato" at bounding box center [858, 430] width 101 height 18
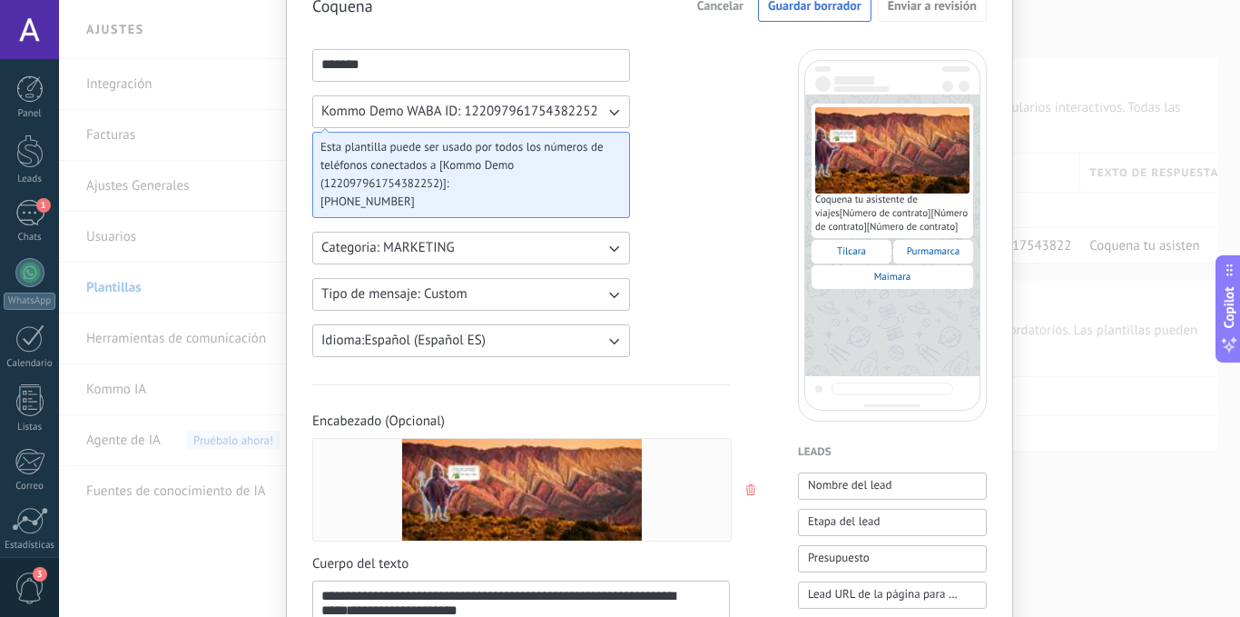
scroll to position [0, 0]
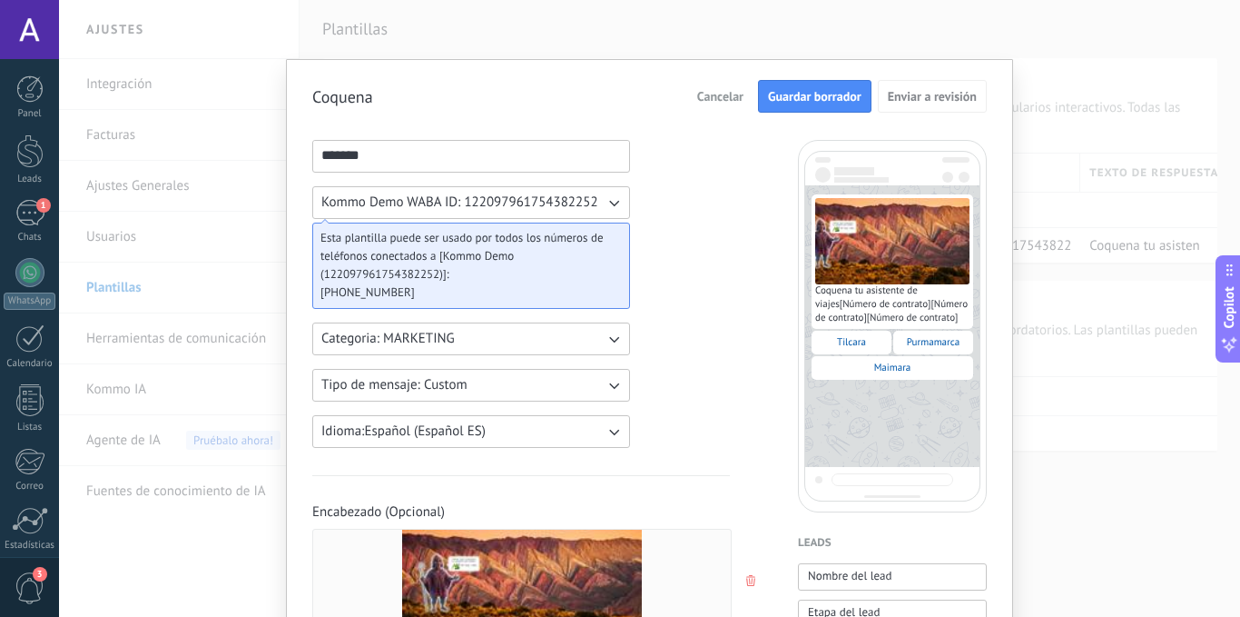
click at [796, 103] on span "Guardar borrador" at bounding box center [815, 96] width 94 height 13
